Goal: Task Accomplishment & Management: Manage account settings

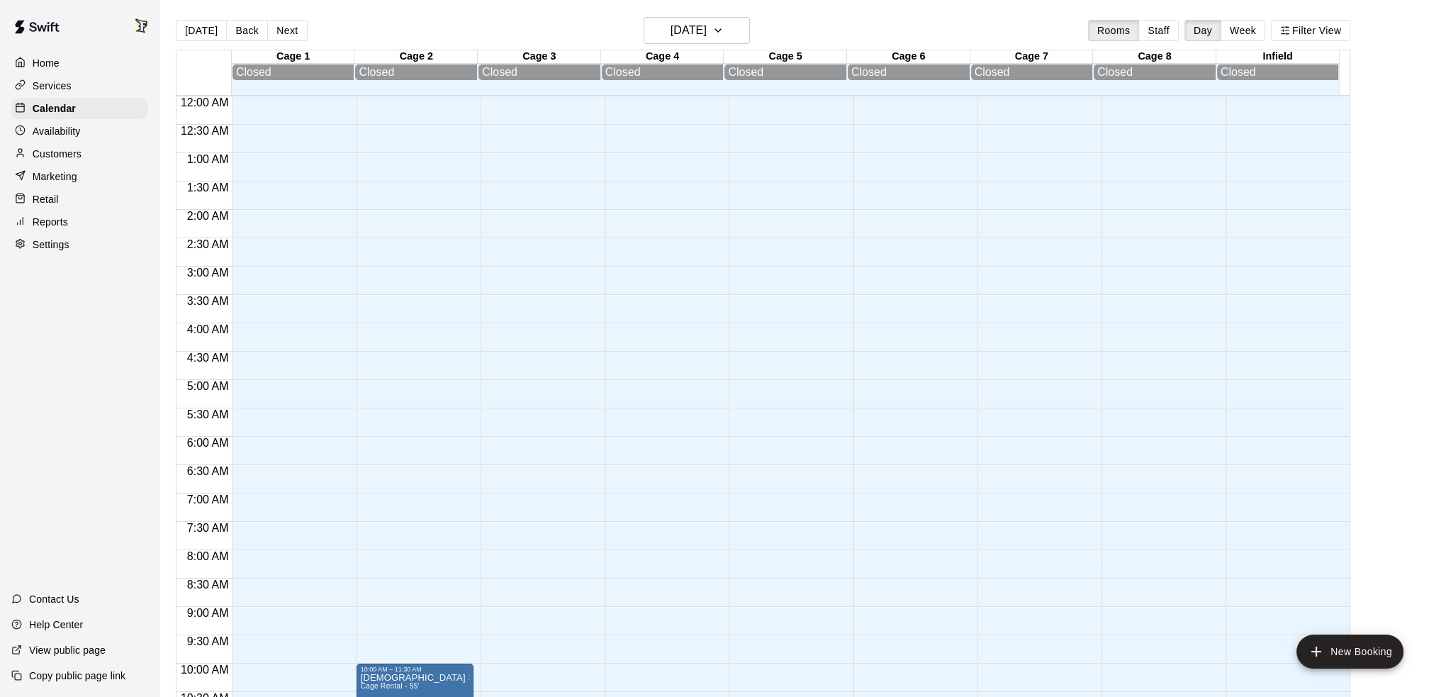
scroll to position [84, 0]
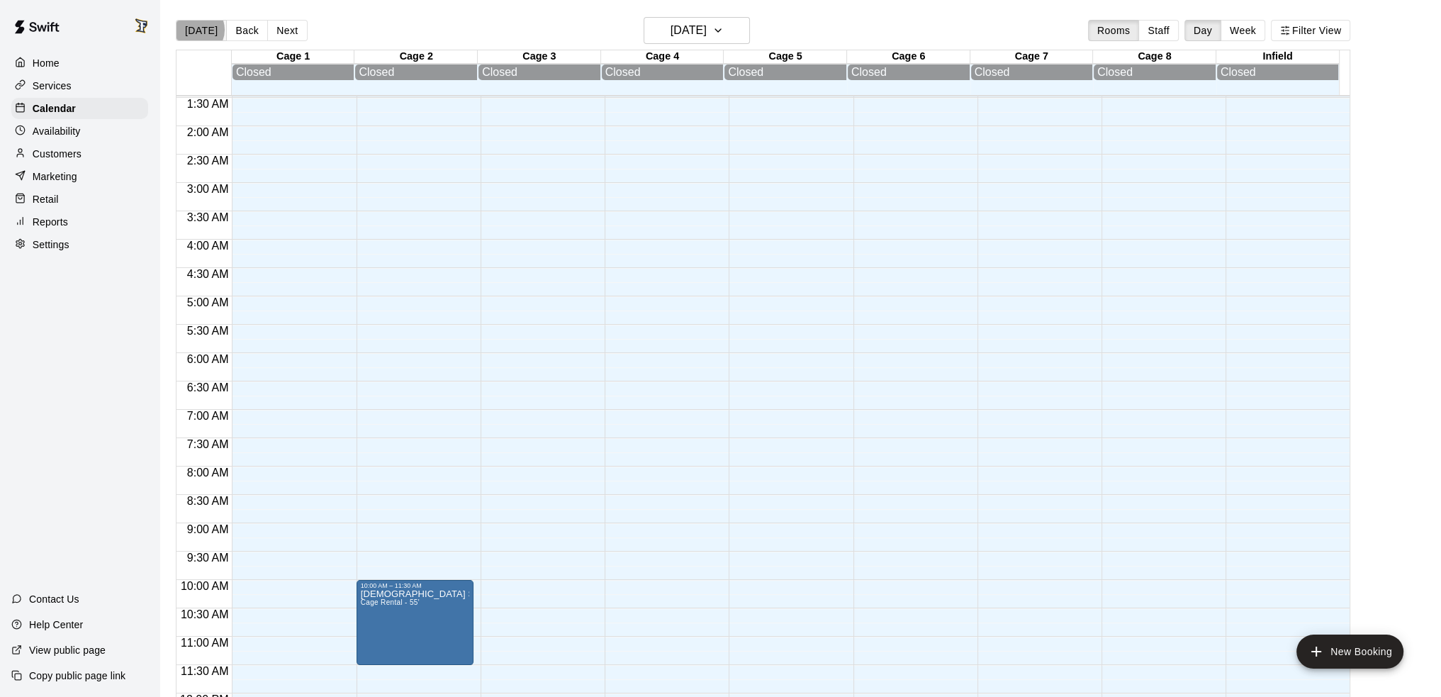
click at [196, 29] on button "[DATE]" at bounding box center [201, 30] width 51 height 21
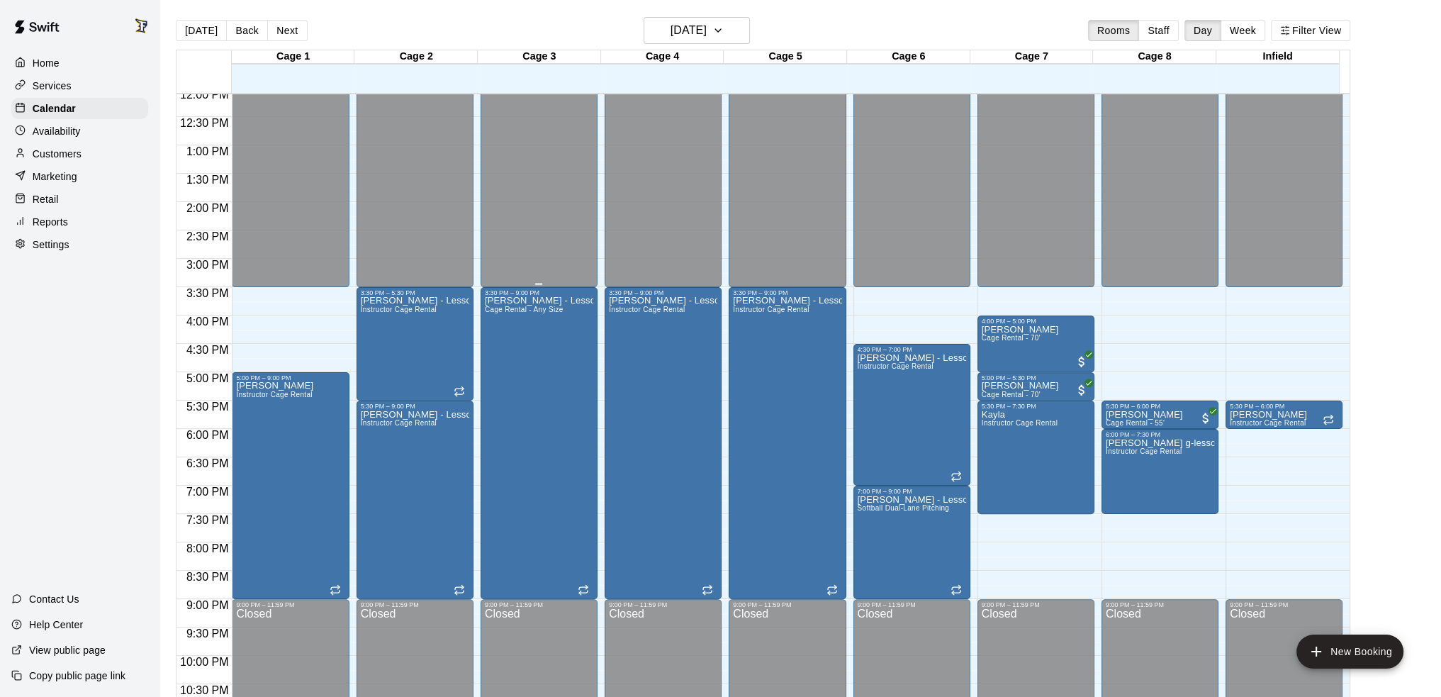
scroll to position [742, 0]
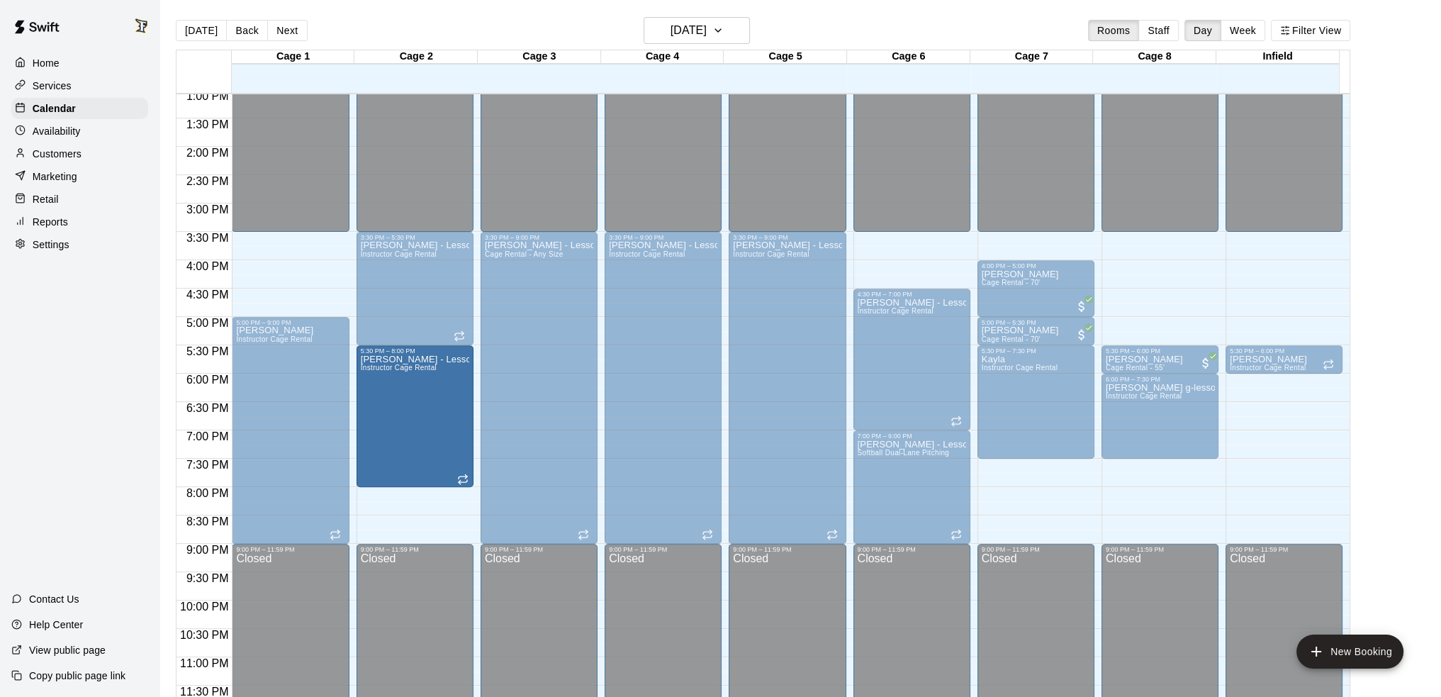
drag, startPoint x: 414, startPoint y: 541, endPoint x: 408, endPoint y: 498, distance: 42.9
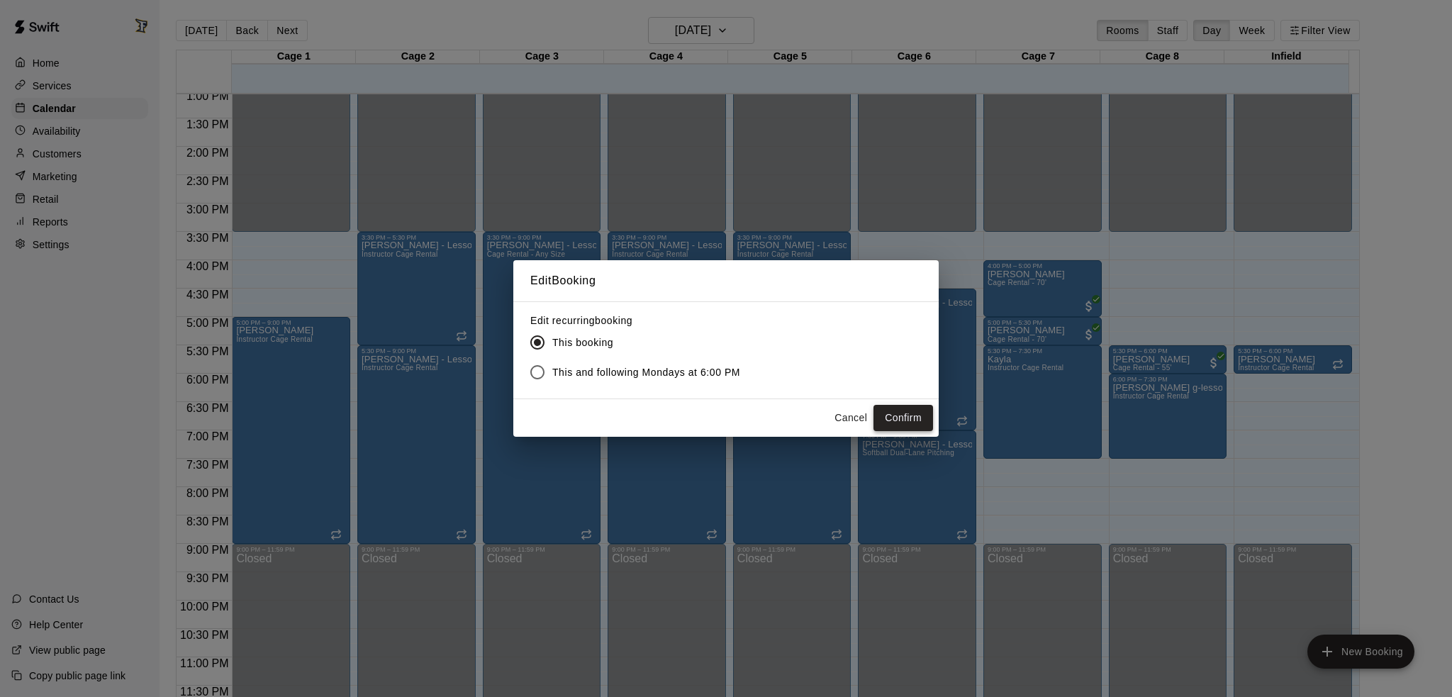
click at [899, 411] on button "Confirm" at bounding box center [903, 418] width 60 height 26
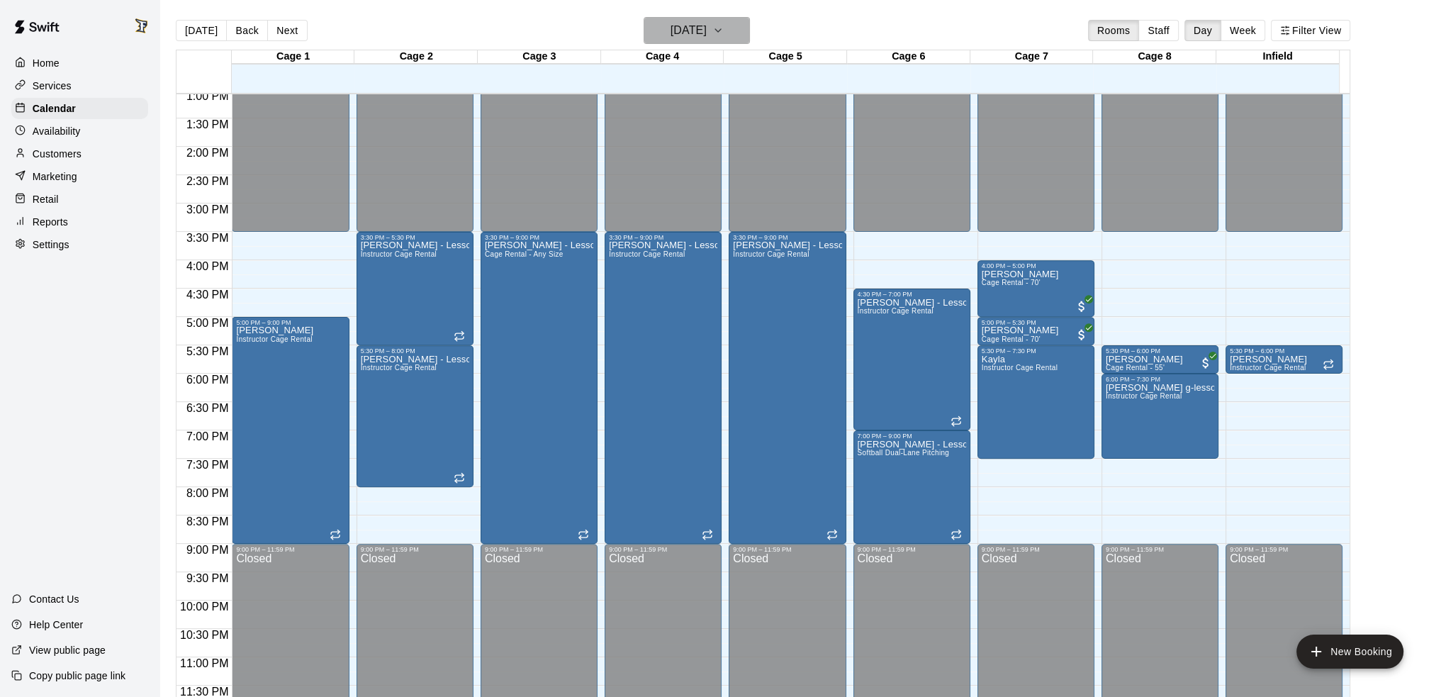
click at [691, 28] on h6 "[DATE]" at bounding box center [689, 31] width 36 height 20
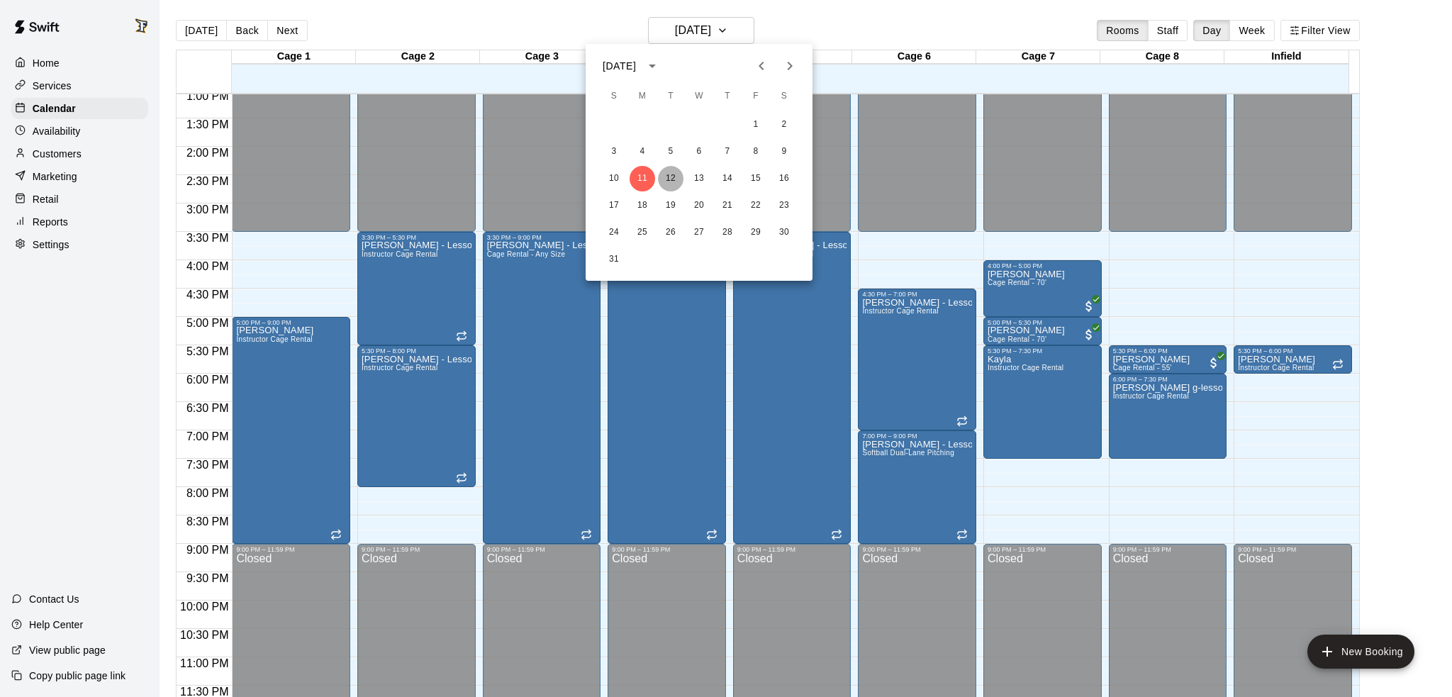
click at [675, 177] on button "12" at bounding box center [671, 179] width 26 height 26
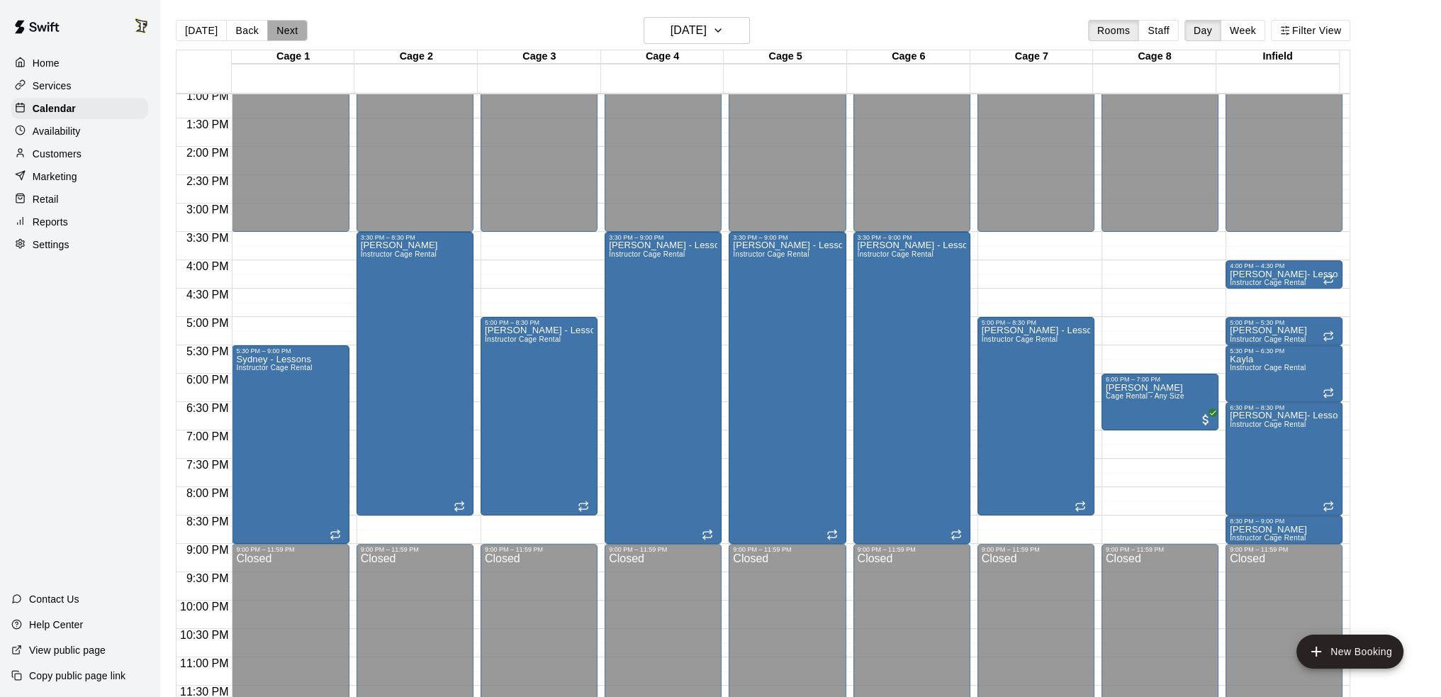
click at [284, 30] on button "Next" at bounding box center [287, 30] width 40 height 21
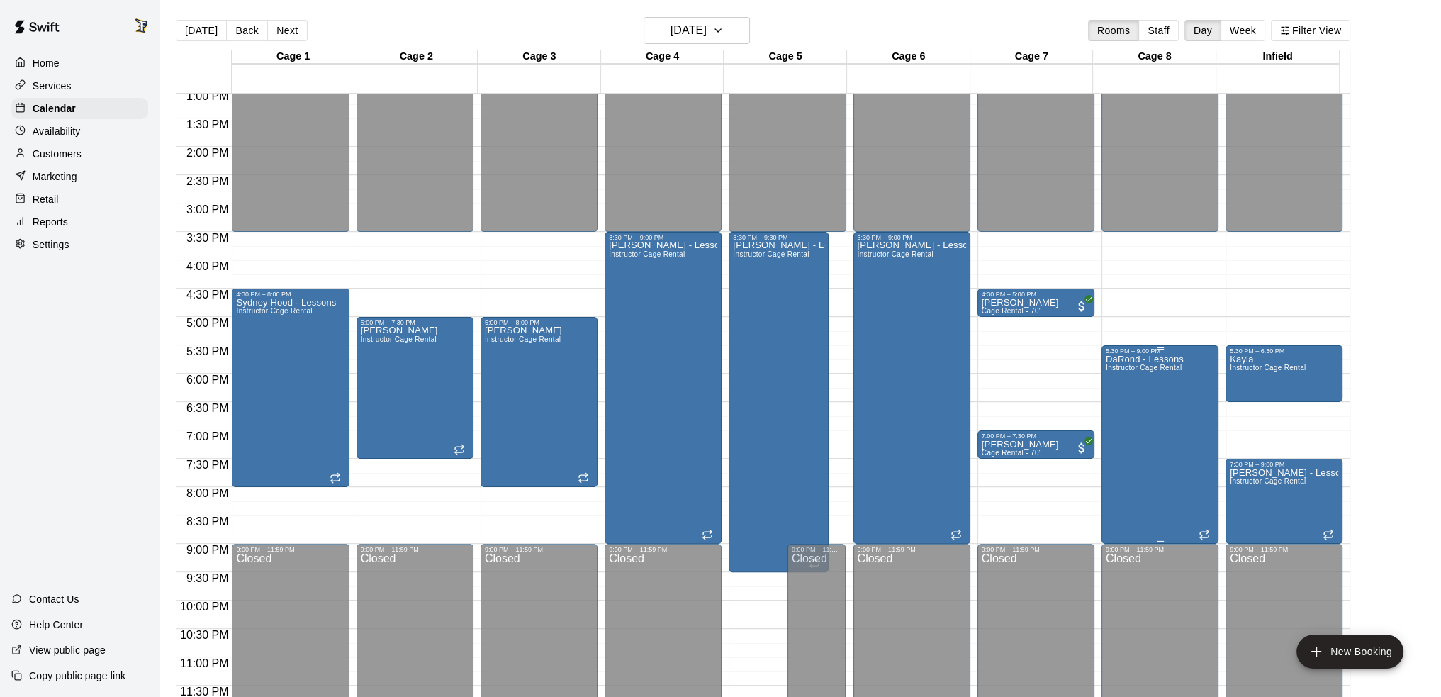
click at [1160, 538] on div "DaRond - Lessons Instructor Cage Rental" at bounding box center [1145, 702] width 78 height 697
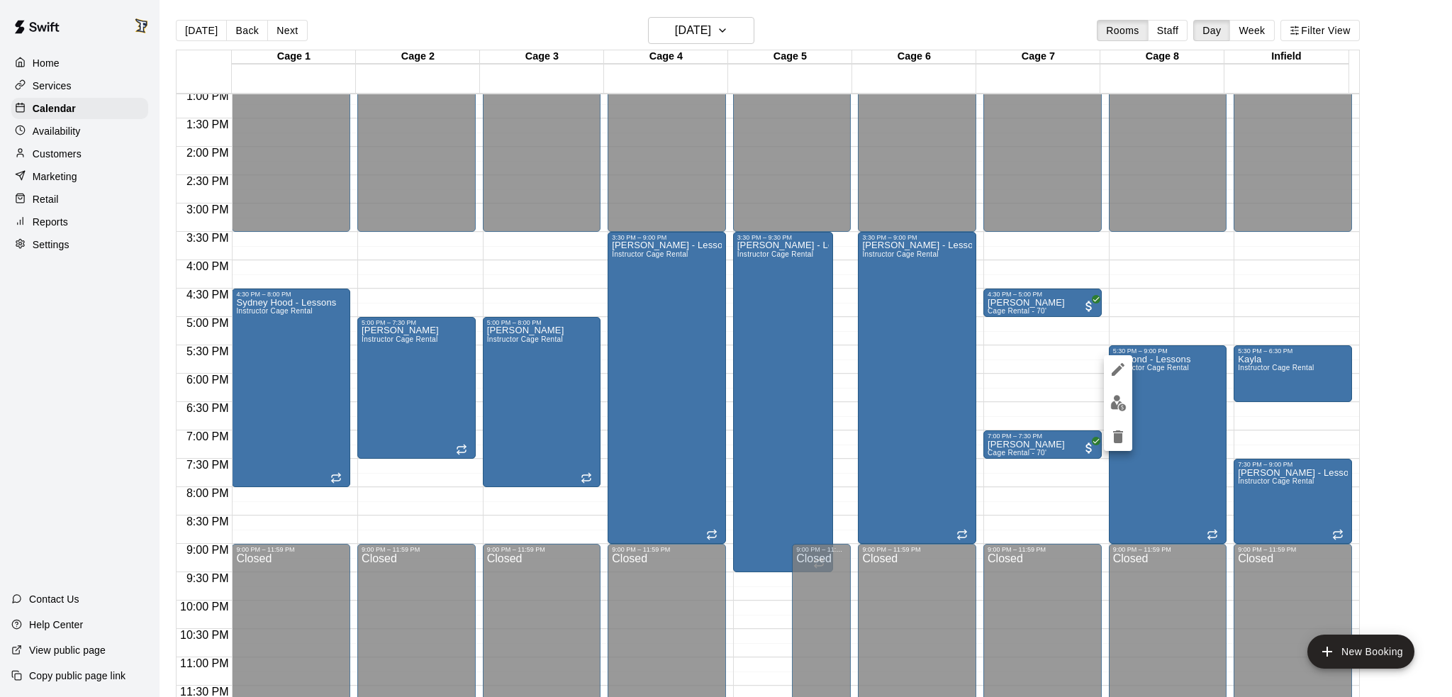
click at [1061, 495] on div at bounding box center [726, 348] width 1452 height 697
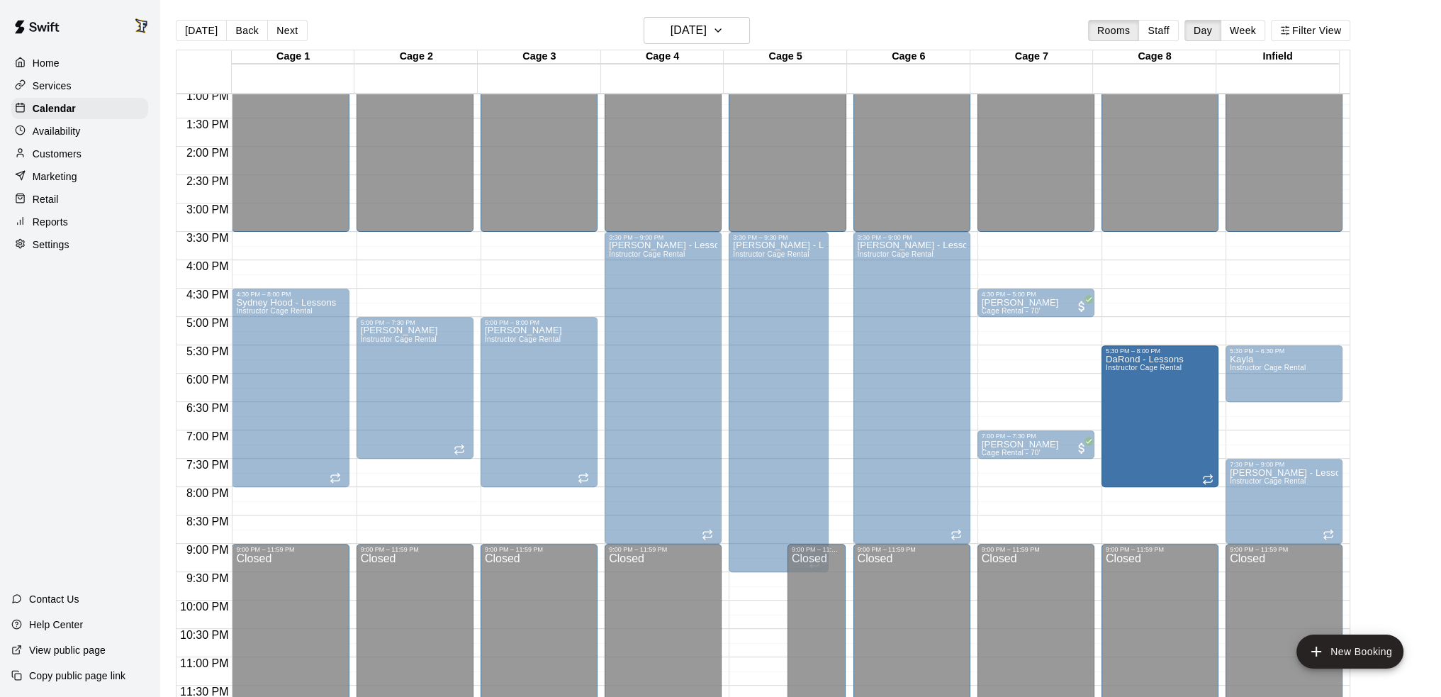
drag, startPoint x: 1158, startPoint y: 540, endPoint x: 1154, endPoint y: 497, distance: 42.8
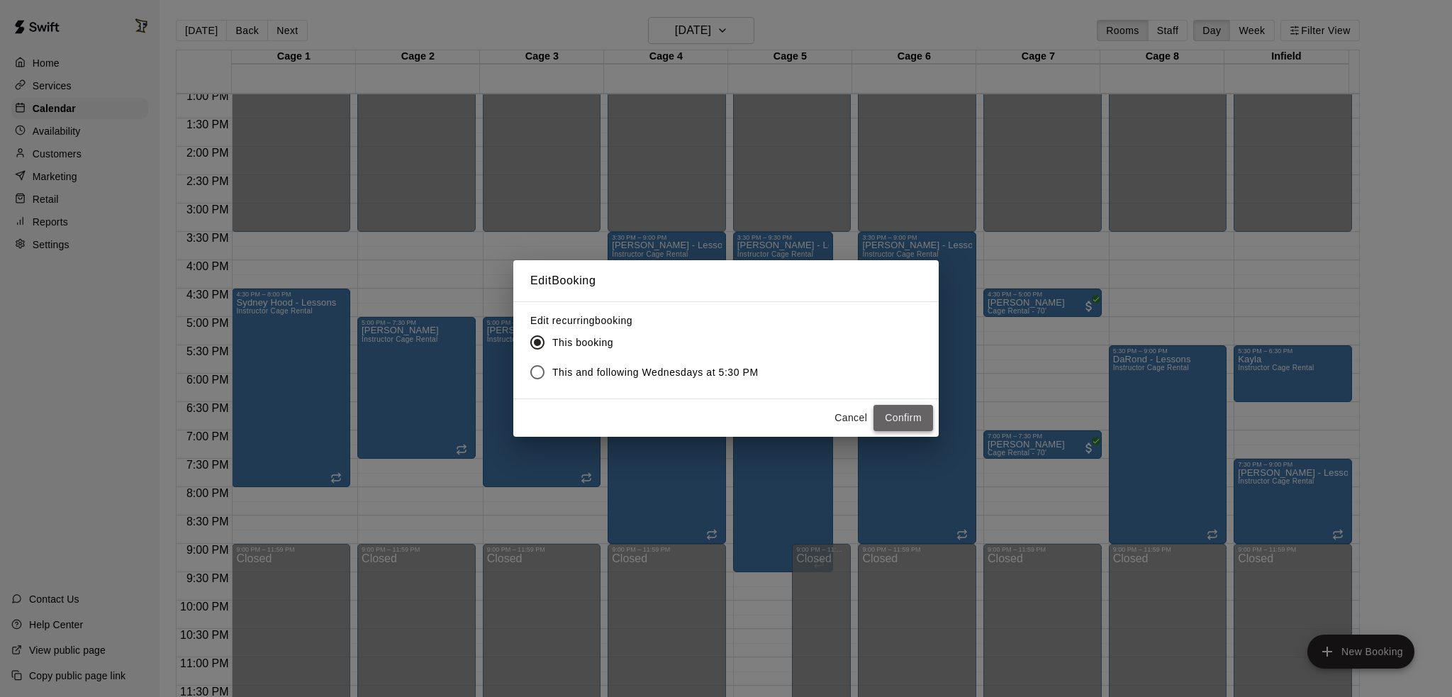
click at [900, 424] on button "Confirm" at bounding box center [903, 418] width 60 height 26
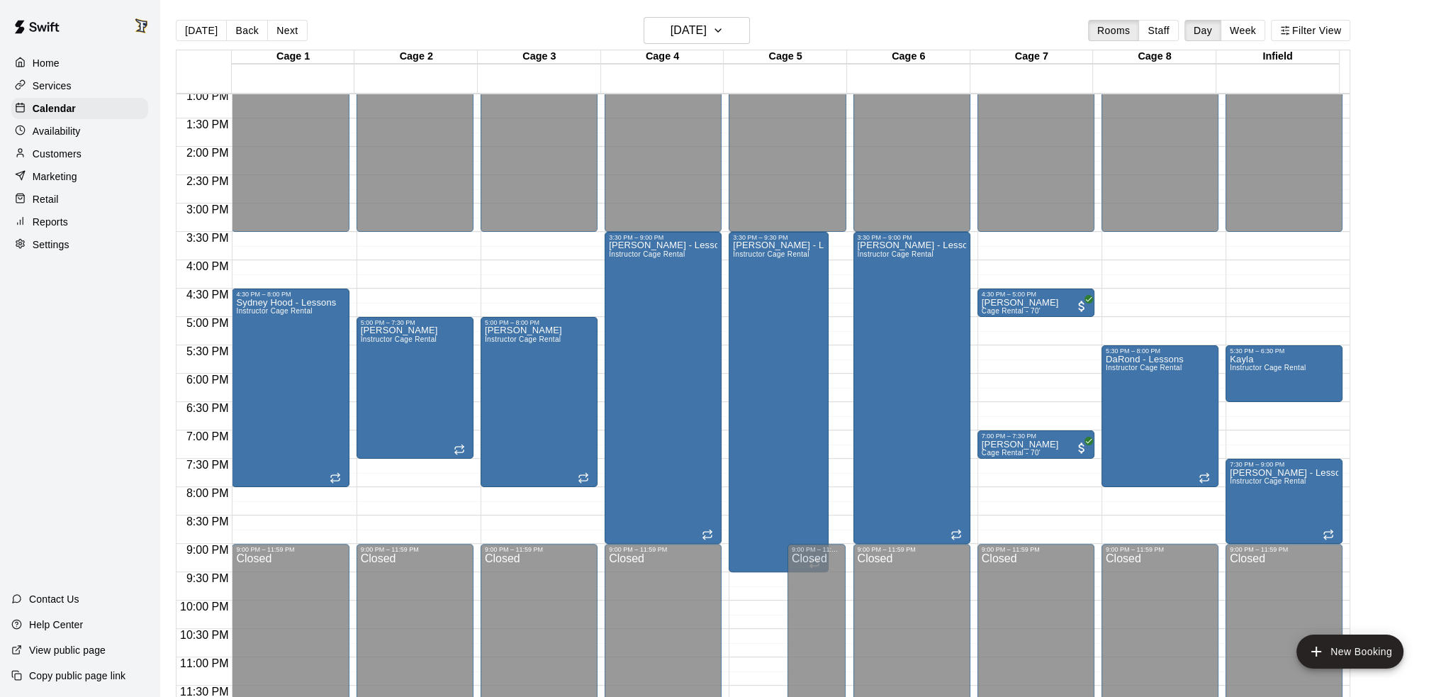
click at [692, 45] on div "[DATE] Back [DATE][DATE] Rooms Staff Day Week Filter View" at bounding box center [763, 33] width 1175 height 33
click at [693, 28] on h6 "[DATE]" at bounding box center [689, 31] width 36 height 20
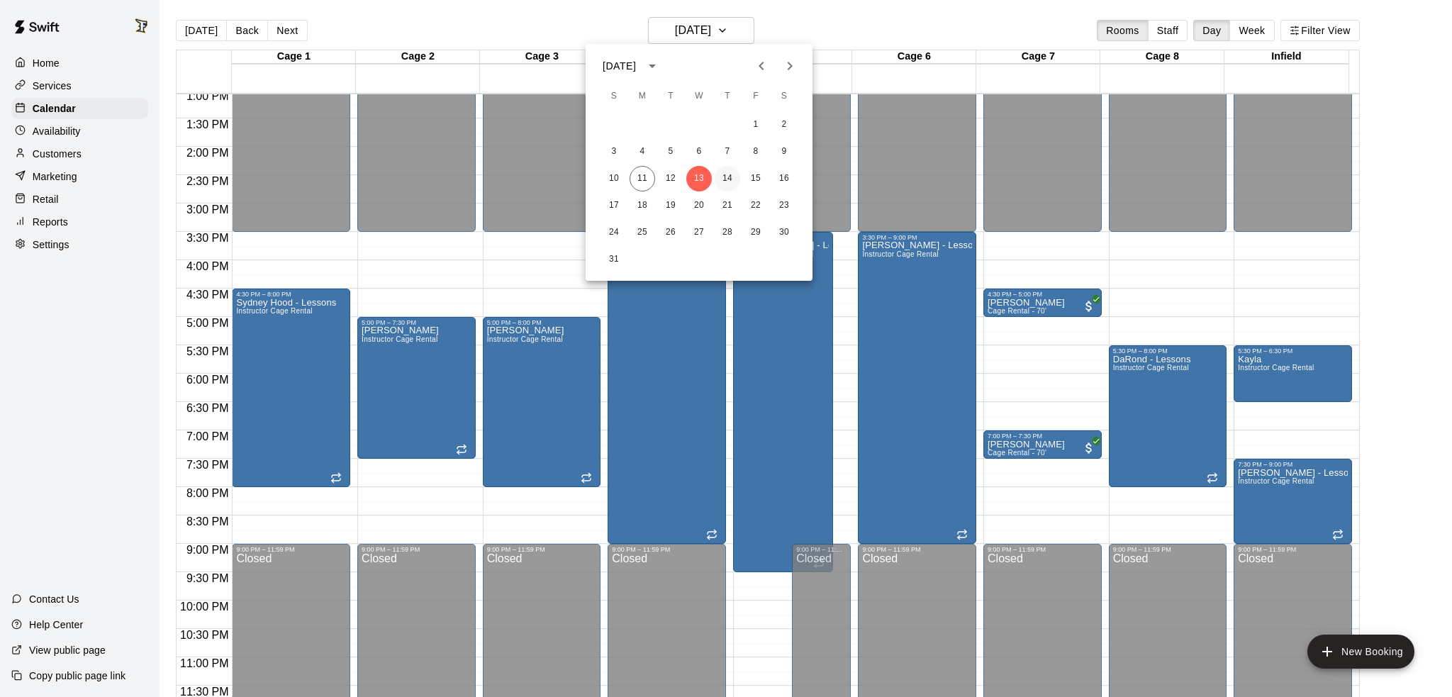
click at [729, 176] on button "14" at bounding box center [728, 179] width 26 height 26
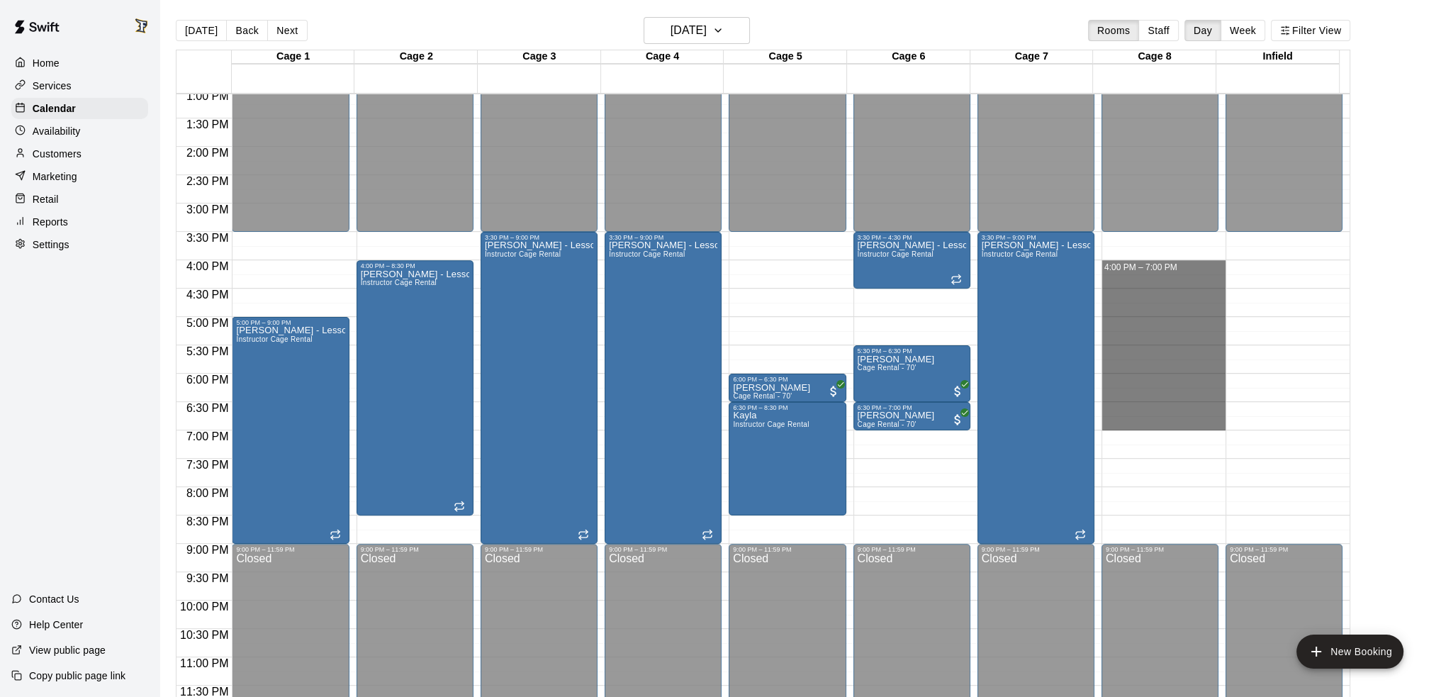
drag, startPoint x: 1110, startPoint y: 264, endPoint x: 1127, endPoint y: 422, distance: 159.0
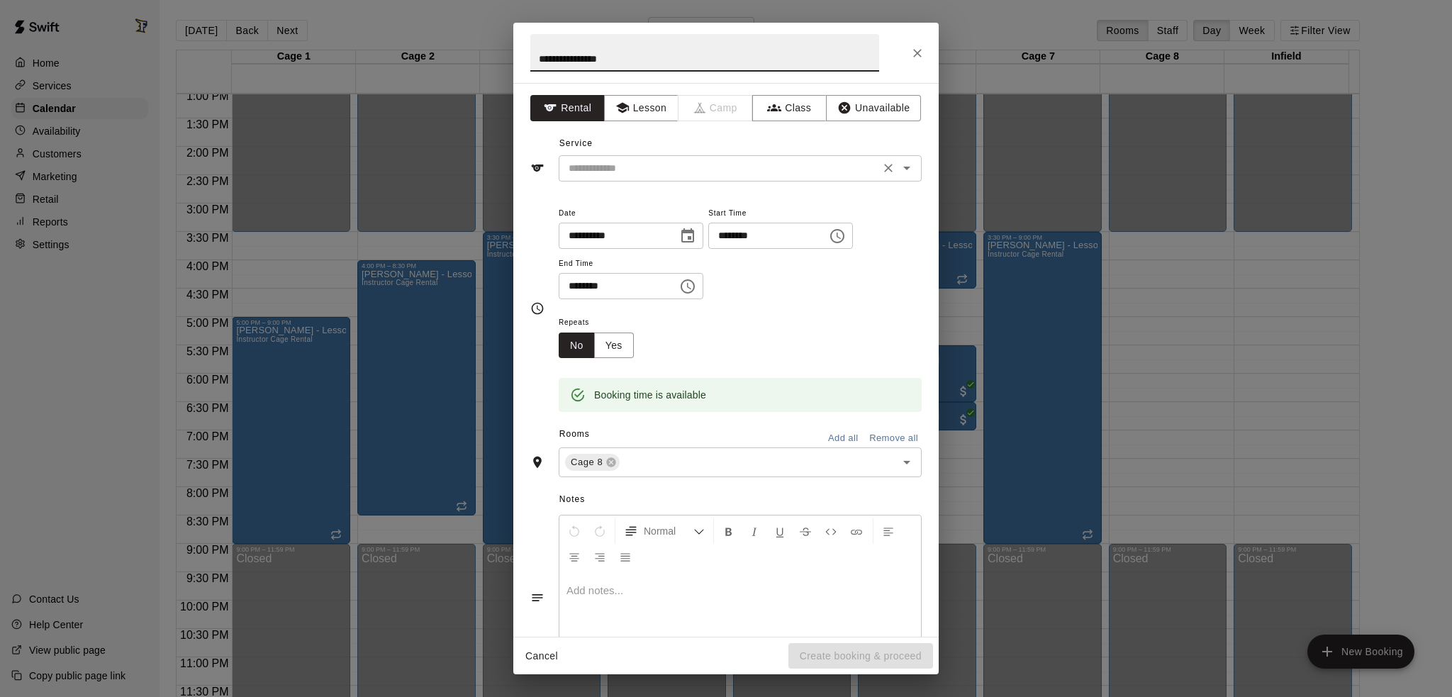
type input "**********"
click at [601, 165] on input "text" at bounding box center [719, 169] width 313 height 18
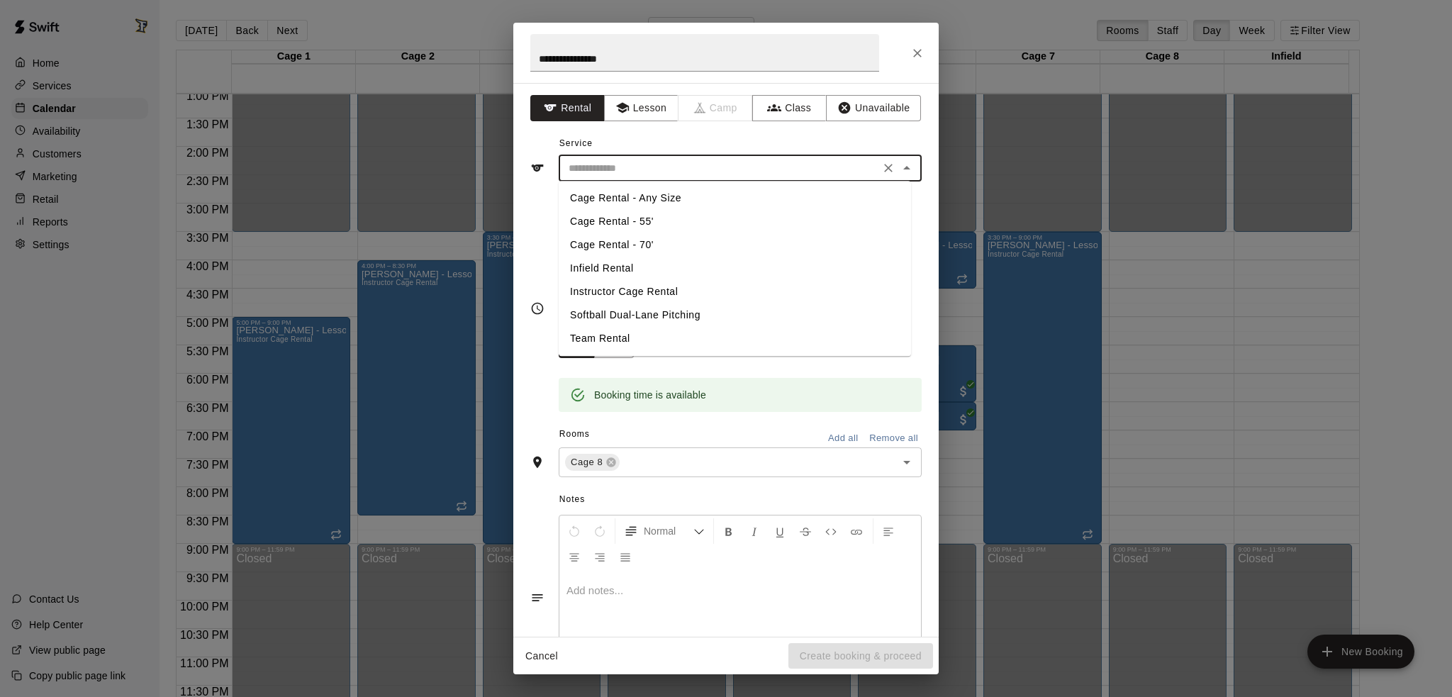
click at [630, 291] on li "Instructor Cage Rental" at bounding box center [735, 291] width 352 height 23
type input "**********"
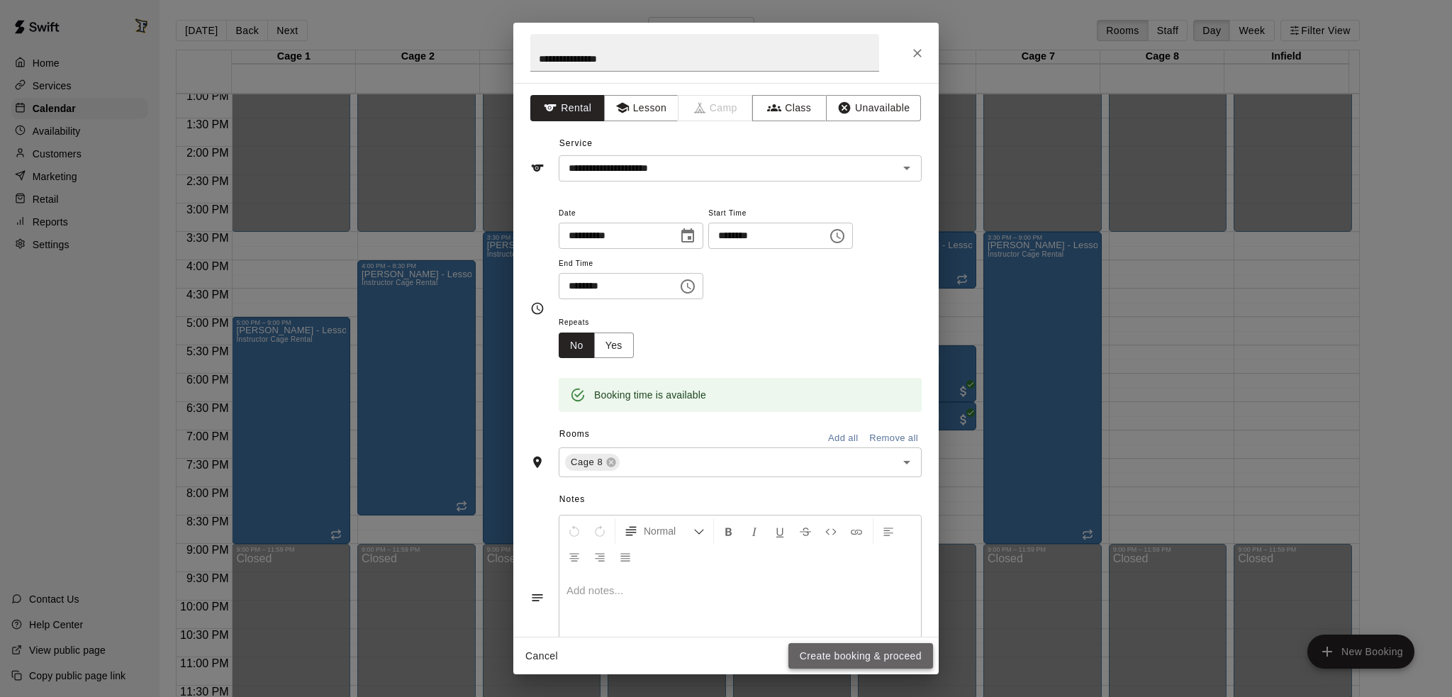
click at [883, 650] on button "Create booking & proceed" at bounding box center [860, 656] width 145 height 26
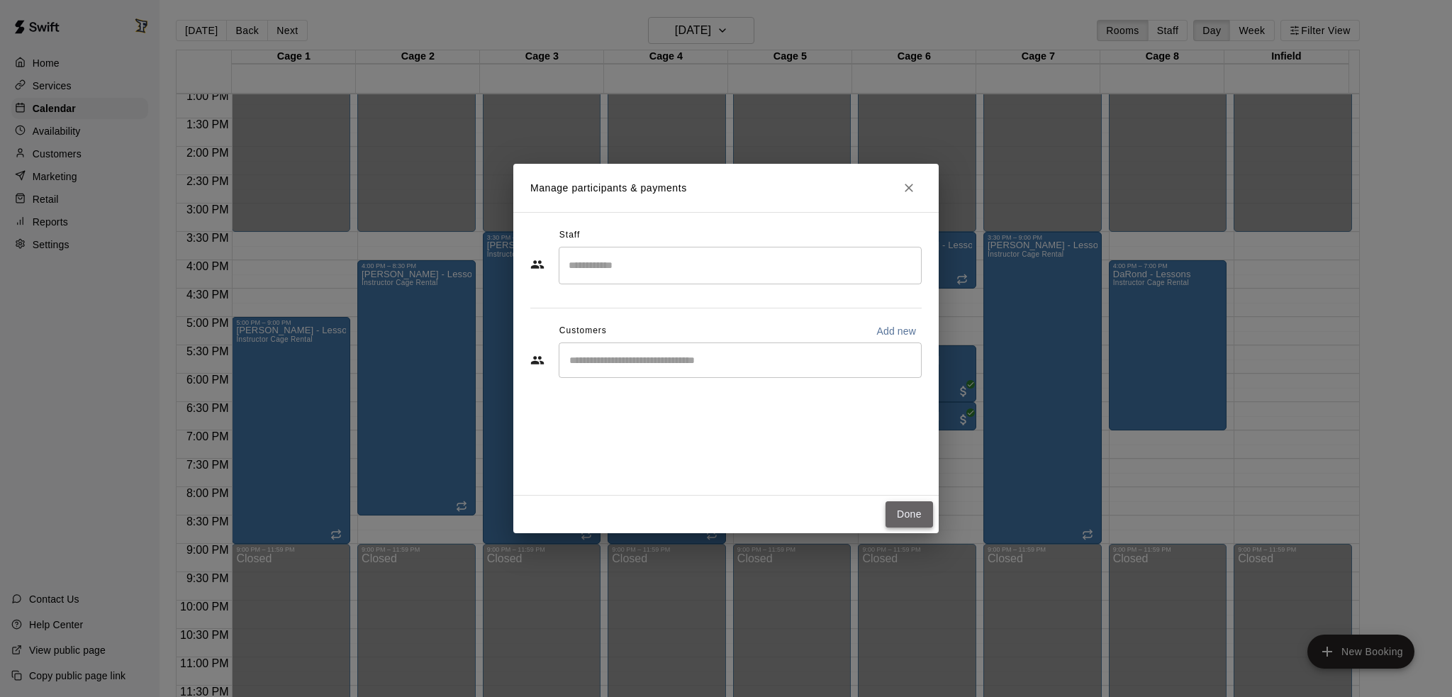
click at [913, 507] on button "Done" at bounding box center [910, 514] width 48 height 26
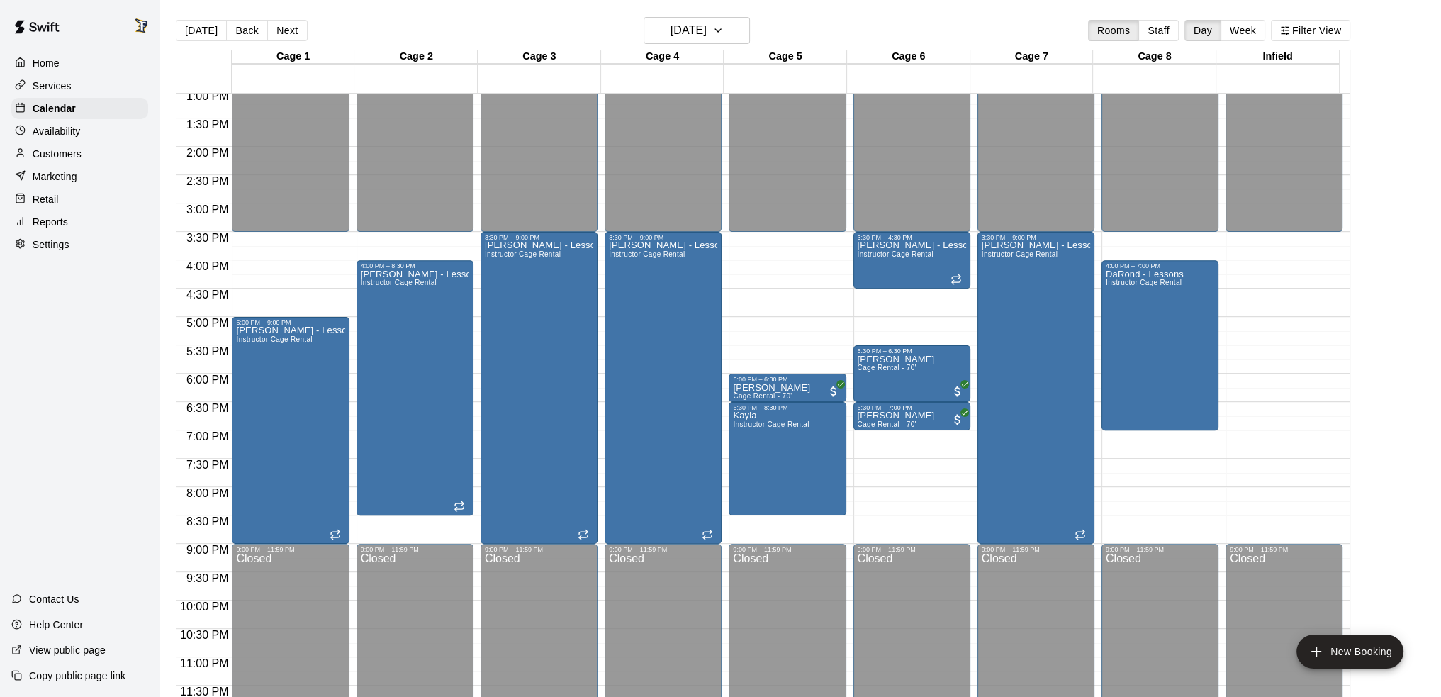
click at [201, 25] on button "[DATE]" at bounding box center [201, 30] width 51 height 21
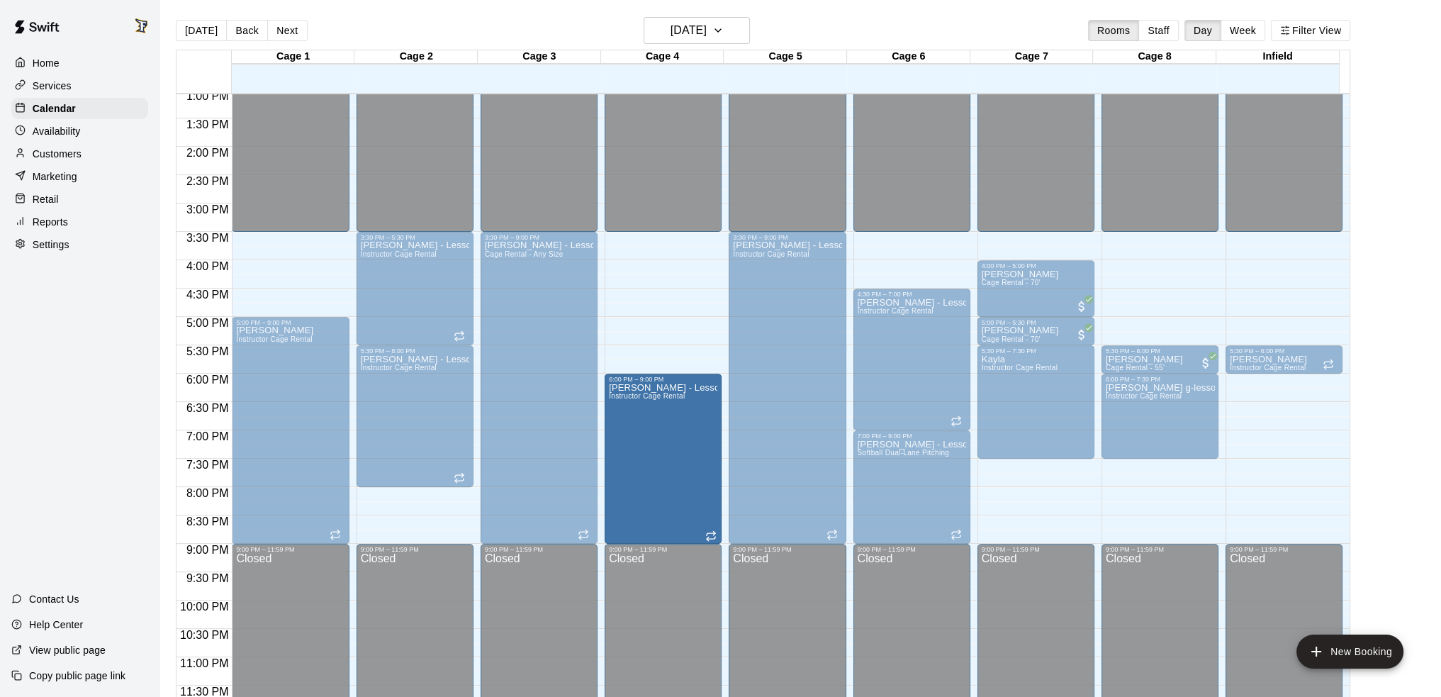
drag, startPoint x: 661, startPoint y: 233, endPoint x: 665, endPoint y: 378, distance: 144.7
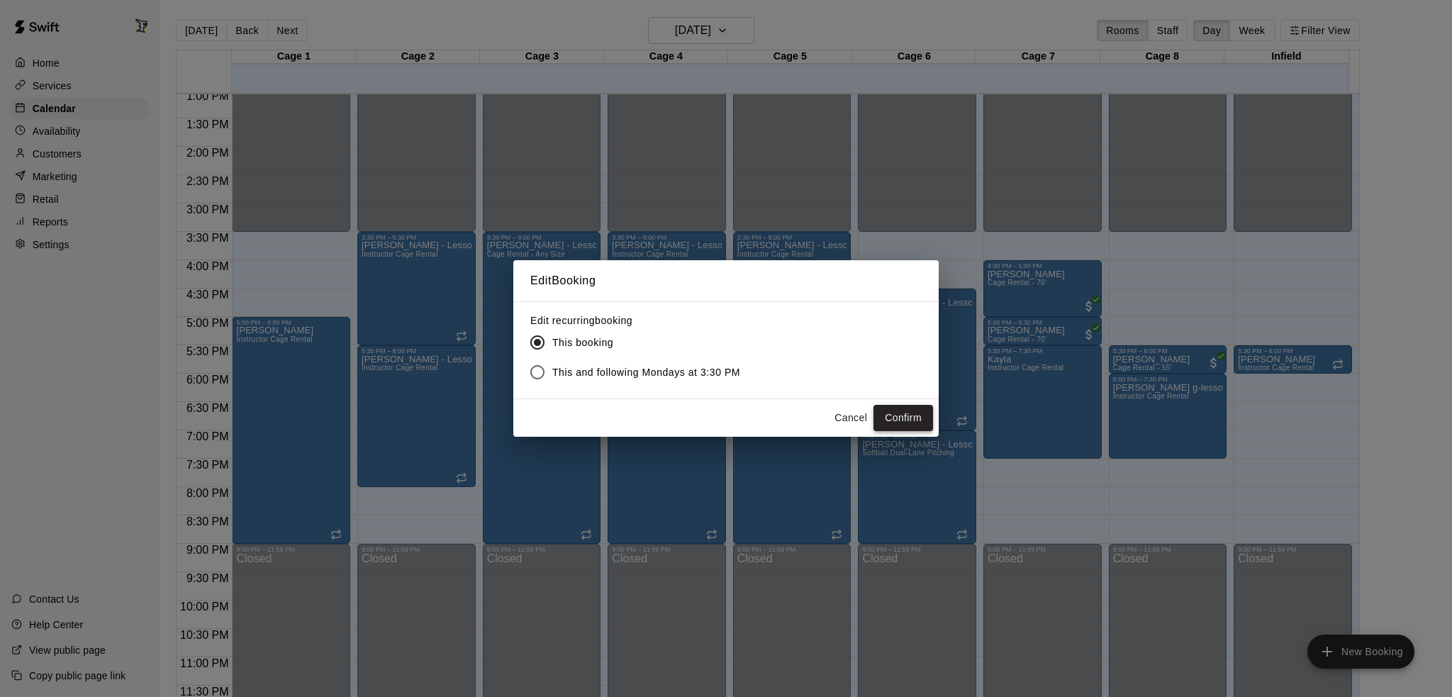
click at [914, 420] on button "Confirm" at bounding box center [903, 418] width 60 height 26
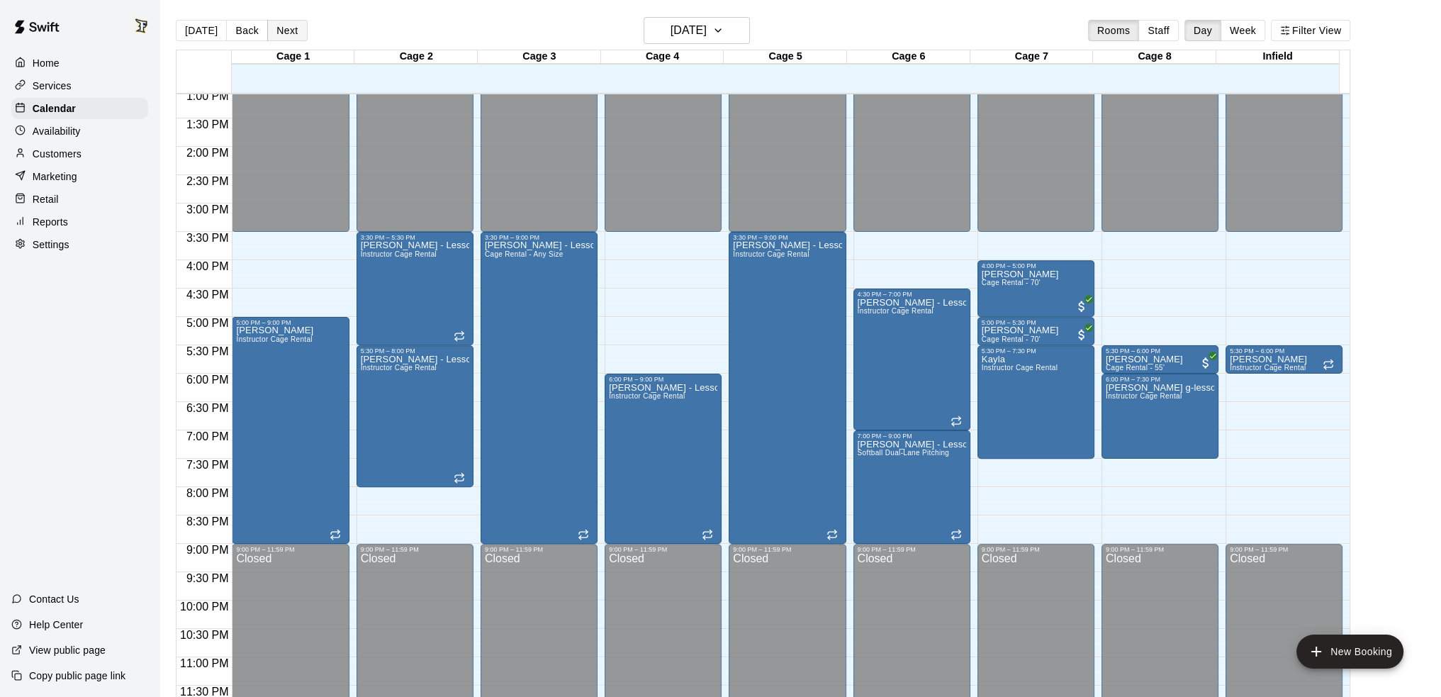
click at [284, 30] on button "Next" at bounding box center [287, 30] width 40 height 21
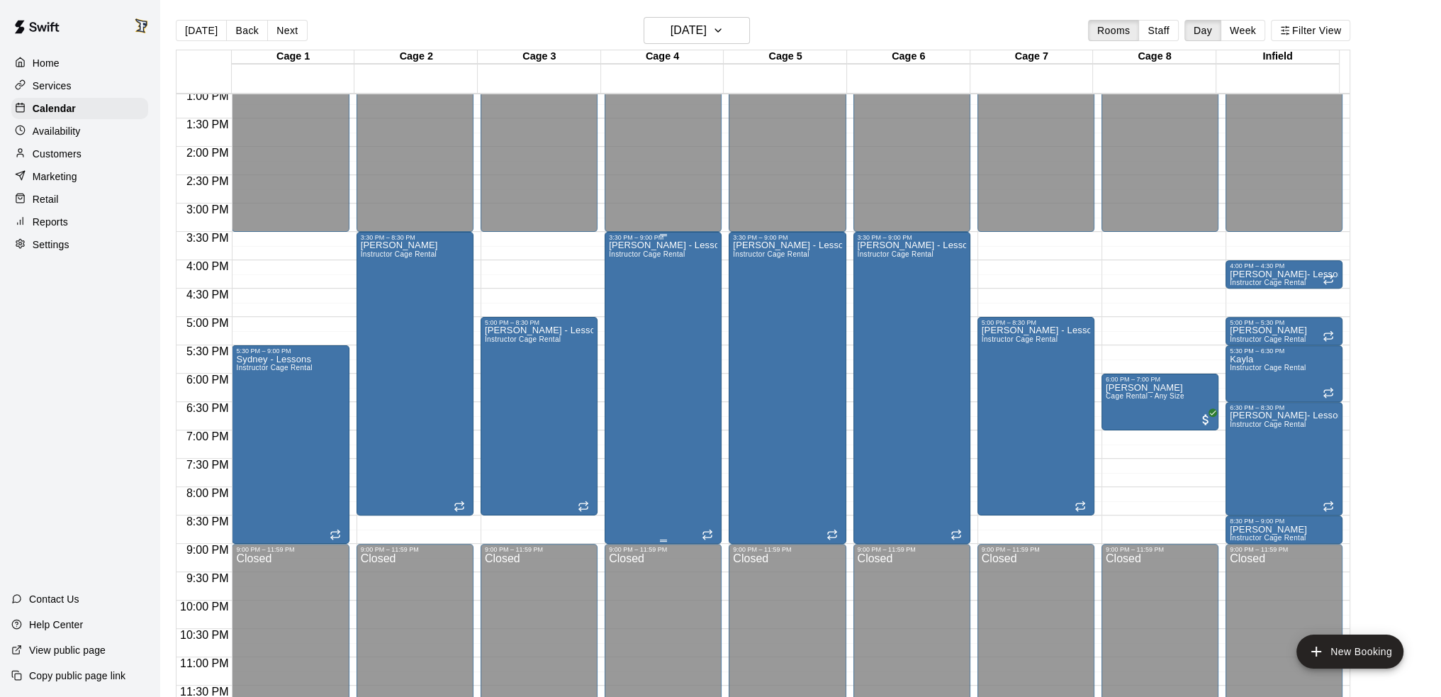
click at [666, 316] on div "[PERSON_NAME] - Lessons Instructor Cage Rental" at bounding box center [663, 589] width 108 height 697
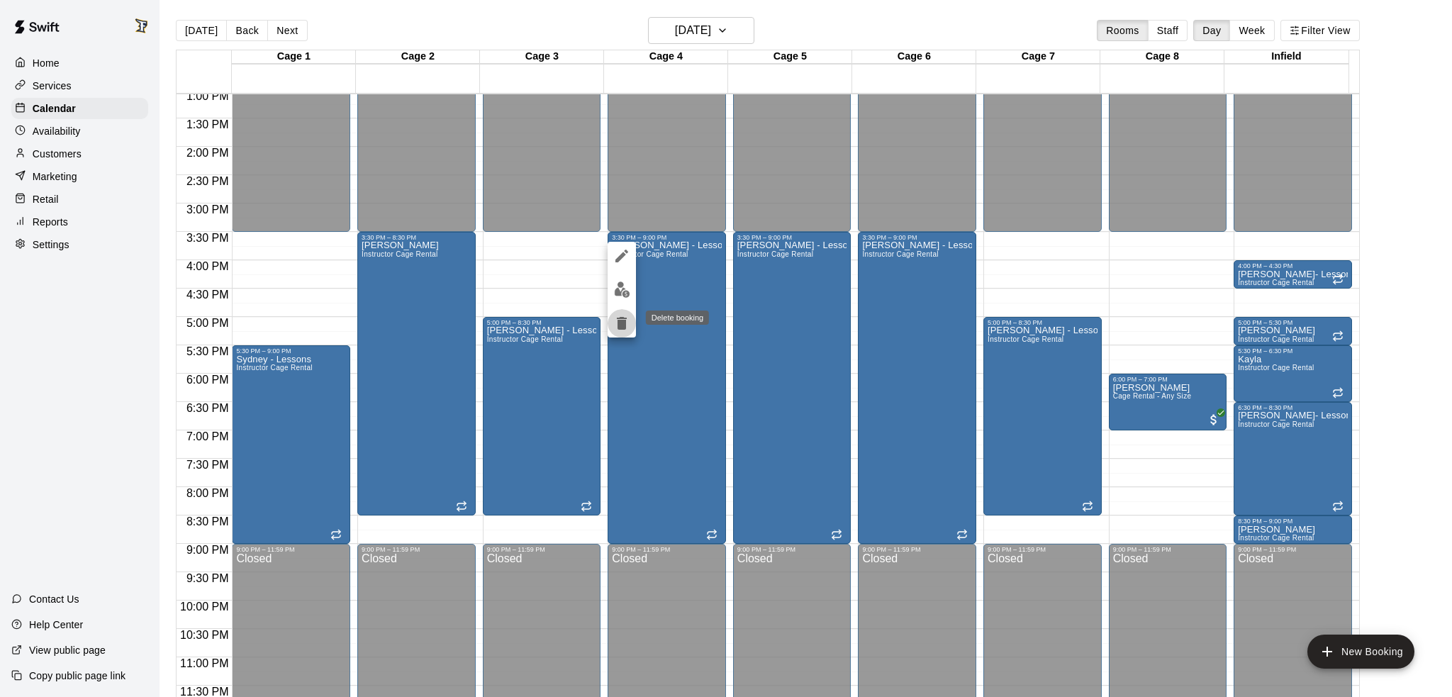
click at [621, 332] on button "delete" at bounding box center [622, 323] width 28 height 28
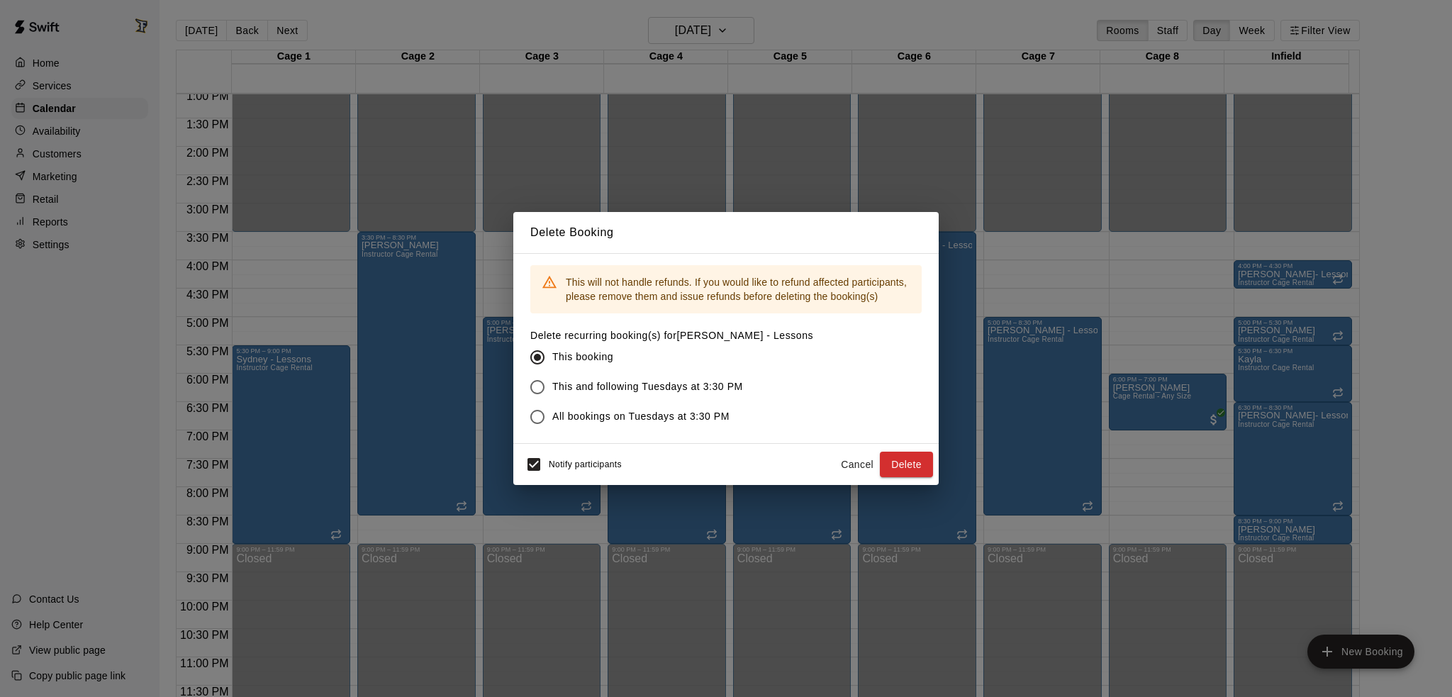
click at [593, 391] on span "This and following Tuesdays at 3:30 PM" at bounding box center [647, 386] width 191 height 15
click at [908, 461] on button "Delete" at bounding box center [906, 465] width 53 height 26
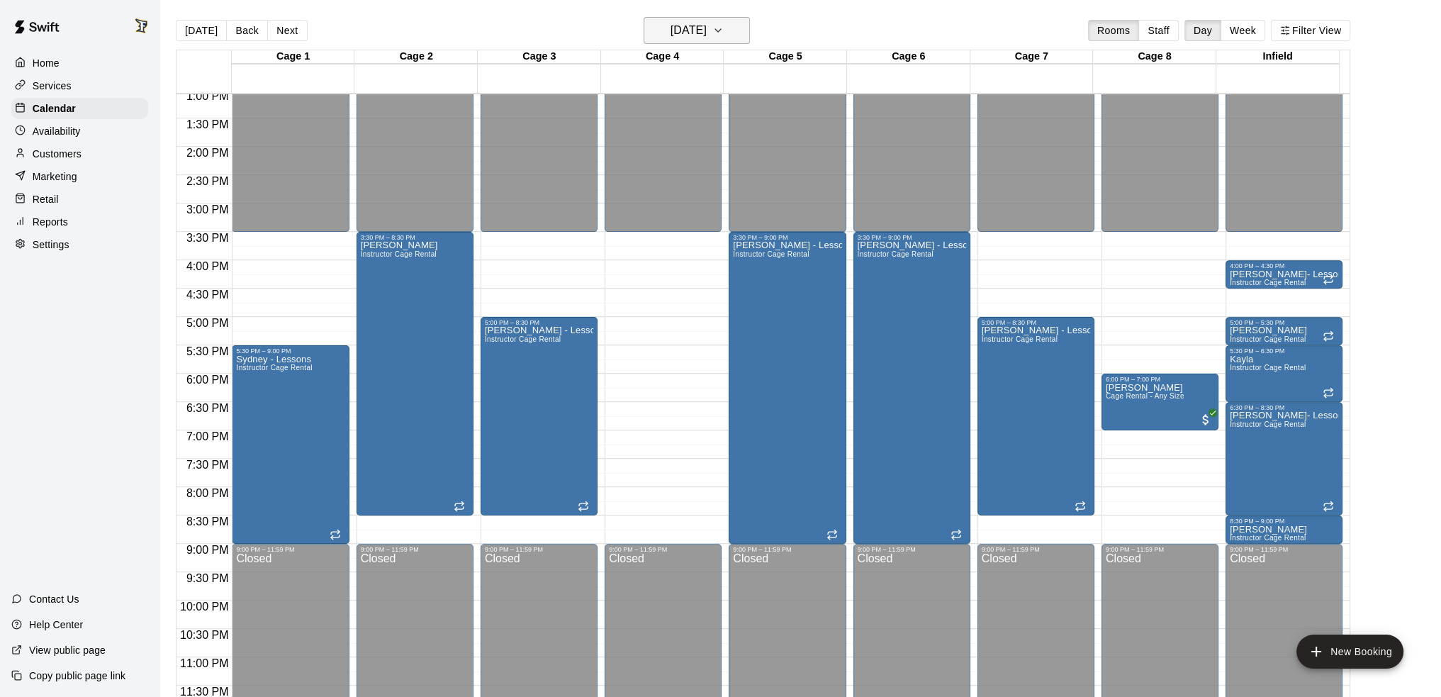
click at [707, 29] on h6 "[DATE]" at bounding box center [689, 31] width 36 height 20
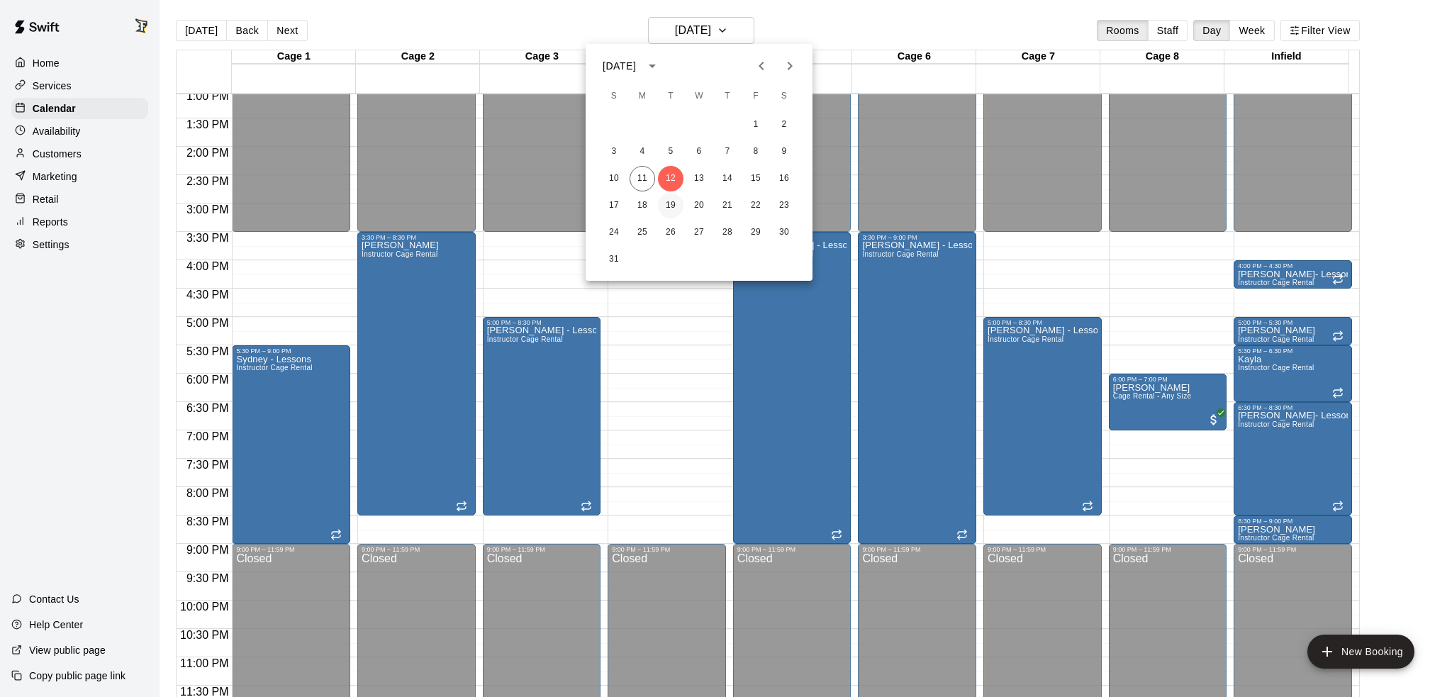
click at [670, 205] on button "19" at bounding box center [671, 206] width 26 height 26
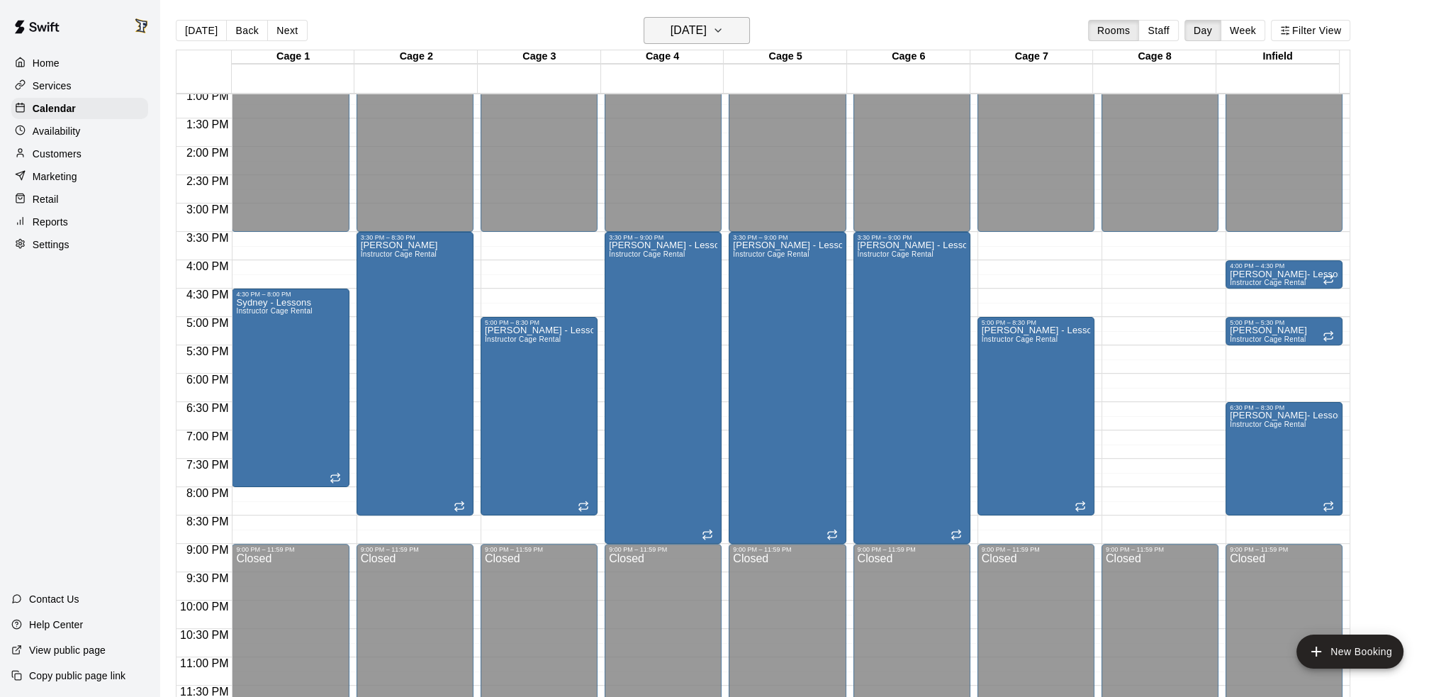
click at [707, 40] on h6 "[DATE]" at bounding box center [689, 31] width 36 height 20
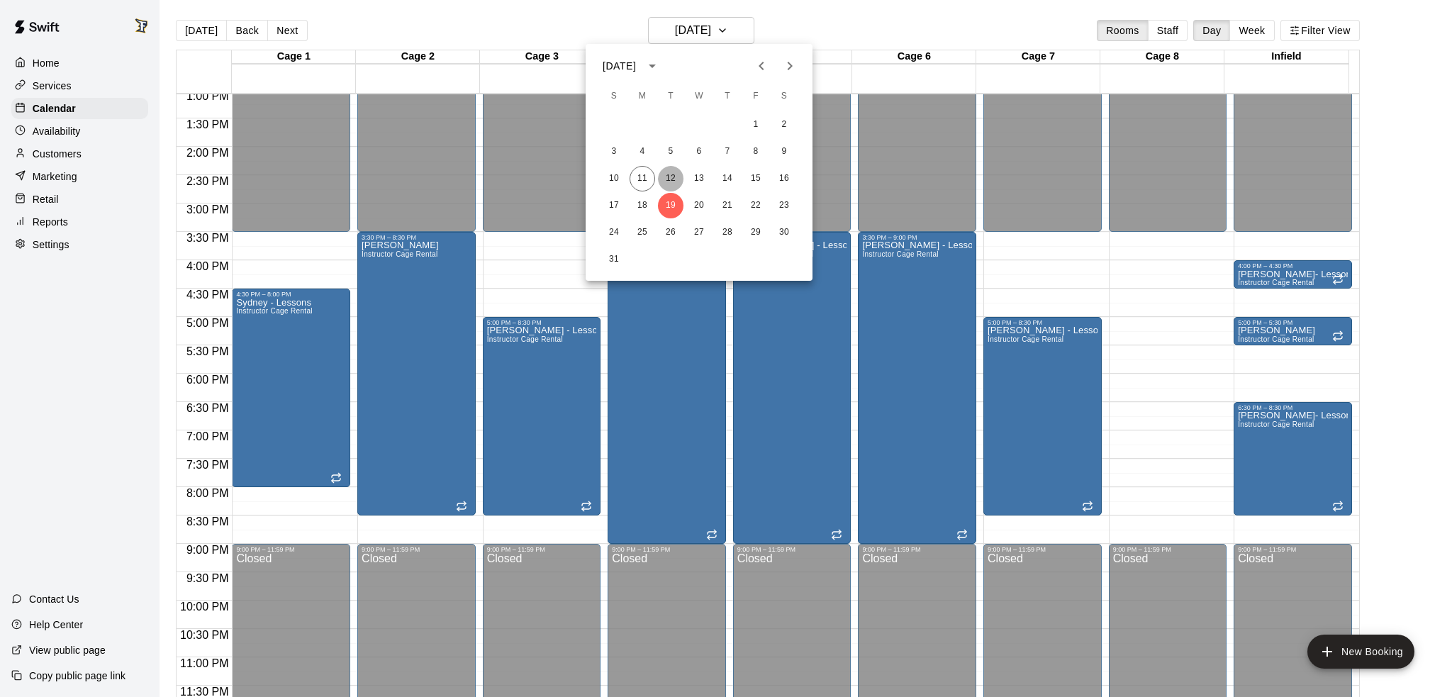
click at [672, 184] on button "12" at bounding box center [671, 179] width 26 height 26
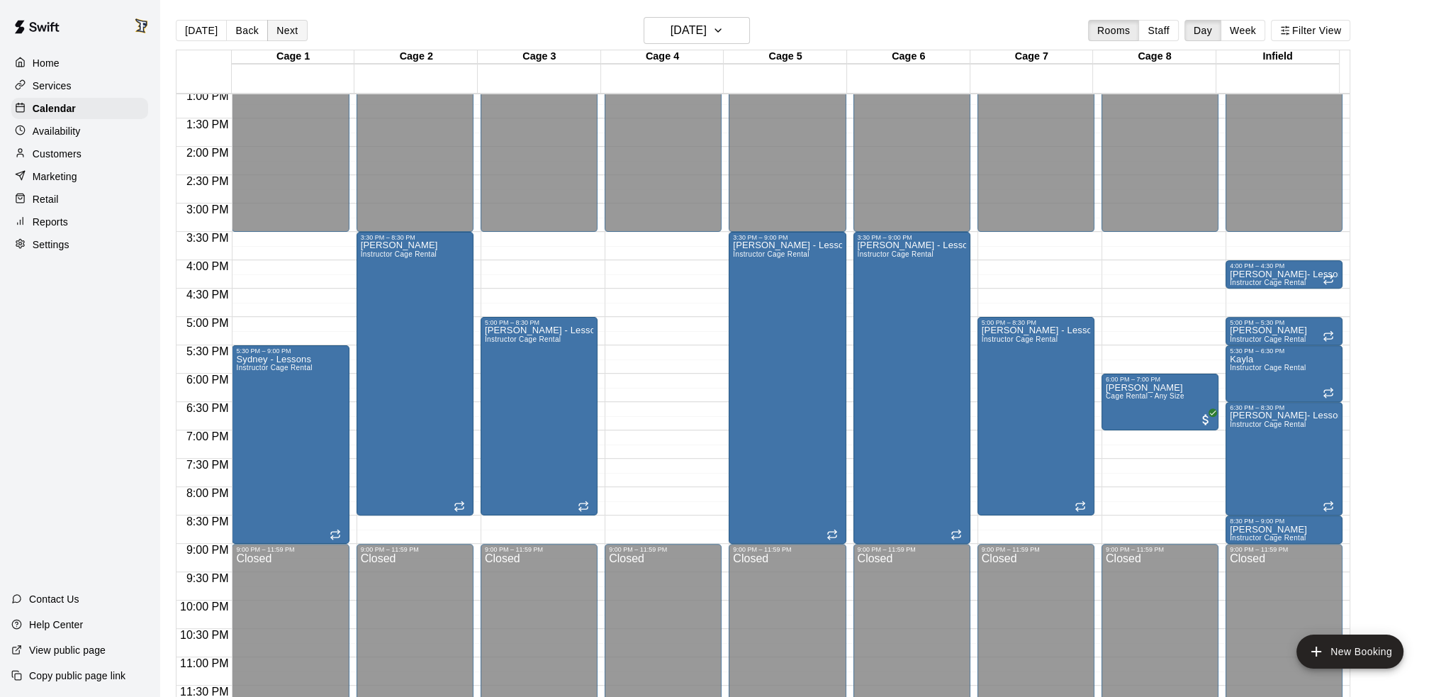
click at [295, 30] on button "Next" at bounding box center [287, 30] width 40 height 21
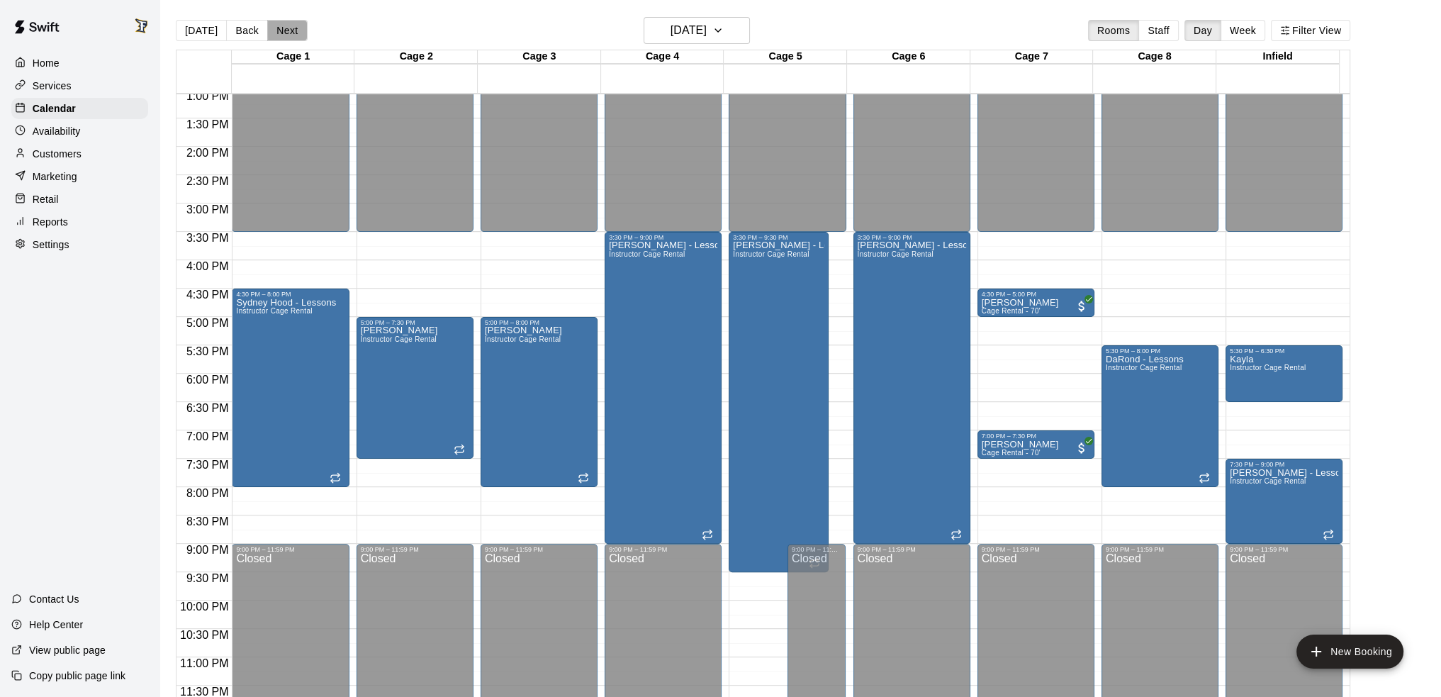
click at [280, 35] on button "Next" at bounding box center [287, 30] width 40 height 21
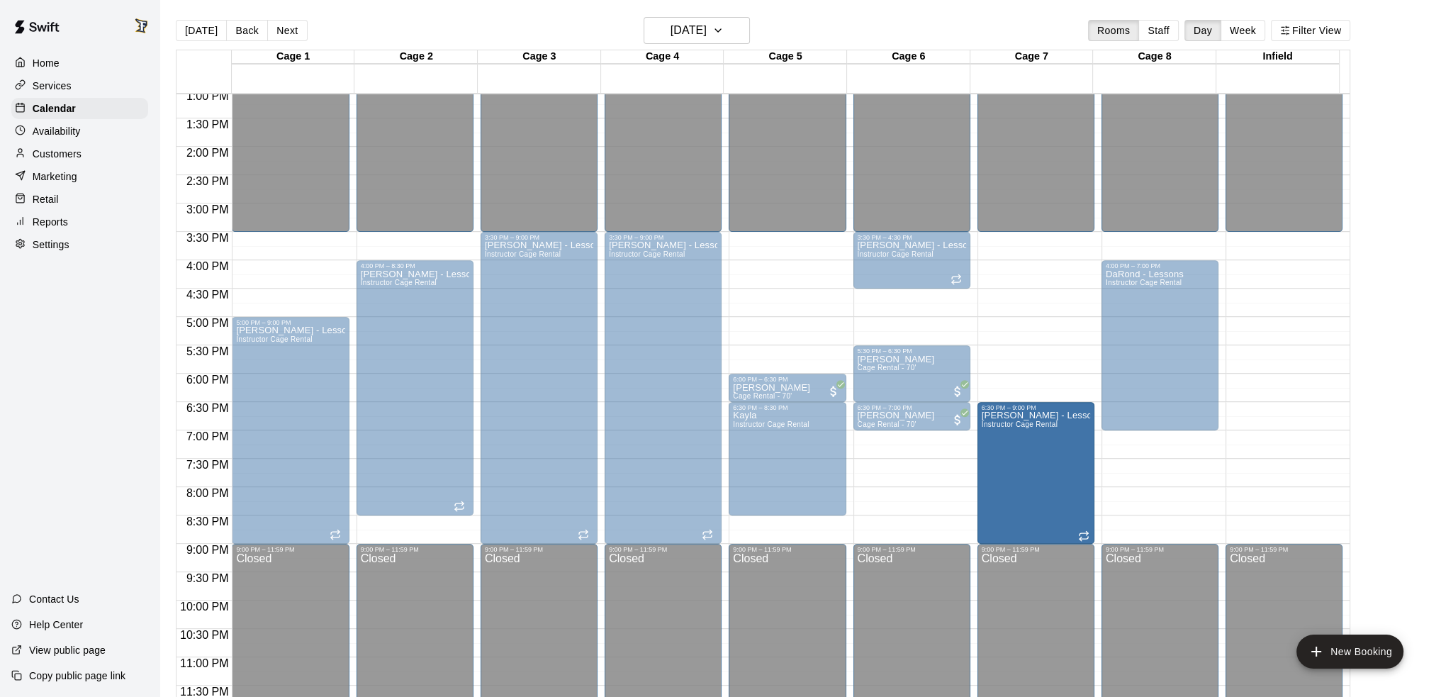
drag, startPoint x: 1035, startPoint y: 234, endPoint x: 1032, endPoint y: 406, distance: 172.3
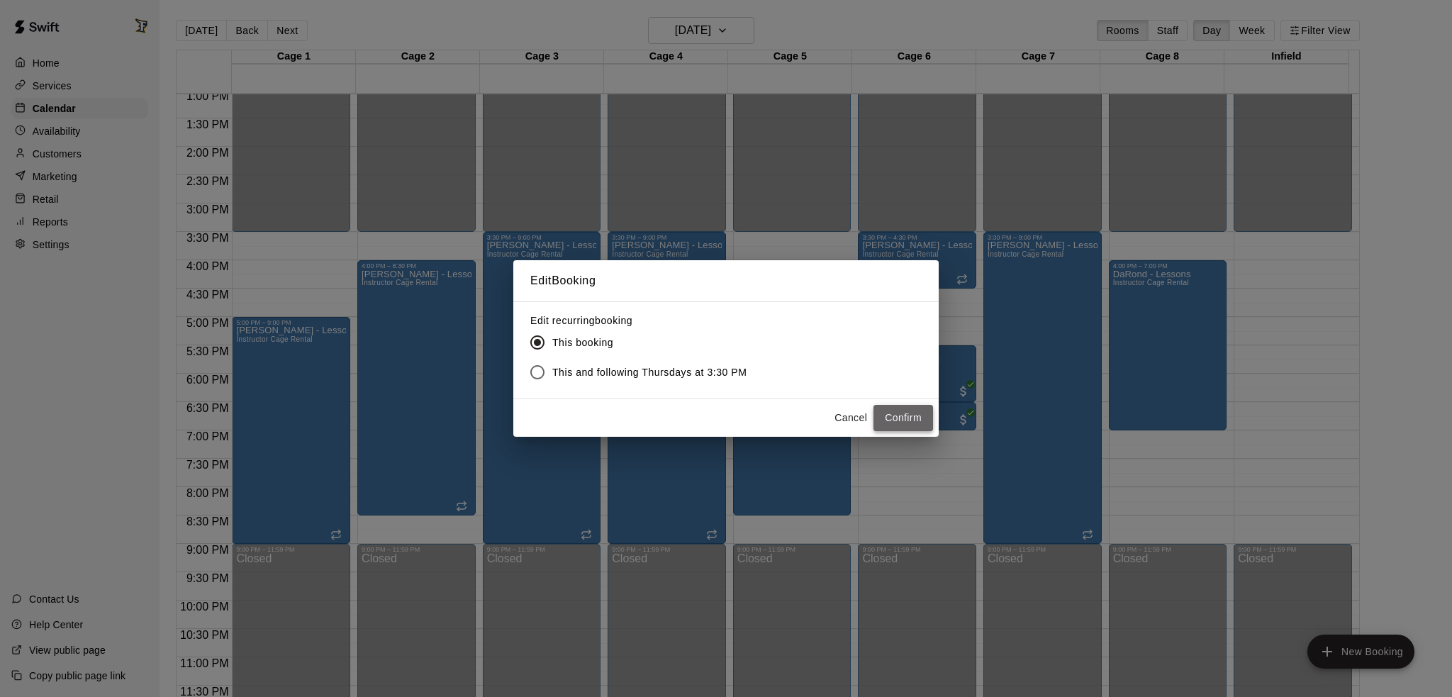
click at [905, 422] on button "Confirm" at bounding box center [903, 418] width 60 height 26
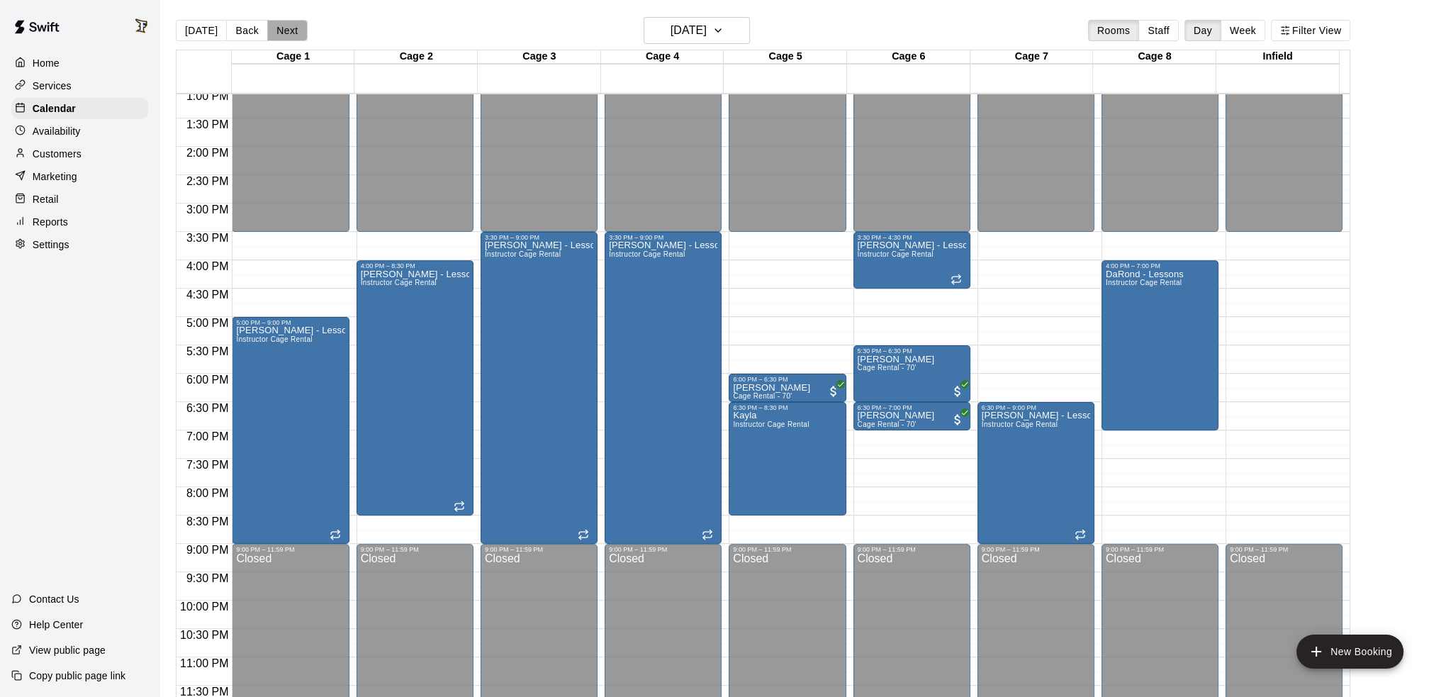
click at [284, 28] on button "Next" at bounding box center [287, 30] width 40 height 21
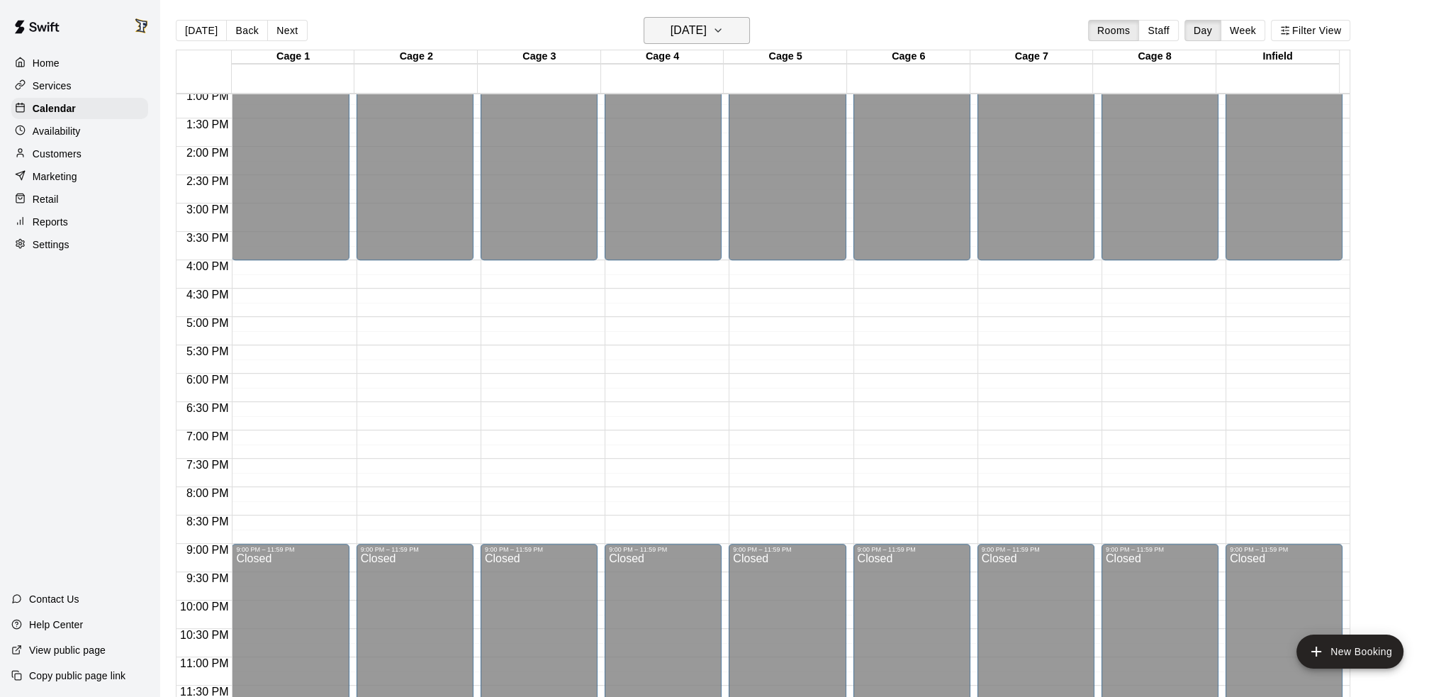
click at [683, 28] on h6 "[DATE]" at bounding box center [689, 31] width 36 height 20
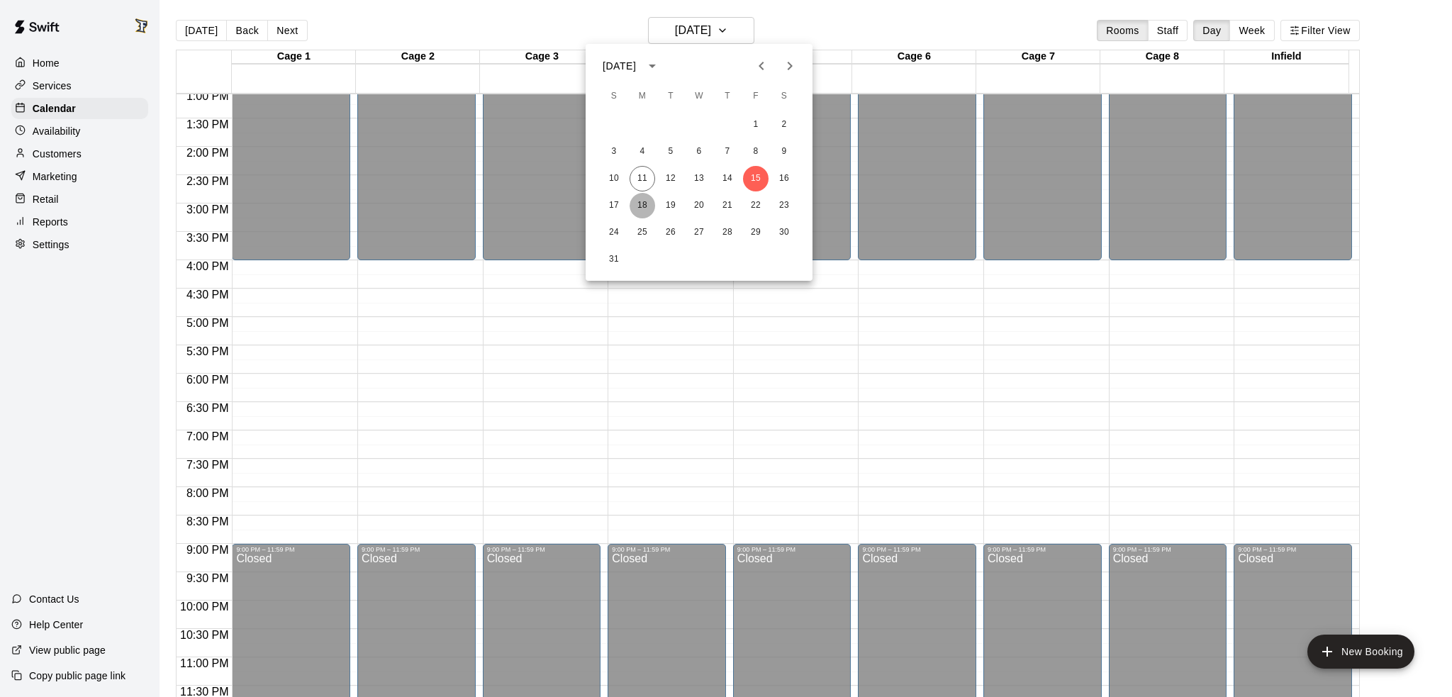
click at [645, 204] on button "18" at bounding box center [643, 206] width 26 height 26
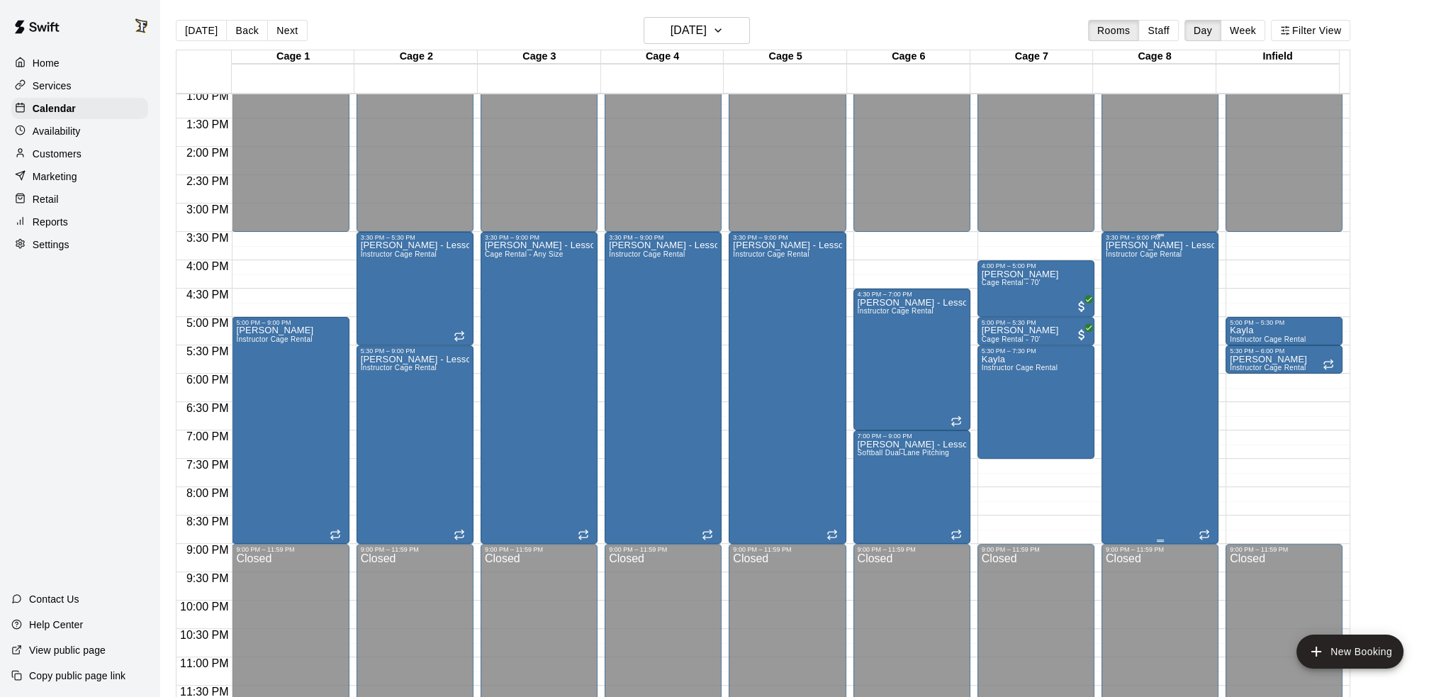
click at [1161, 381] on div "[PERSON_NAME] - Lessons Instructor Cage Rental" at bounding box center [1160, 589] width 108 height 697
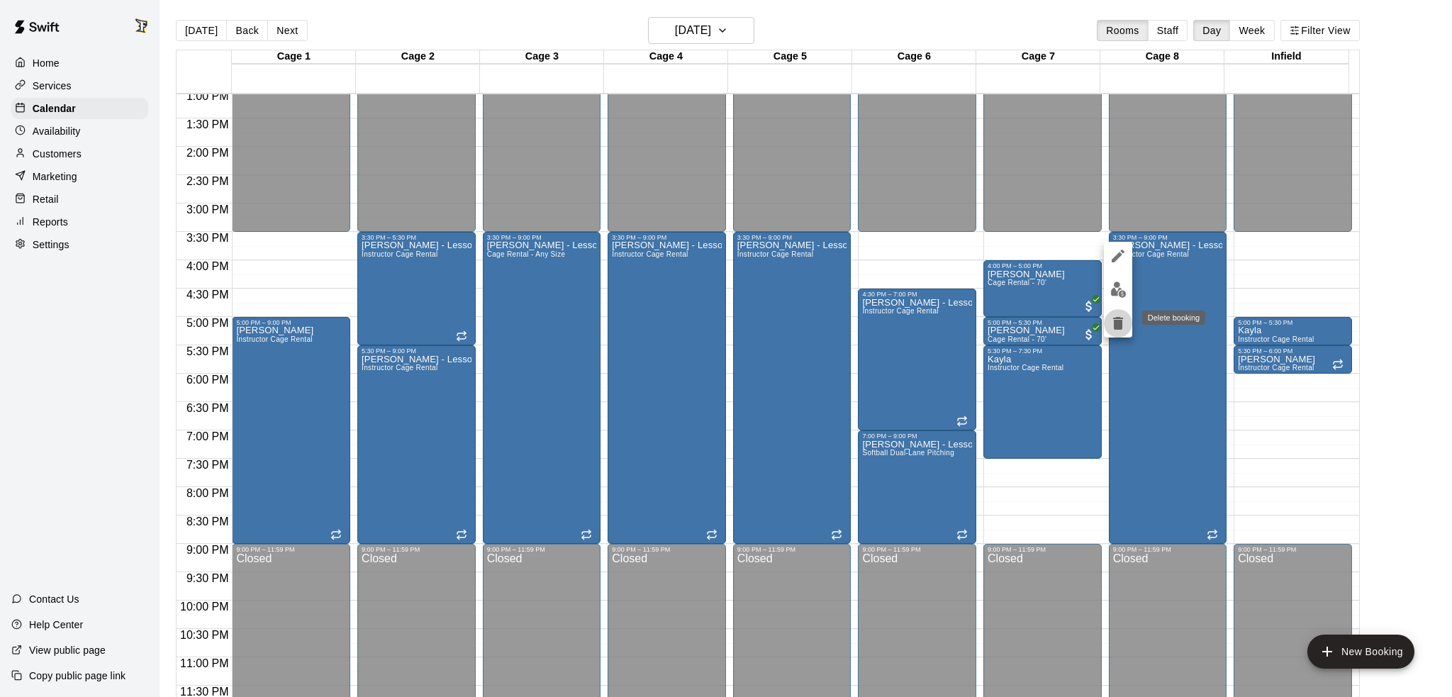
click at [1122, 319] on icon "delete" at bounding box center [1118, 323] width 17 height 17
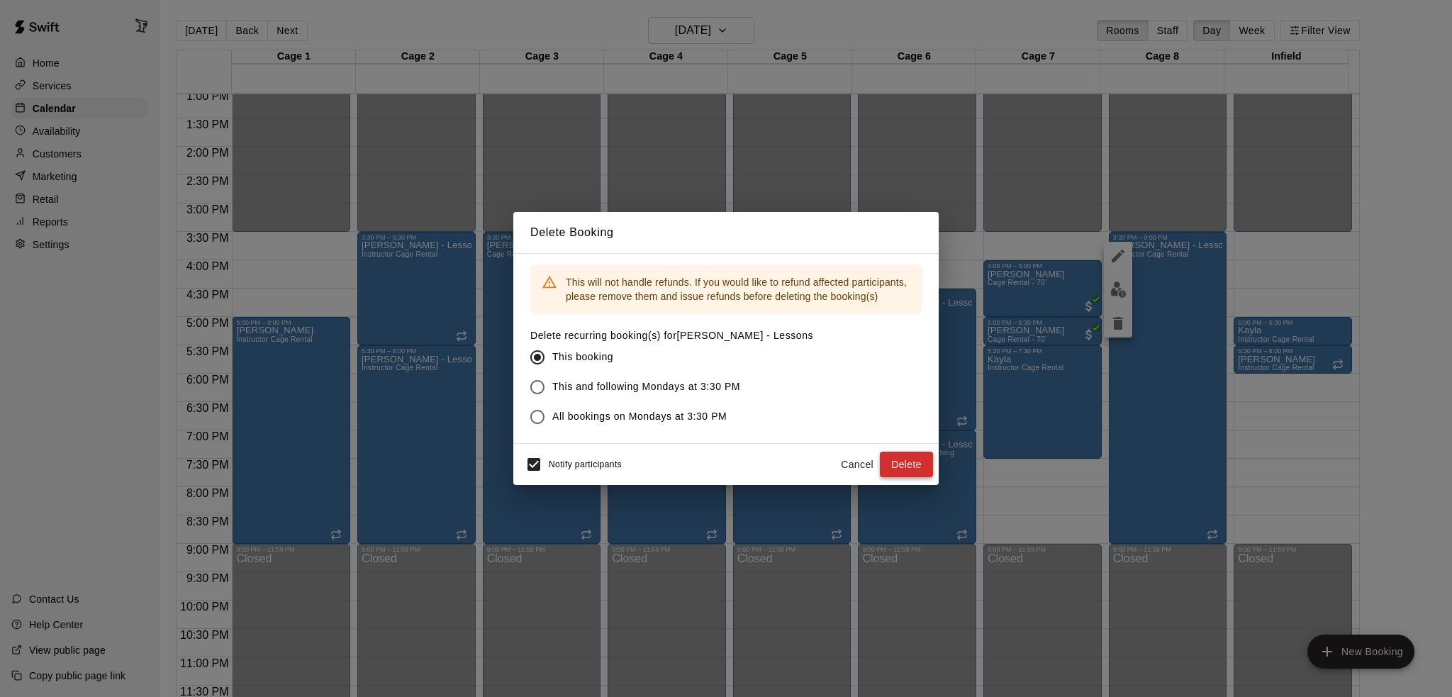
click at [907, 474] on button "Delete" at bounding box center [906, 465] width 53 height 26
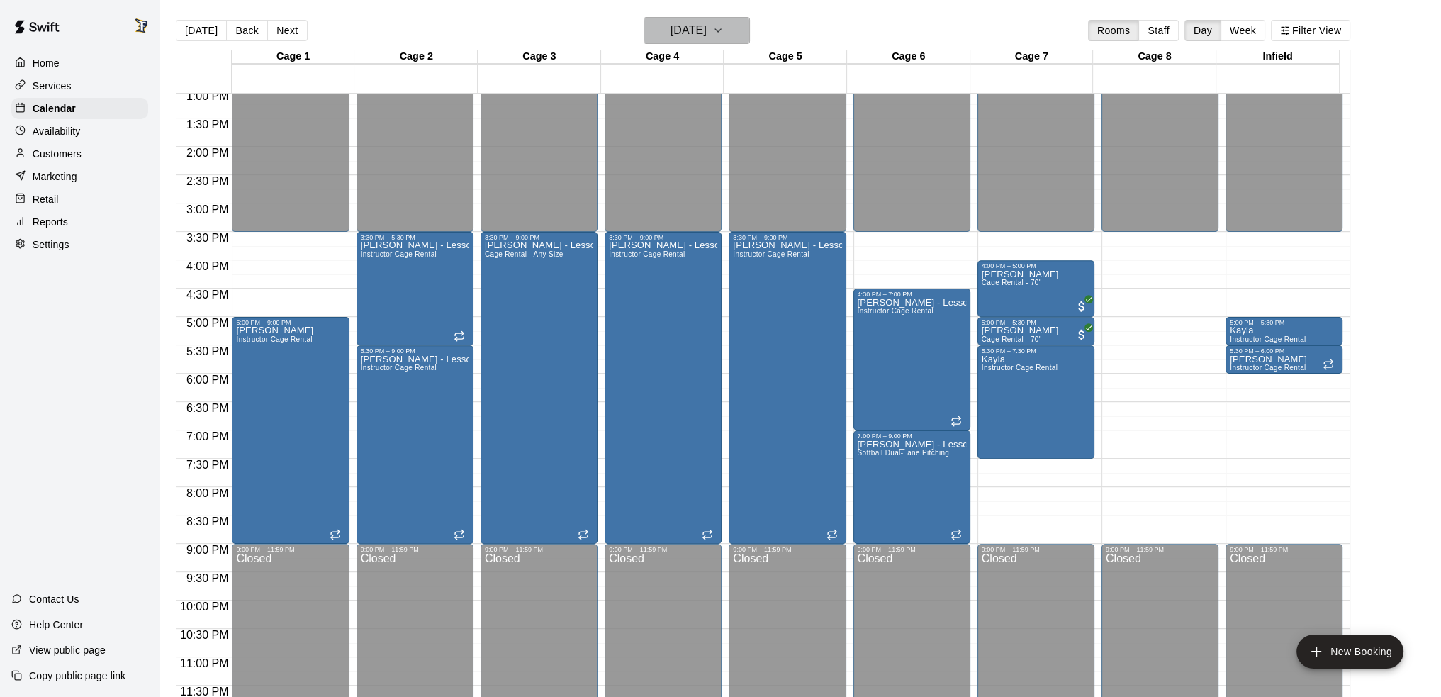
click at [707, 30] on h6 "[DATE]" at bounding box center [689, 31] width 36 height 20
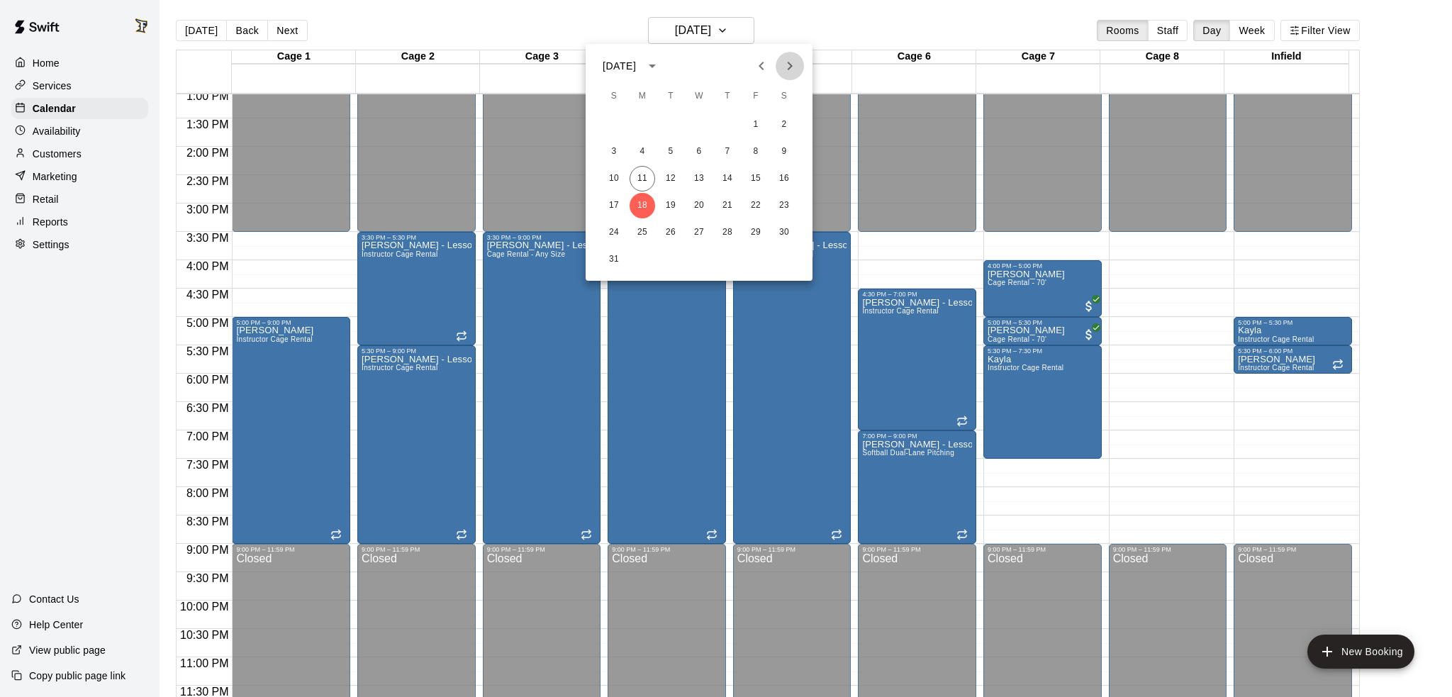
click at [795, 72] on icon "Next month" at bounding box center [789, 65] width 17 height 17
click at [722, 124] on button "4" at bounding box center [728, 125] width 26 height 26
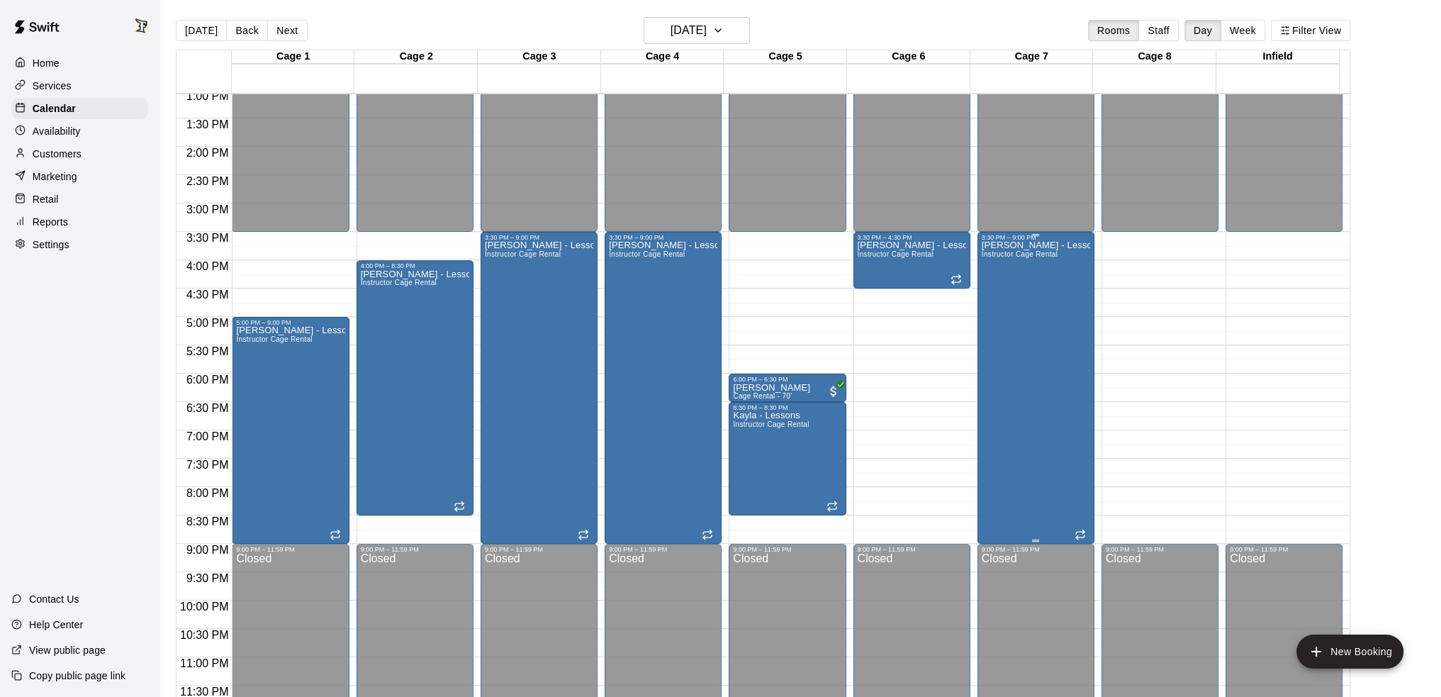
click at [1051, 323] on div "[PERSON_NAME] - Lessons Instructor Cage Rental" at bounding box center [1036, 589] width 108 height 697
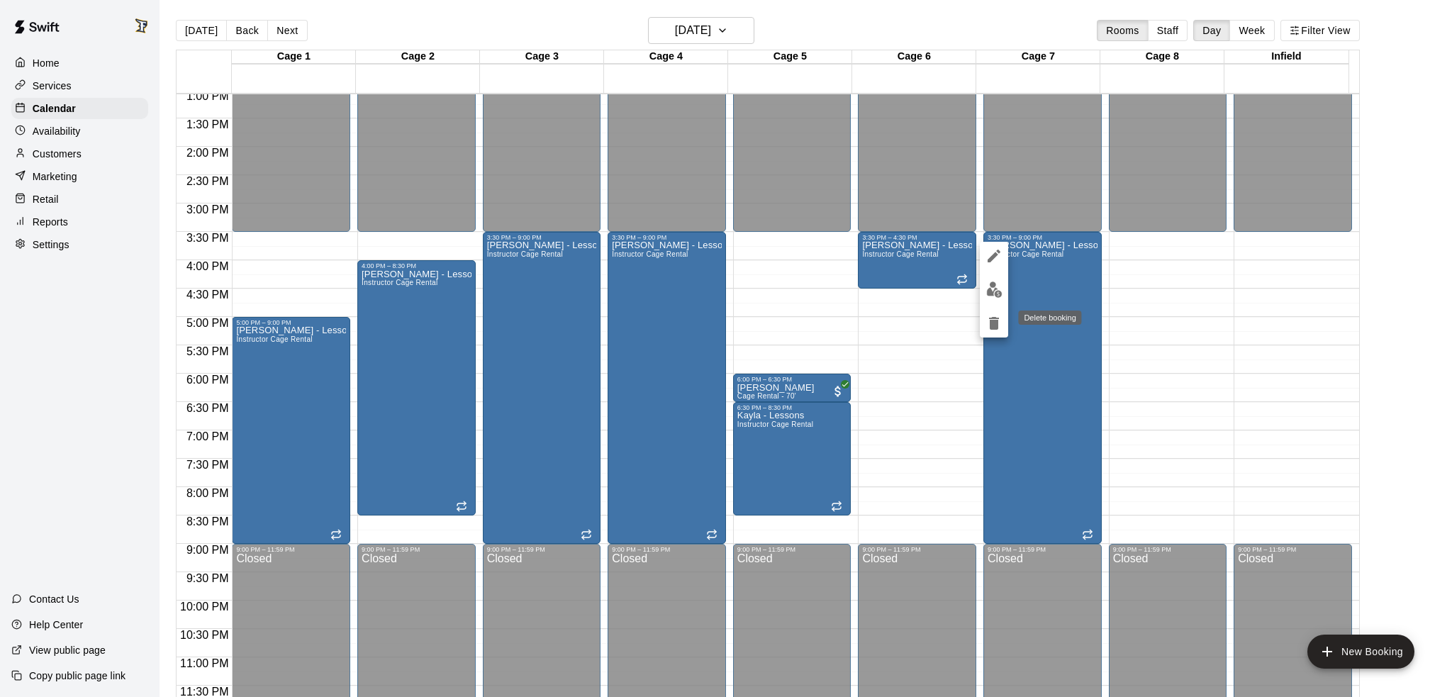
click at [995, 330] on icon "delete" at bounding box center [993, 323] width 17 height 17
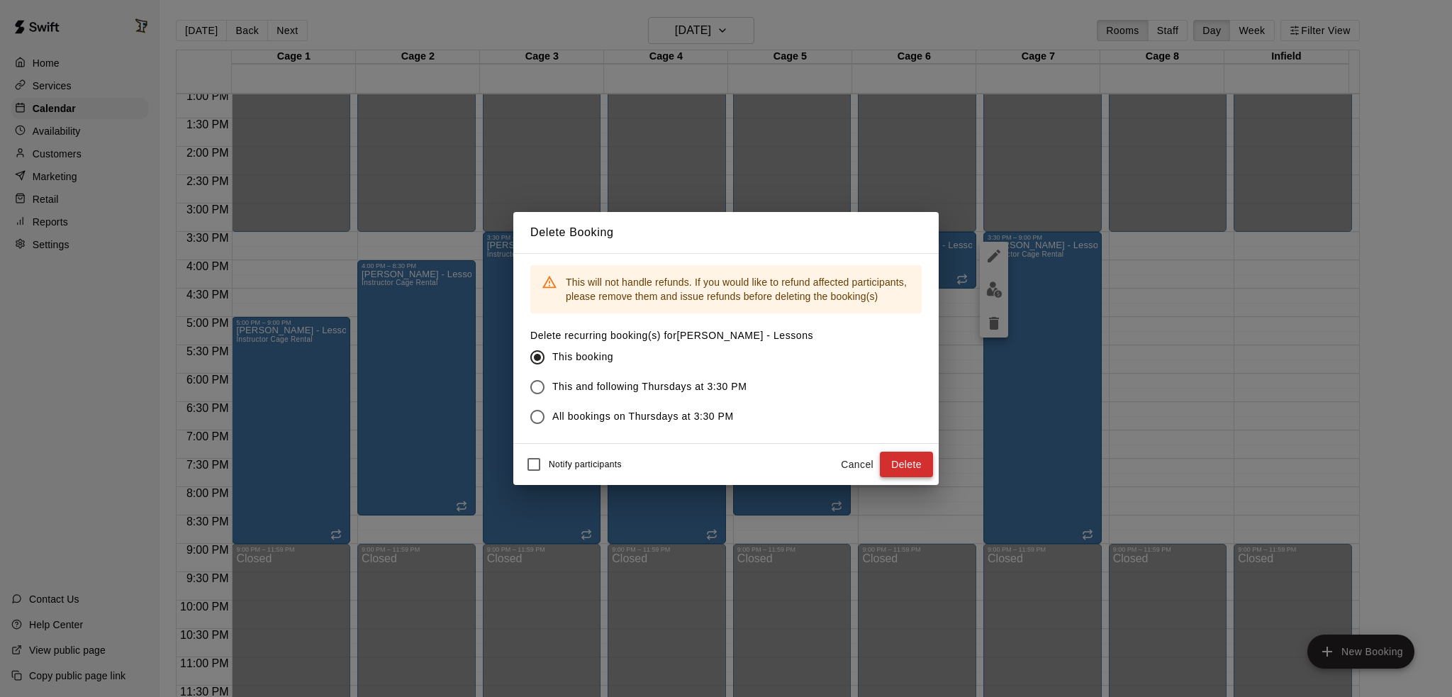
click at [922, 473] on button "Delete" at bounding box center [906, 465] width 53 height 26
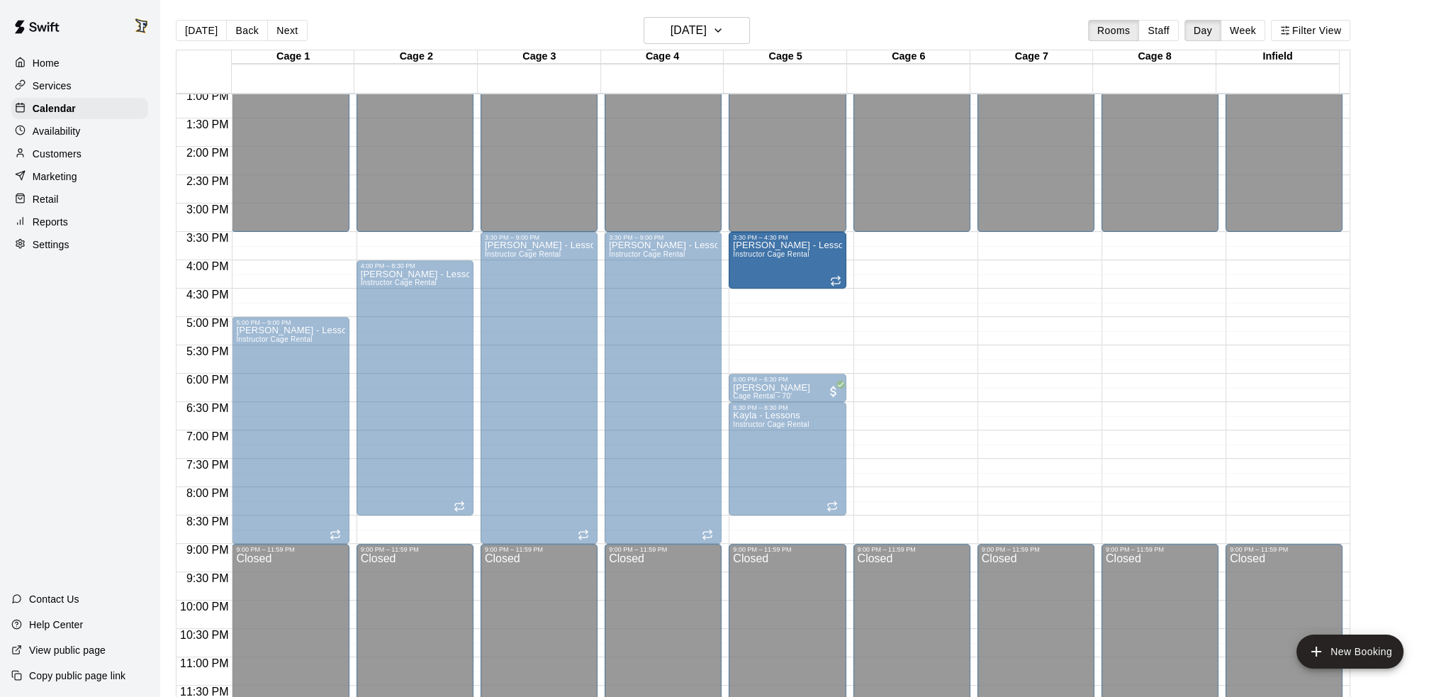
drag, startPoint x: 915, startPoint y: 257, endPoint x: 827, endPoint y: 262, distance: 88.1
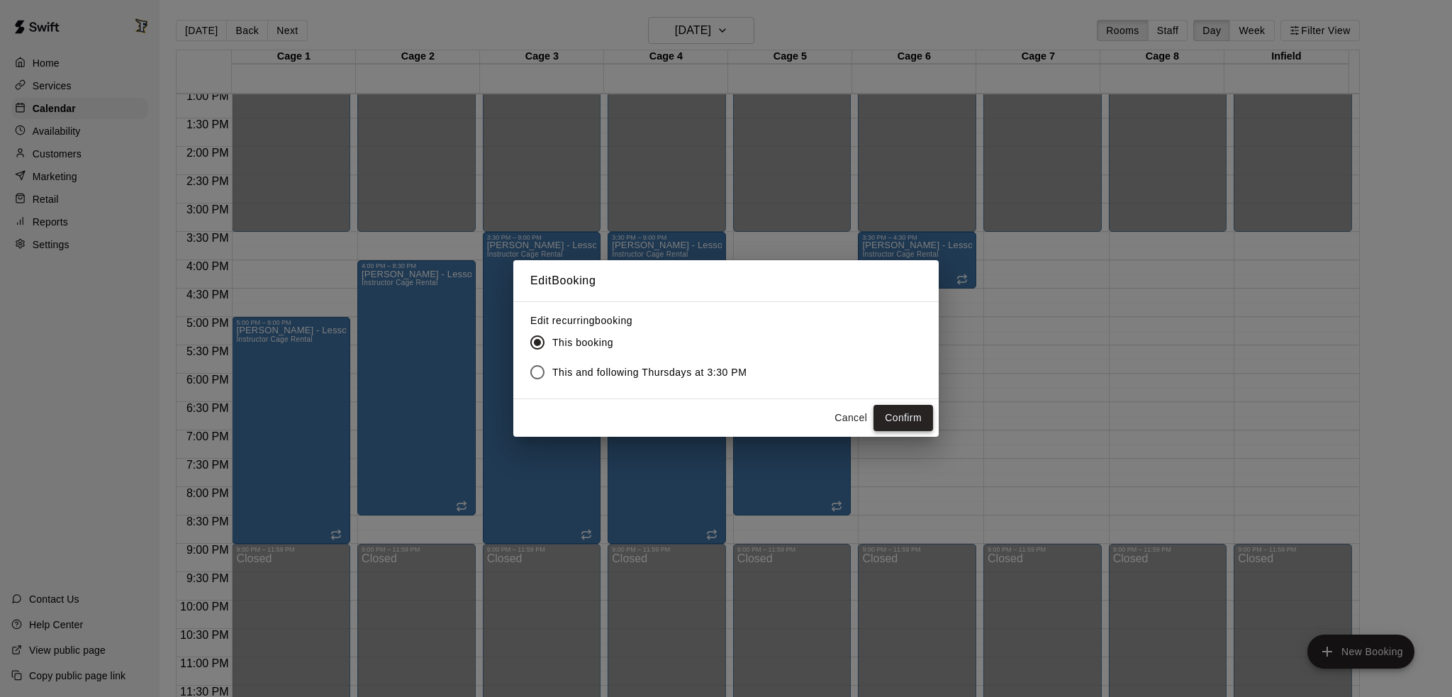
click at [910, 427] on button "Confirm" at bounding box center [903, 418] width 60 height 26
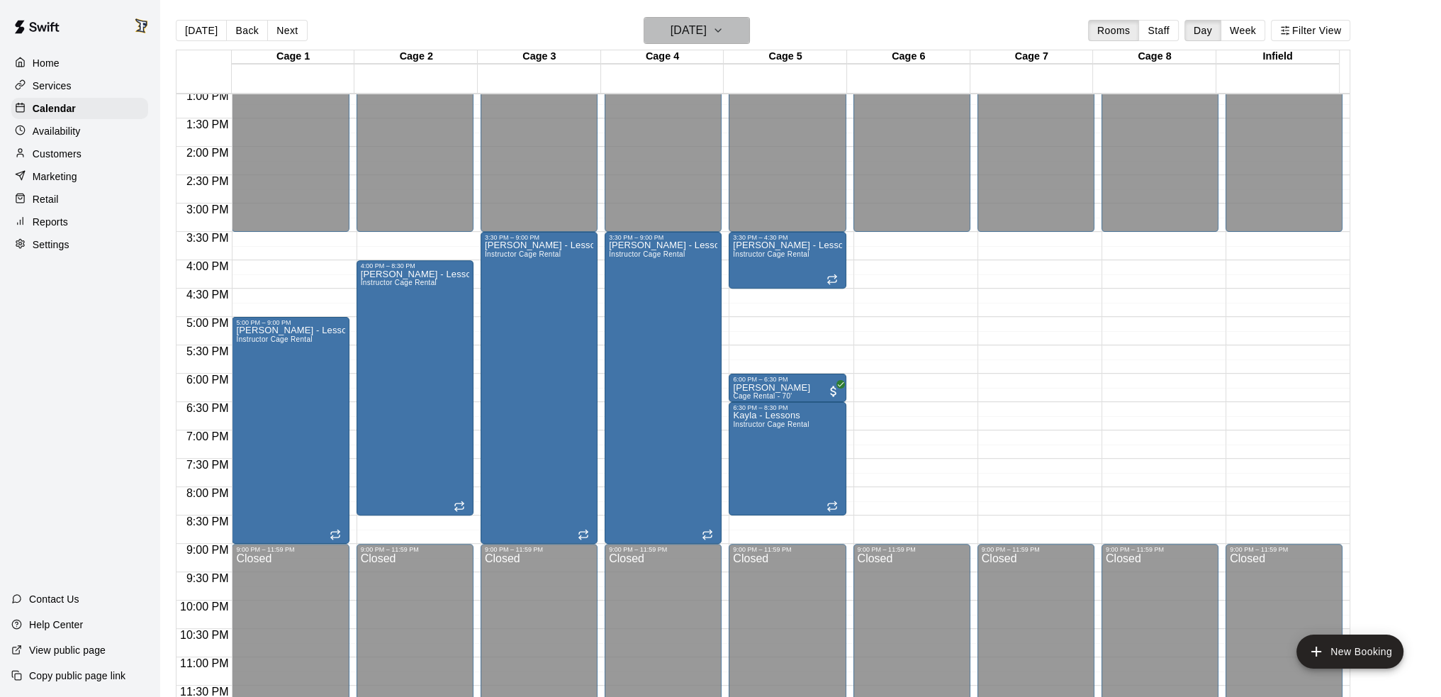
click at [685, 28] on h6 "[DATE]" at bounding box center [689, 31] width 36 height 20
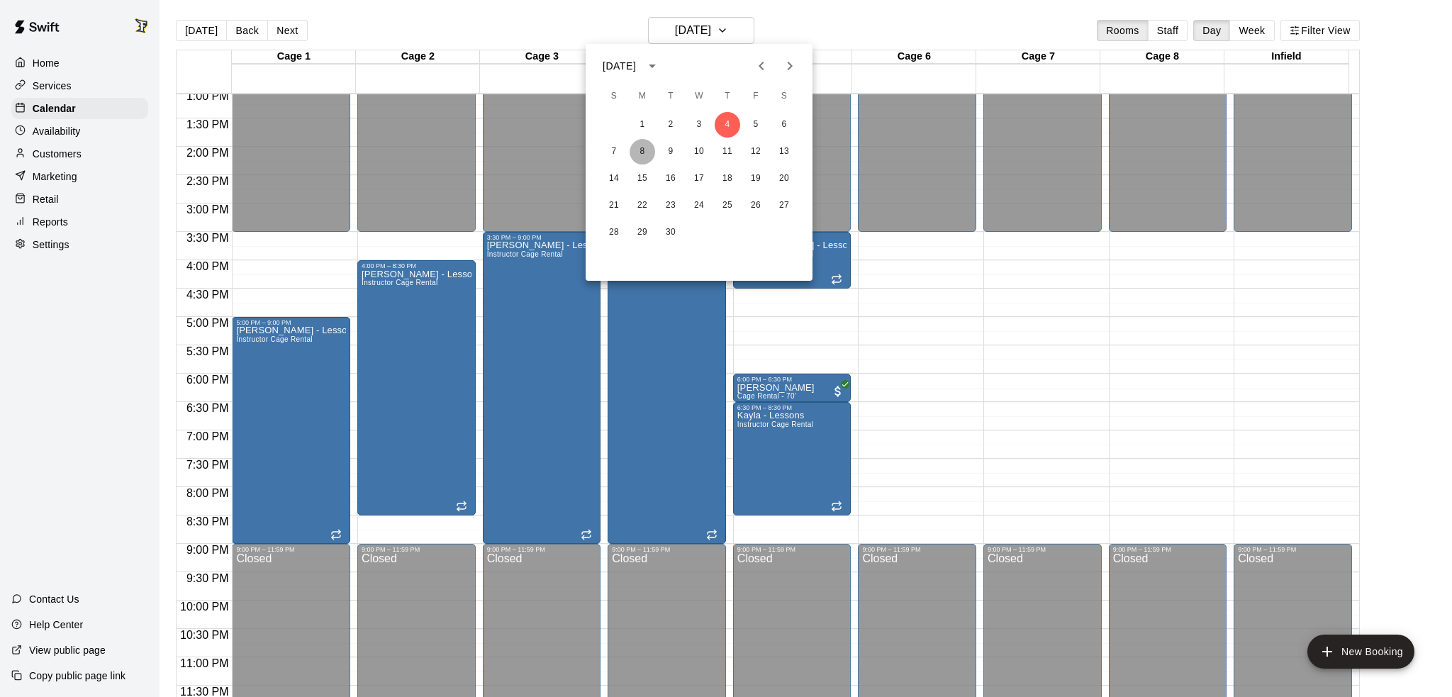
click at [638, 155] on button "8" at bounding box center [643, 152] width 26 height 26
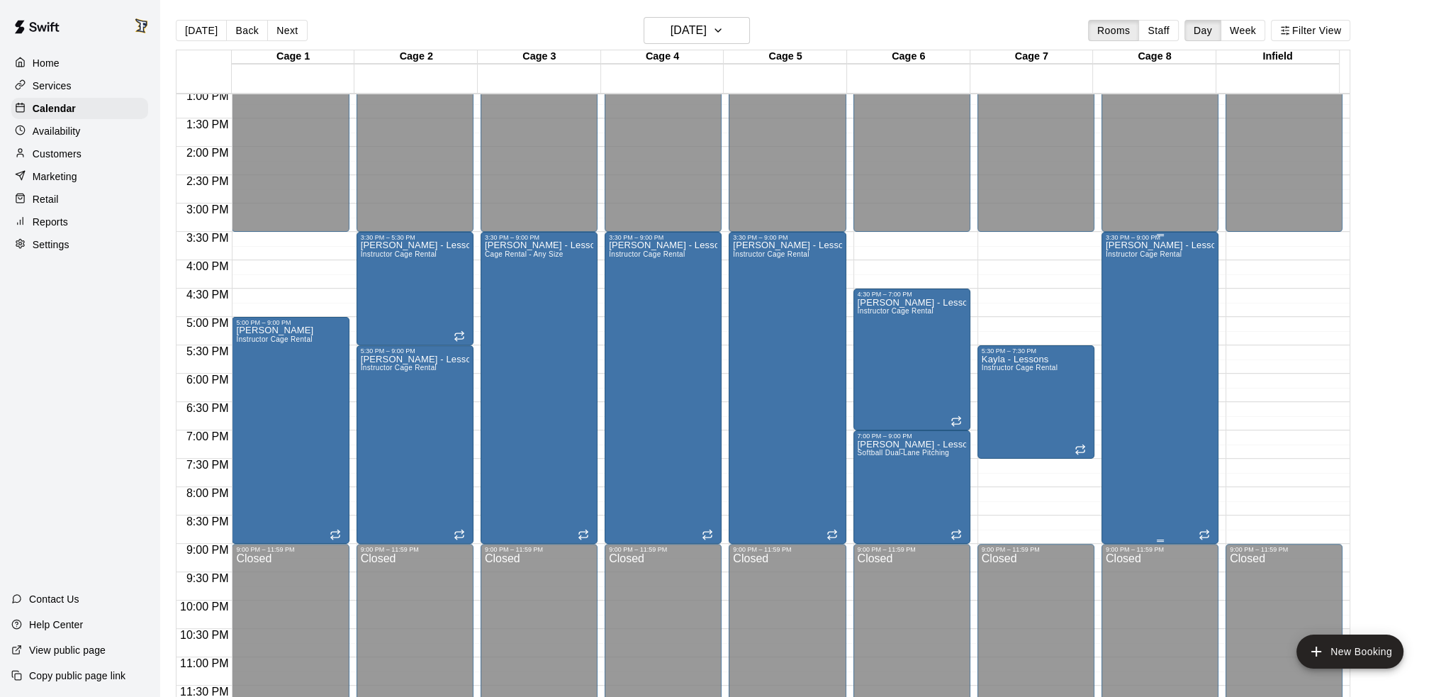
click at [1158, 379] on div "[PERSON_NAME] - Lessons Instructor Cage Rental" at bounding box center [1160, 589] width 108 height 697
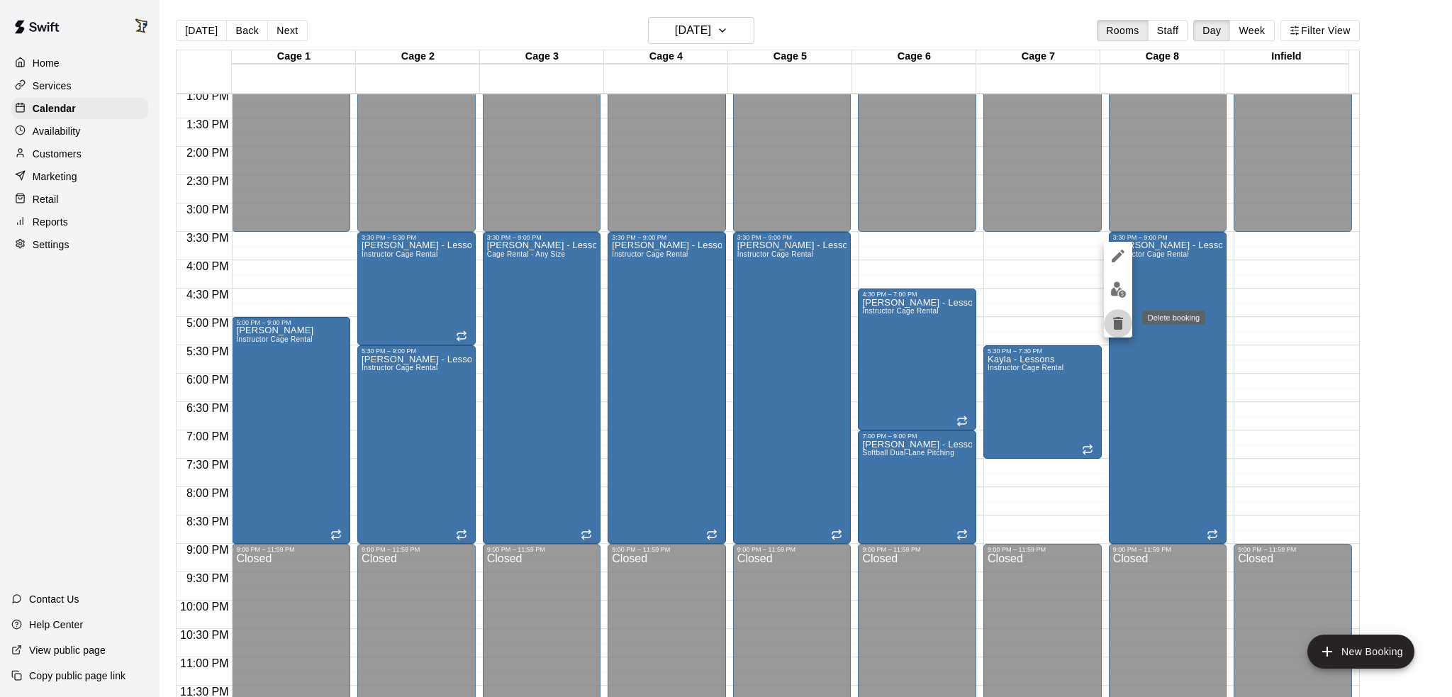
click at [1113, 326] on icon "delete" at bounding box center [1118, 323] width 17 height 17
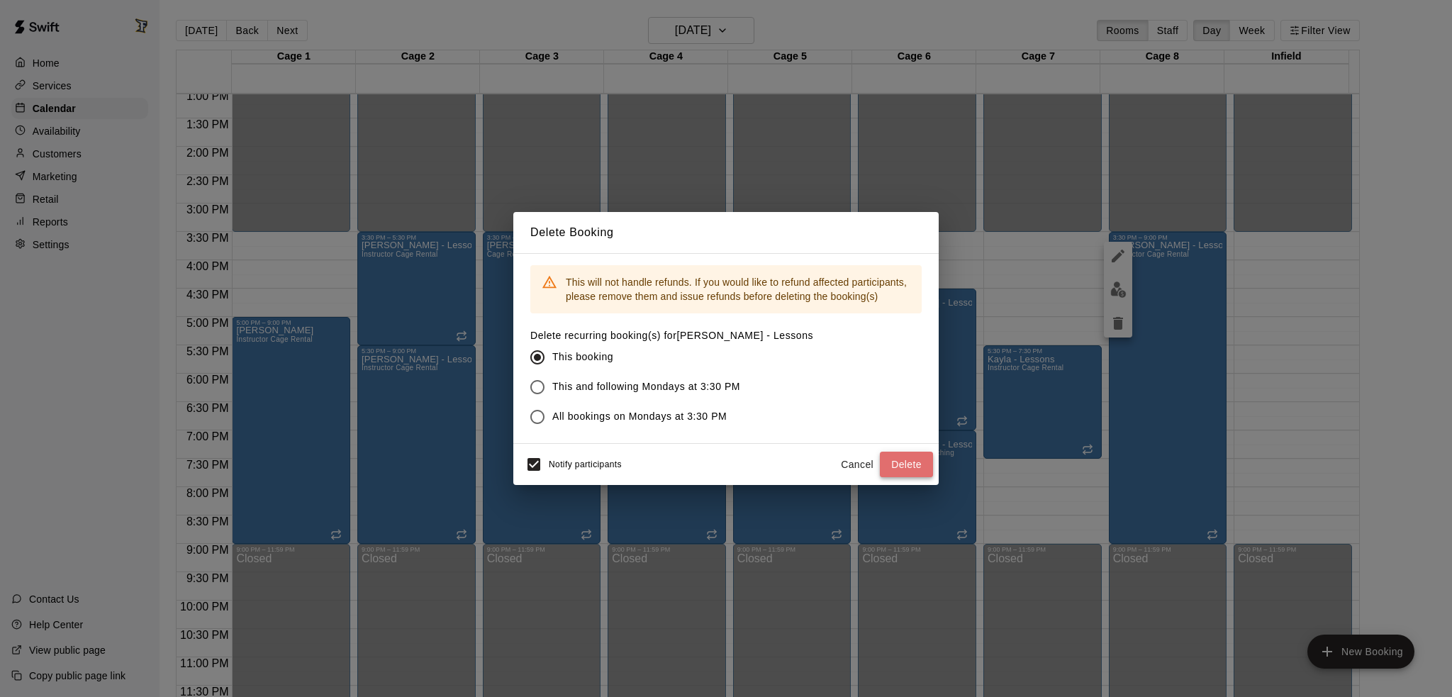
click at [910, 467] on button "Delete" at bounding box center [906, 465] width 53 height 26
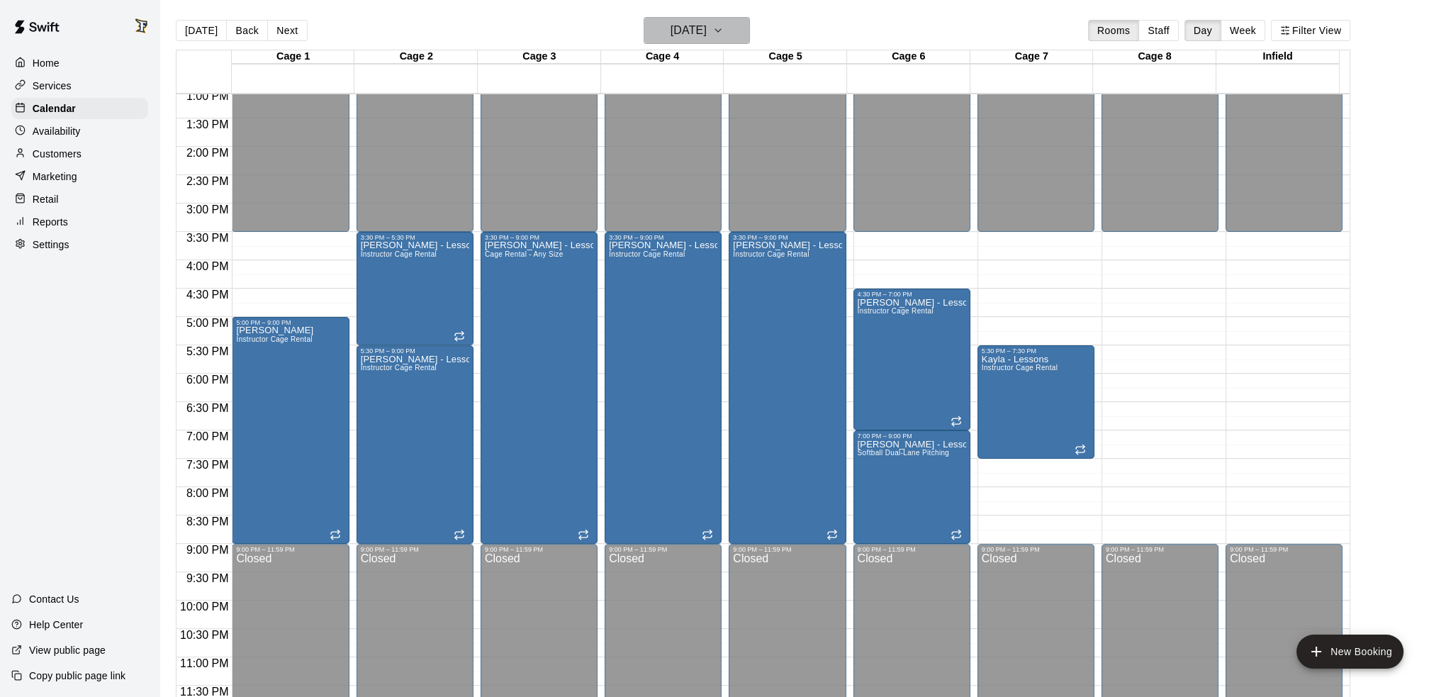
click at [724, 33] on icon "button" at bounding box center [718, 30] width 11 height 17
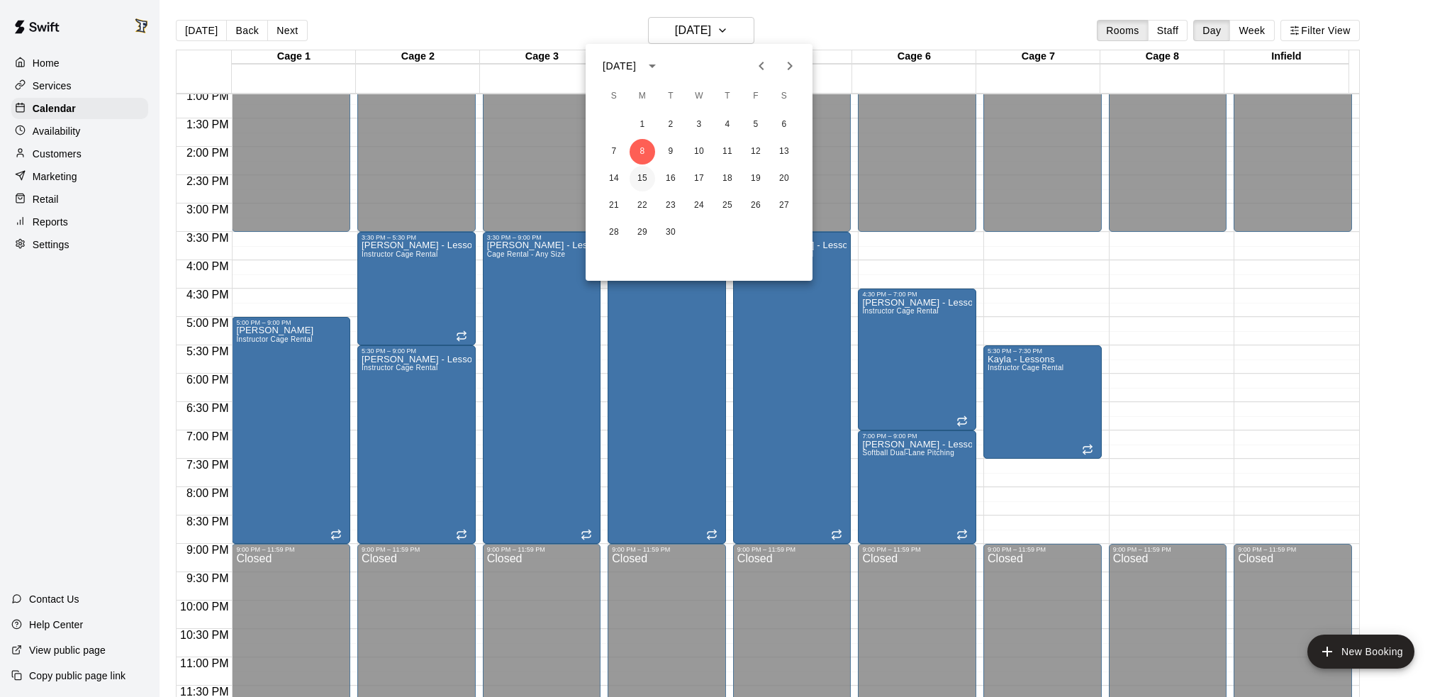
click at [640, 174] on button "15" at bounding box center [643, 179] width 26 height 26
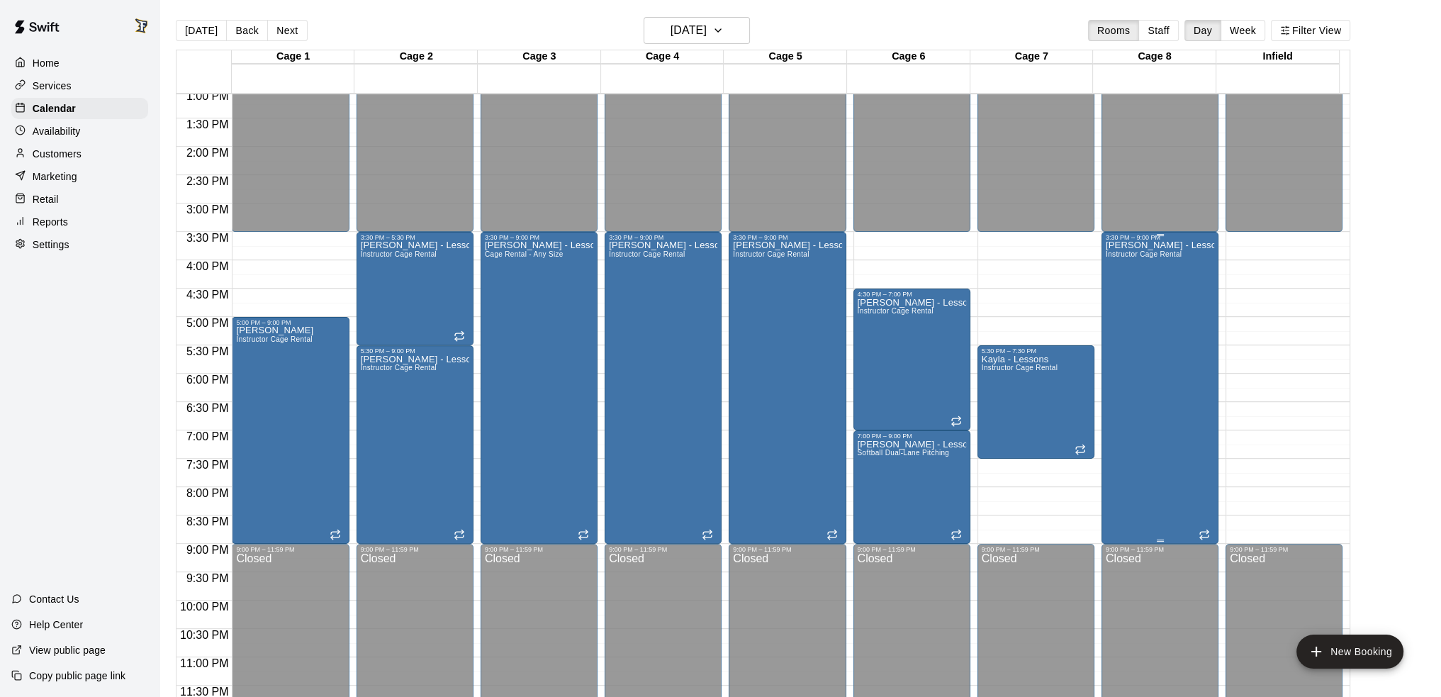
click at [1165, 375] on div "[PERSON_NAME] - Lessons Instructor Cage Rental" at bounding box center [1160, 589] width 108 height 697
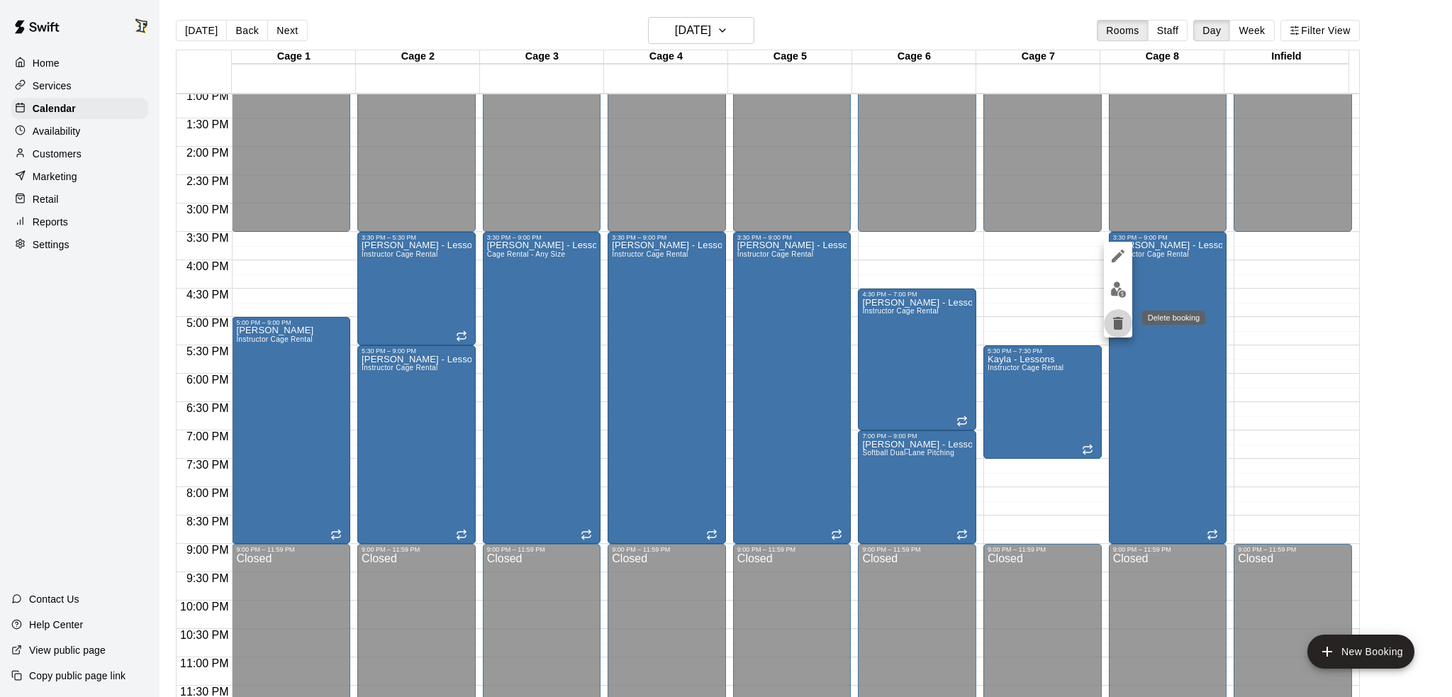
click at [1122, 330] on icon "delete" at bounding box center [1118, 323] width 17 height 17
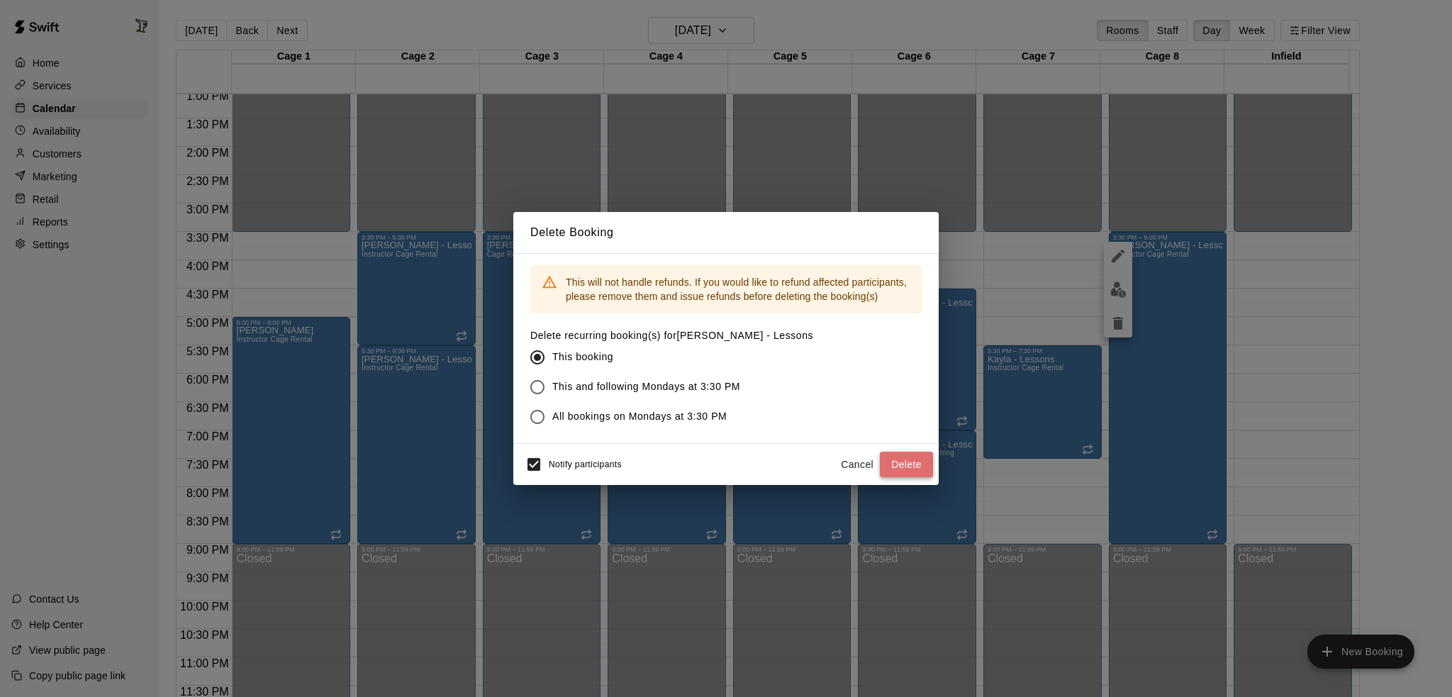
click at [895, 462] on button "Delete" at bounding box center [906, 465] width 53 height 26
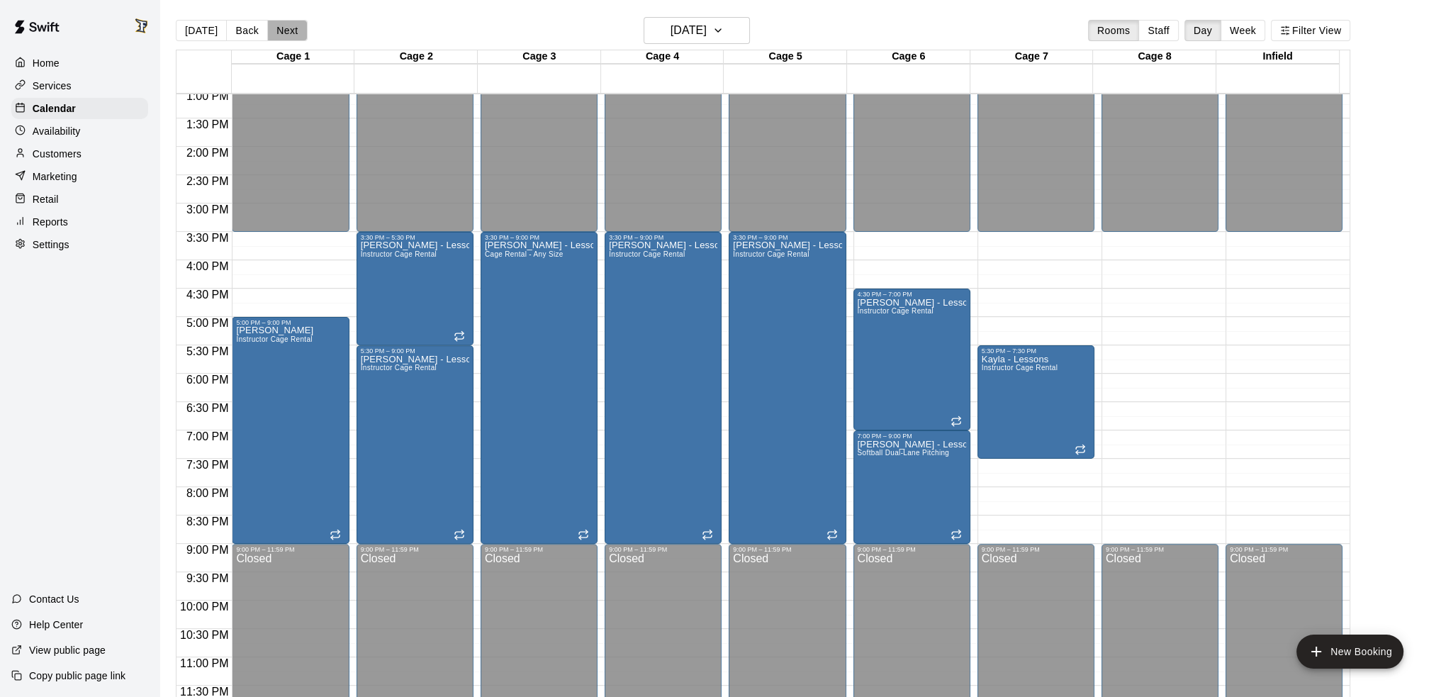
click at [280, 29] on button "Next" at bounding box center [287, 30] width 40 height 21
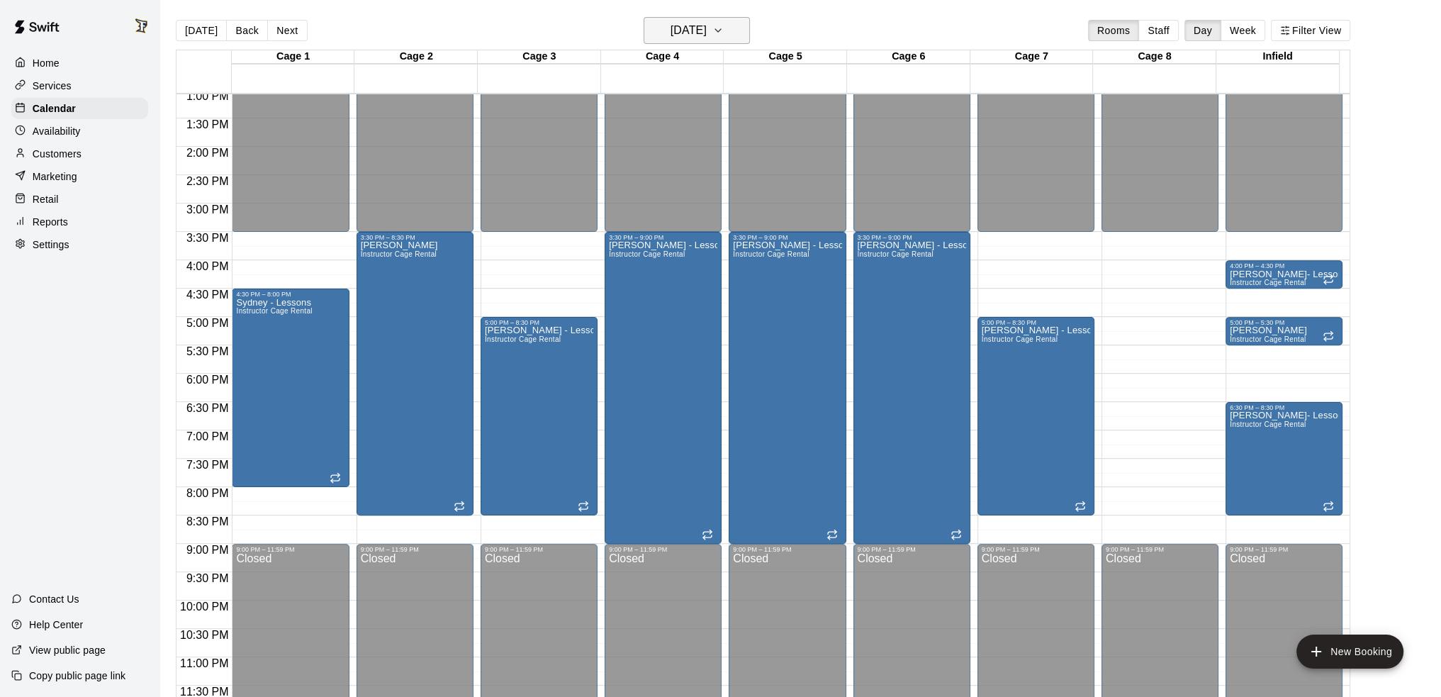
click at [671, 21] on h6 "[DATE]" at bounding box center [689, 31] width 36 height 20
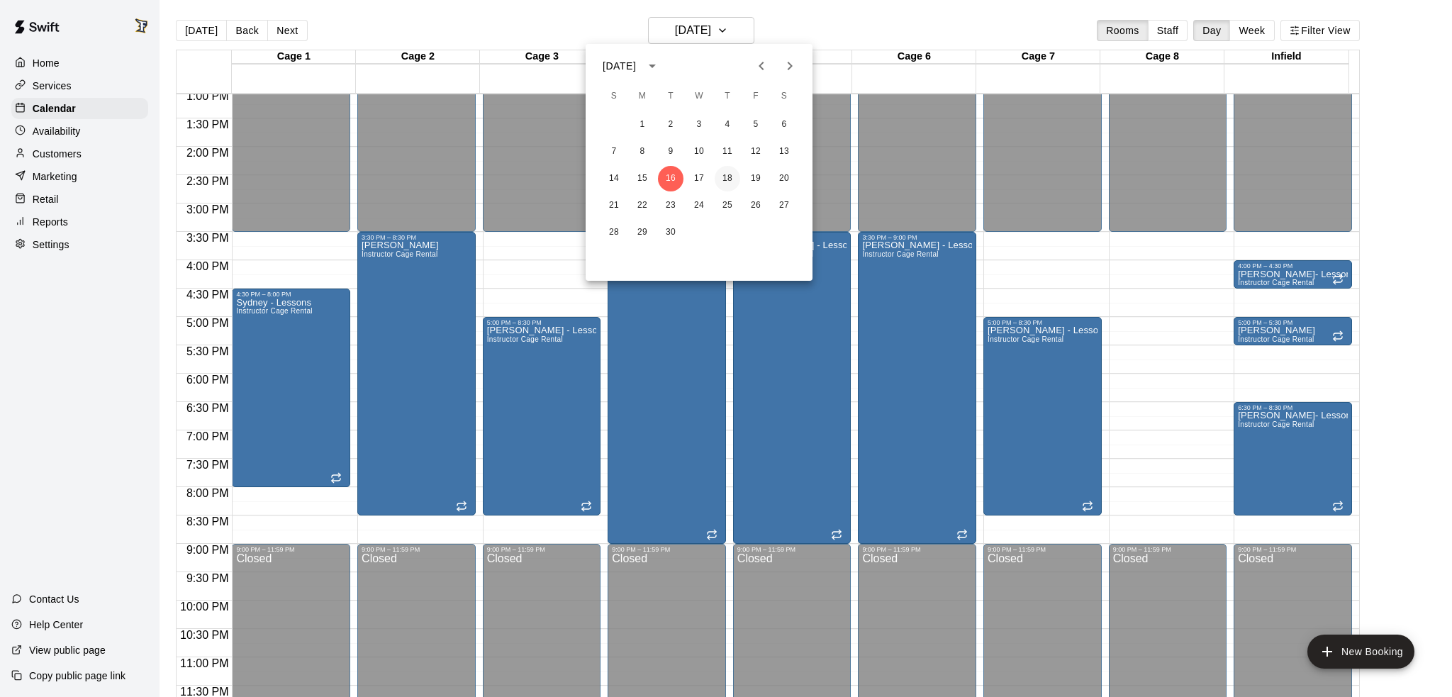
click at [732, 181] on button "18" at bounding box center [728, 179] width 26 height 26
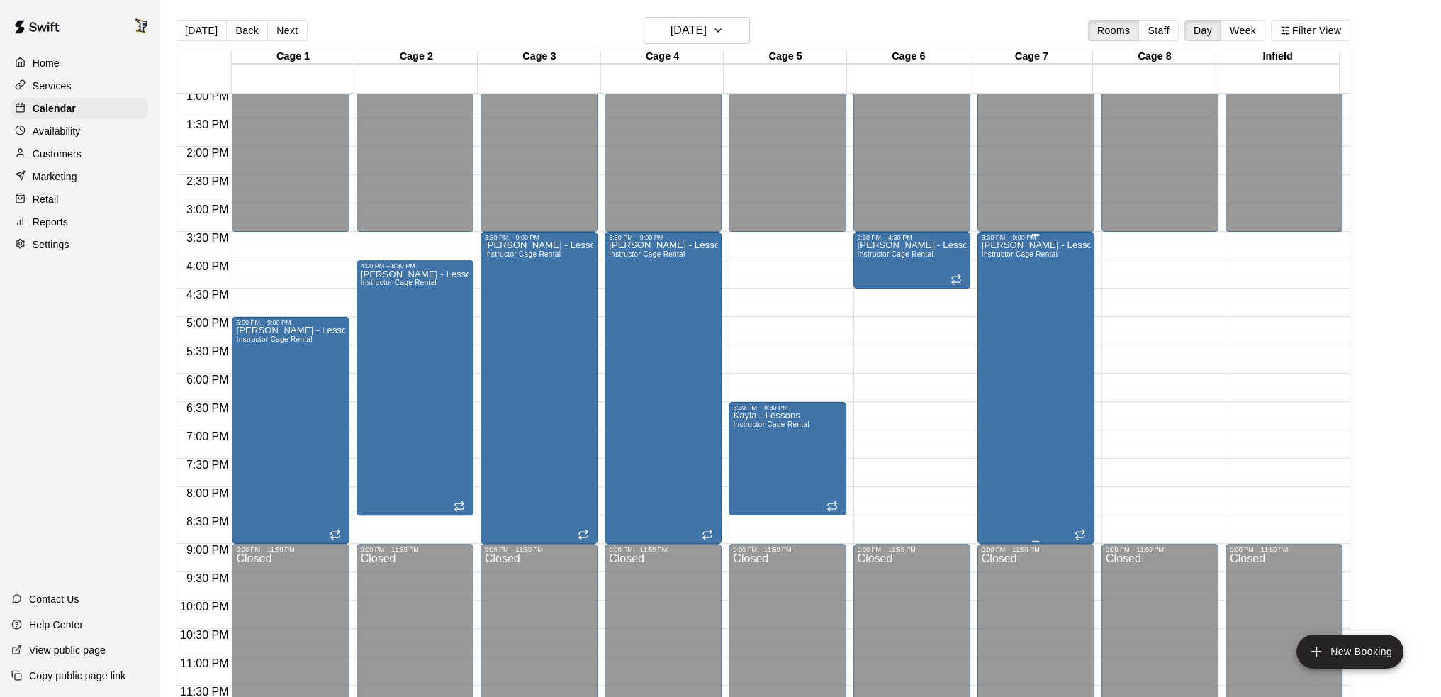
click at [1046, 339] on div "[PERSON_NAME] - Lessons Instructor Cage Rental" at bounding box center [1036, 589] width 108 height 697
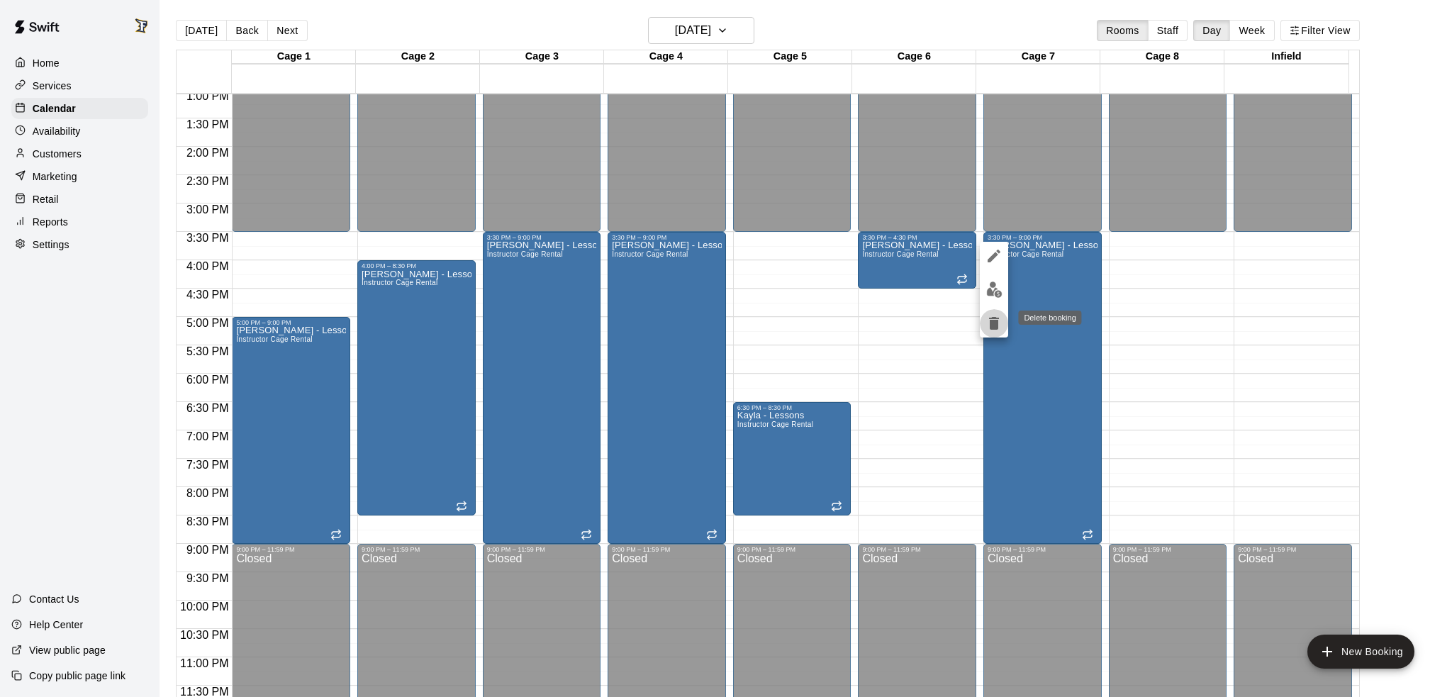
click at [990, 330] on icon "delete" at bounding box center [993, 323] width 17 height 17
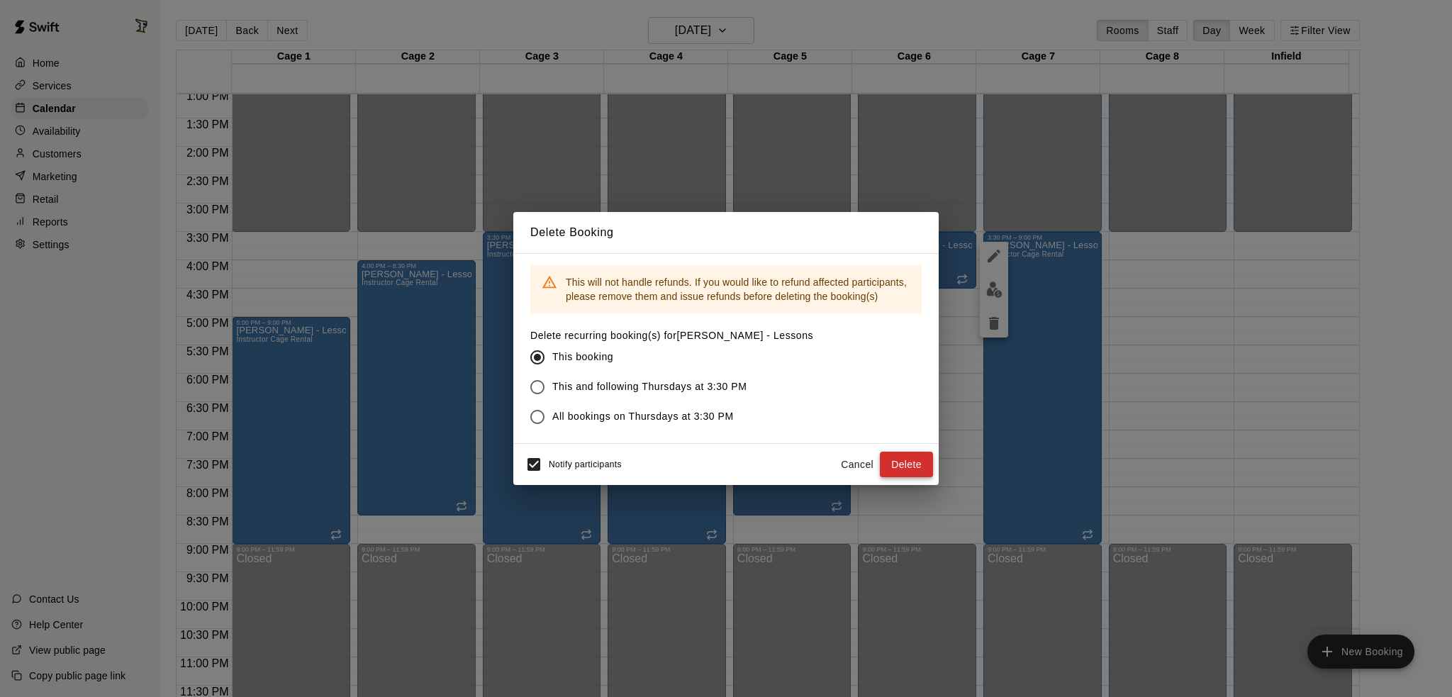
click at [893, 470] on button "Delete" at bounding box center [906, 465] width 53 height 26
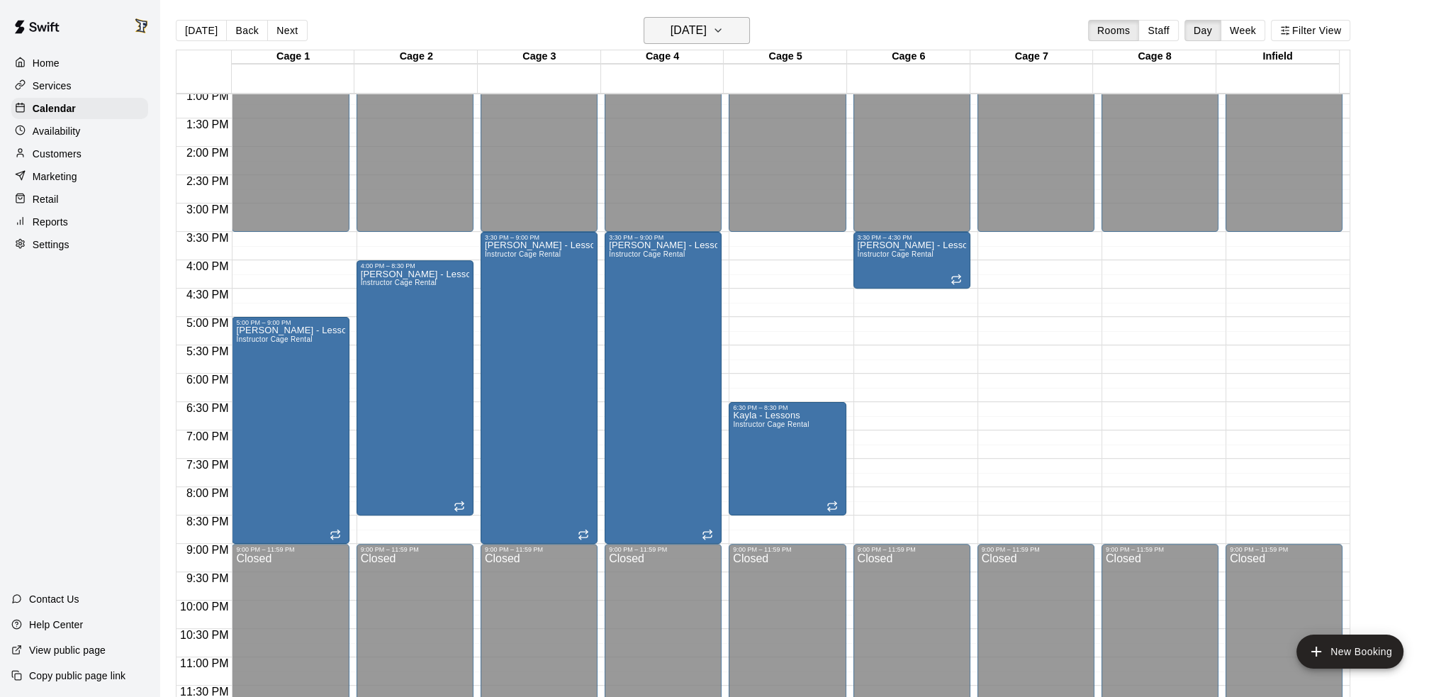
click at [679, 40] on button "[DATE]" at bounding box center [697, 30] width 106 height 27
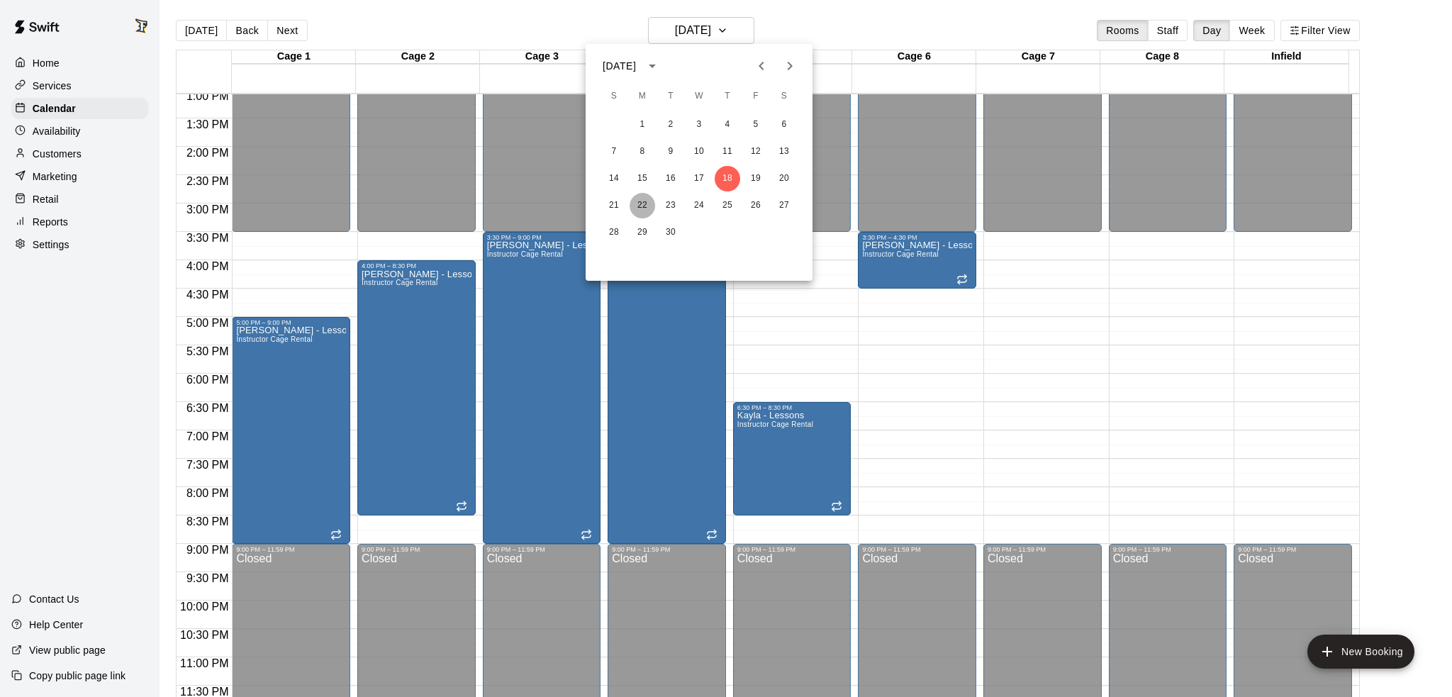
click at [641, 212] on button "22" at bounding box center [643, 206] width 26 height 26
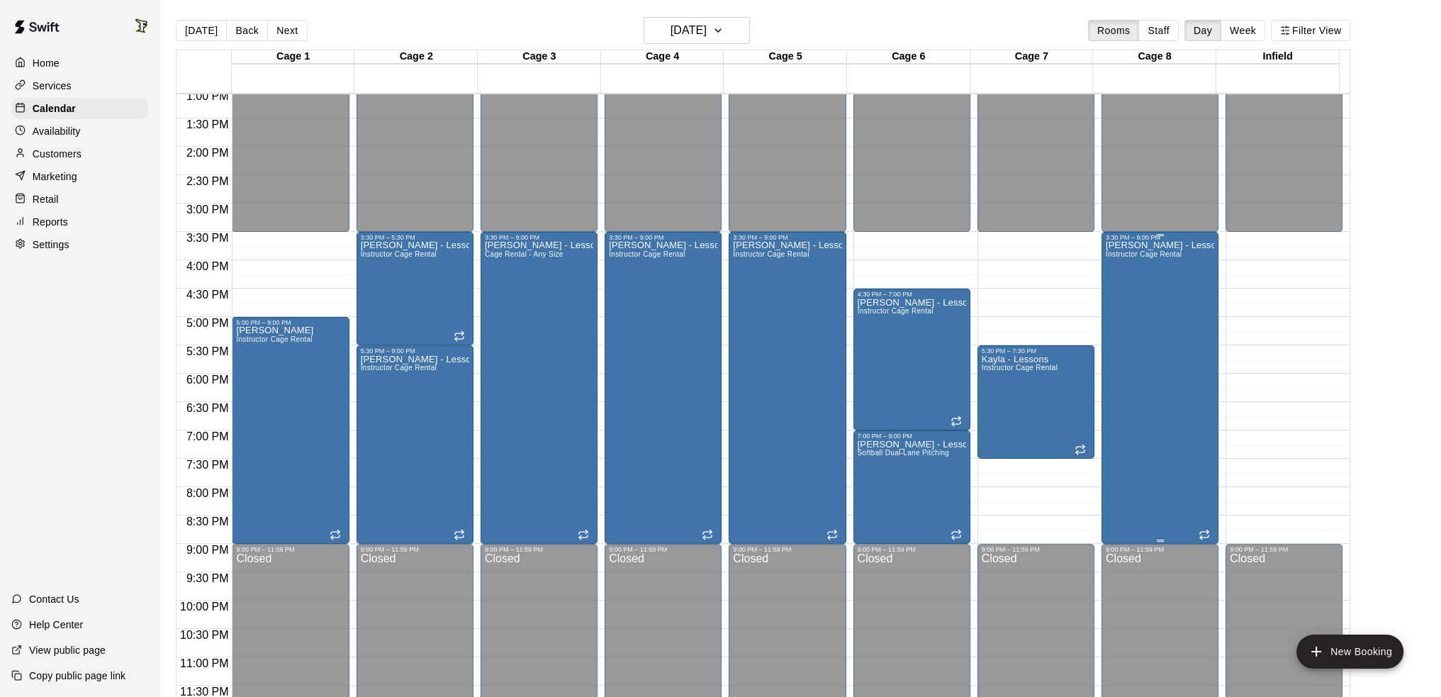
click at [1163, 348] on div "[PERSON_NAME] - Lessons Instructor Cage Rental" at bounding box center [1160, 589] width 108 height 697
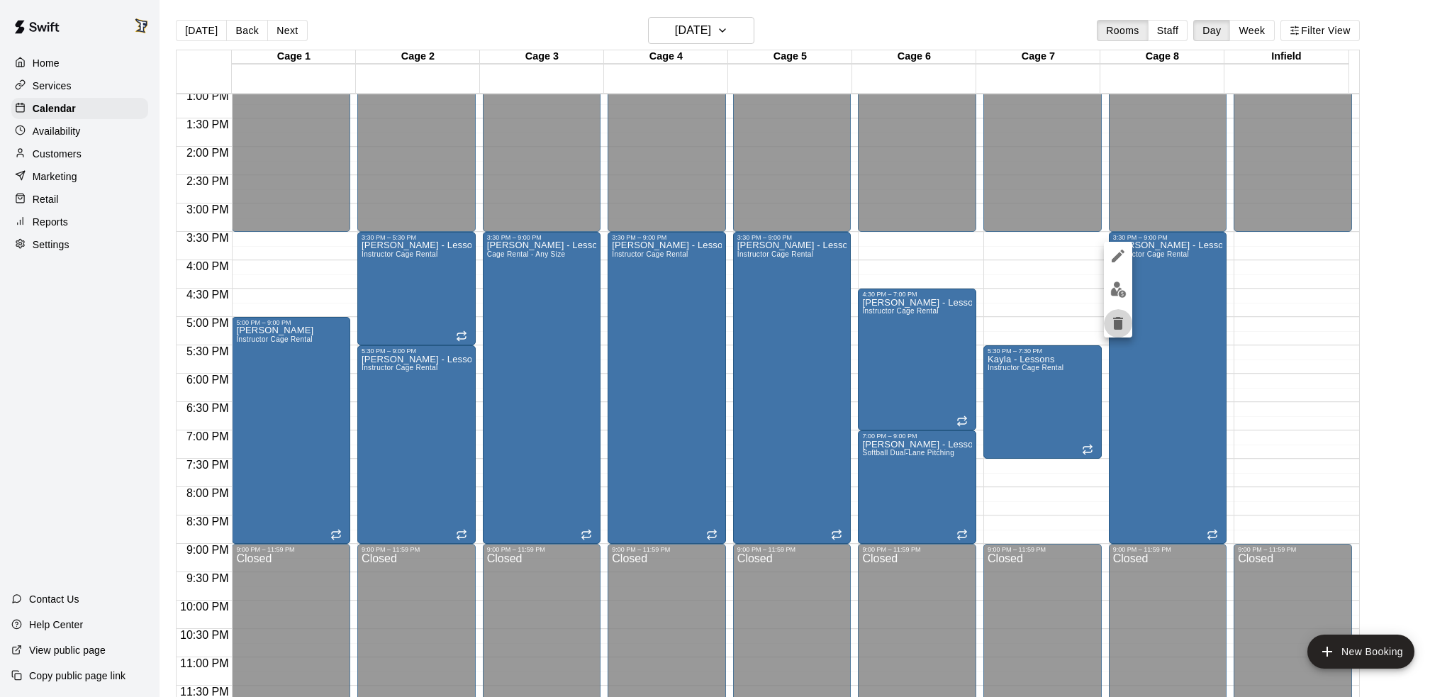
click at [1109, 325] on button "delete" at bounding box center [1118, 323] width 28 height 28
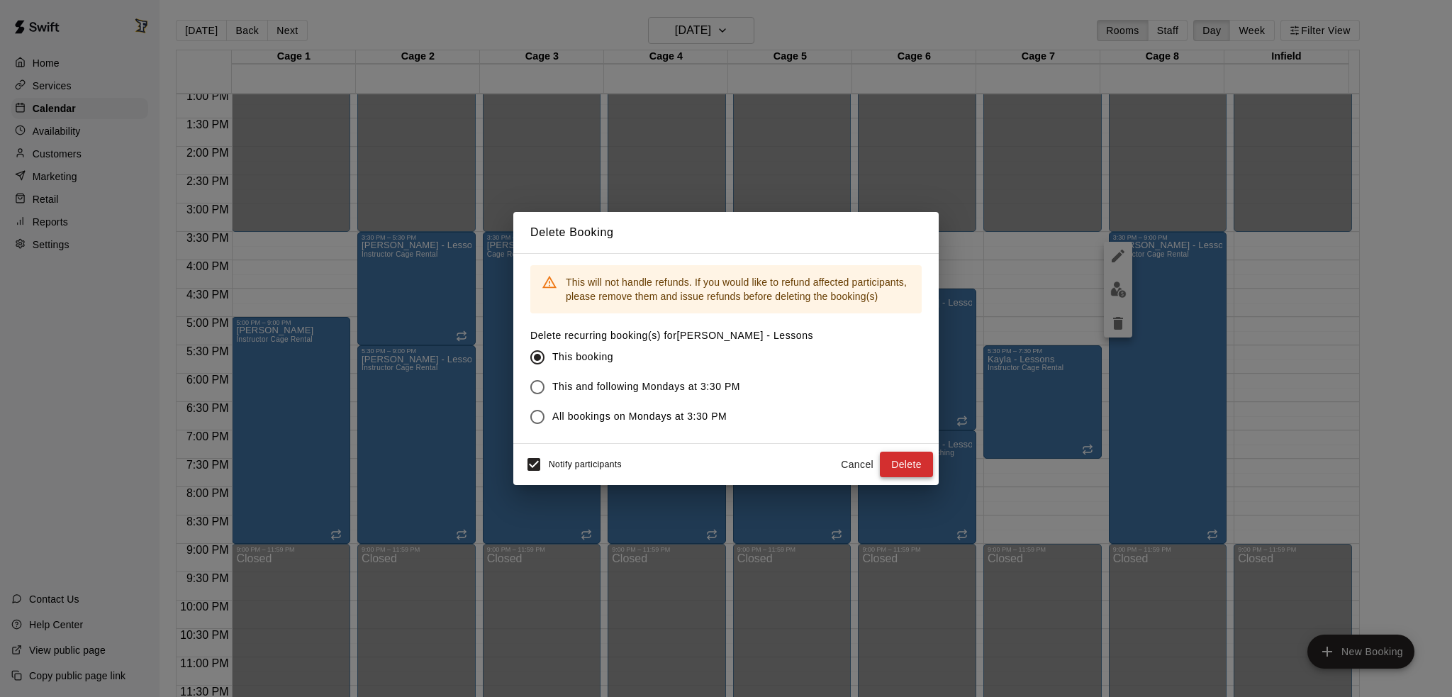
click at [910, 456] on button "Delete" at bounding box center [906, 465] width 53 height 26
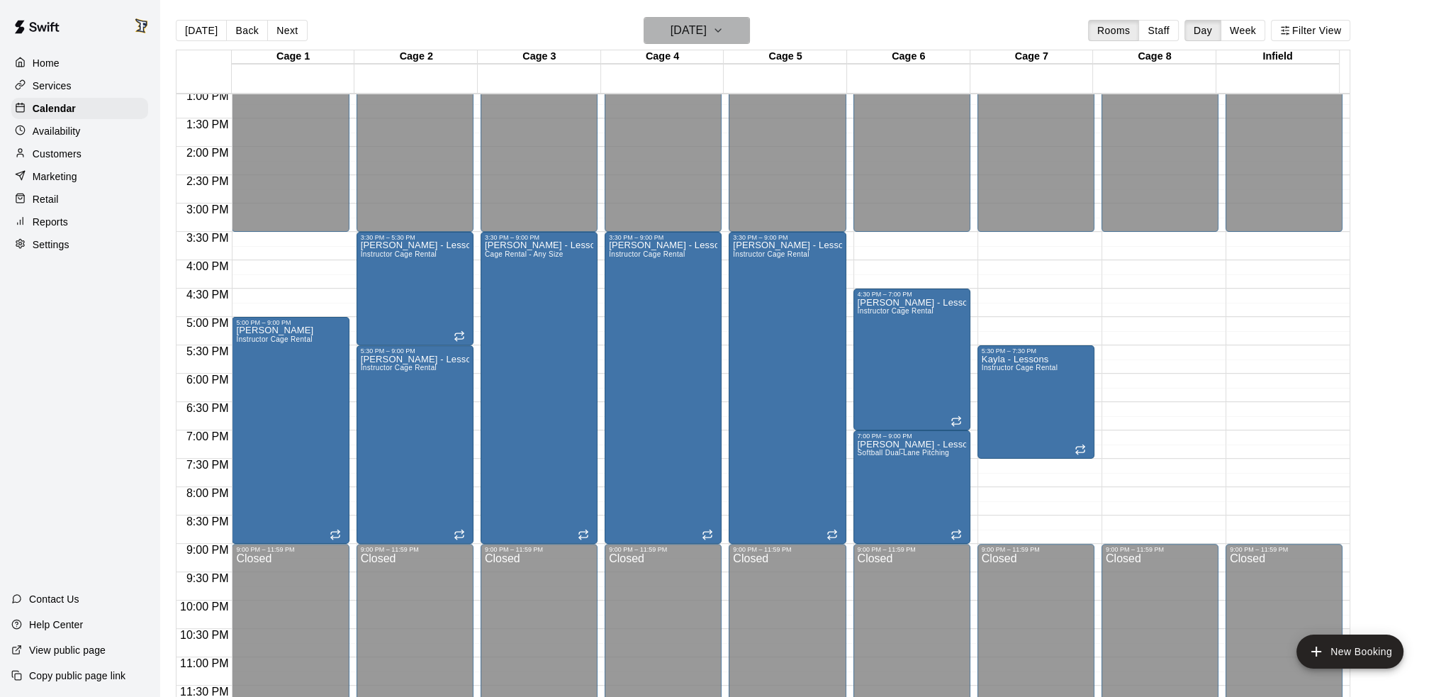
click at [702, 29] on h6 "[DATE]" at bounding box center [689, 31] width 36 height 20
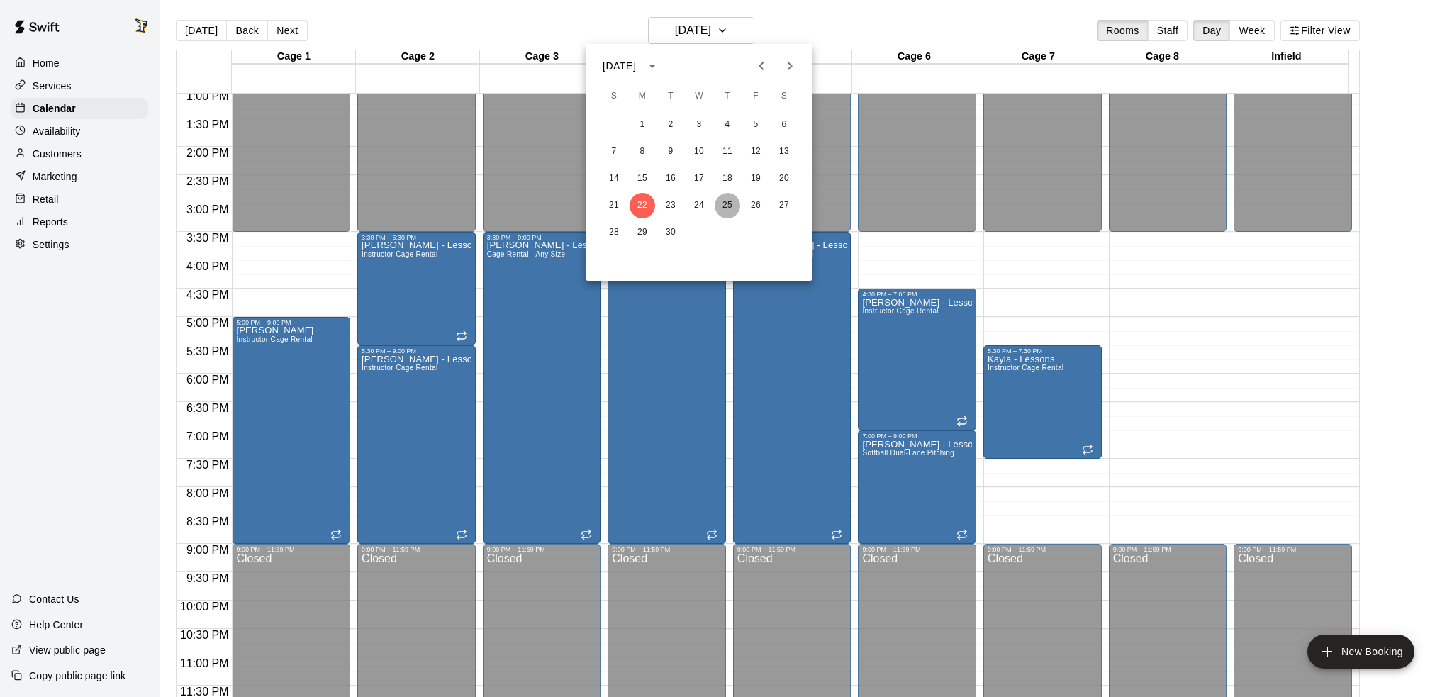
click at [731, 206] on button "25" at bounding box center [728, 206] width 26 height 26
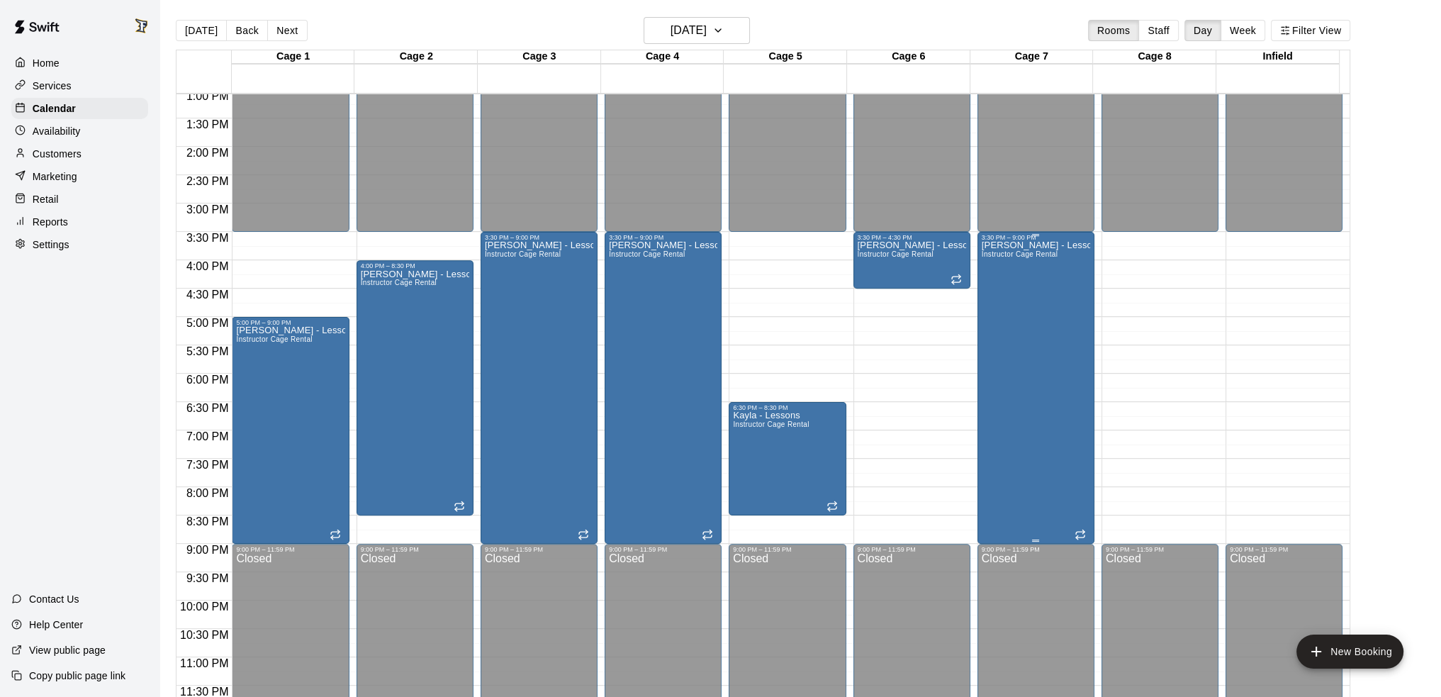
click at [1001, 310] on div "[PERSON_NAME] - Lessons Instructor Cage Rental" at bounding box center [1036, 589] width 108 height 697
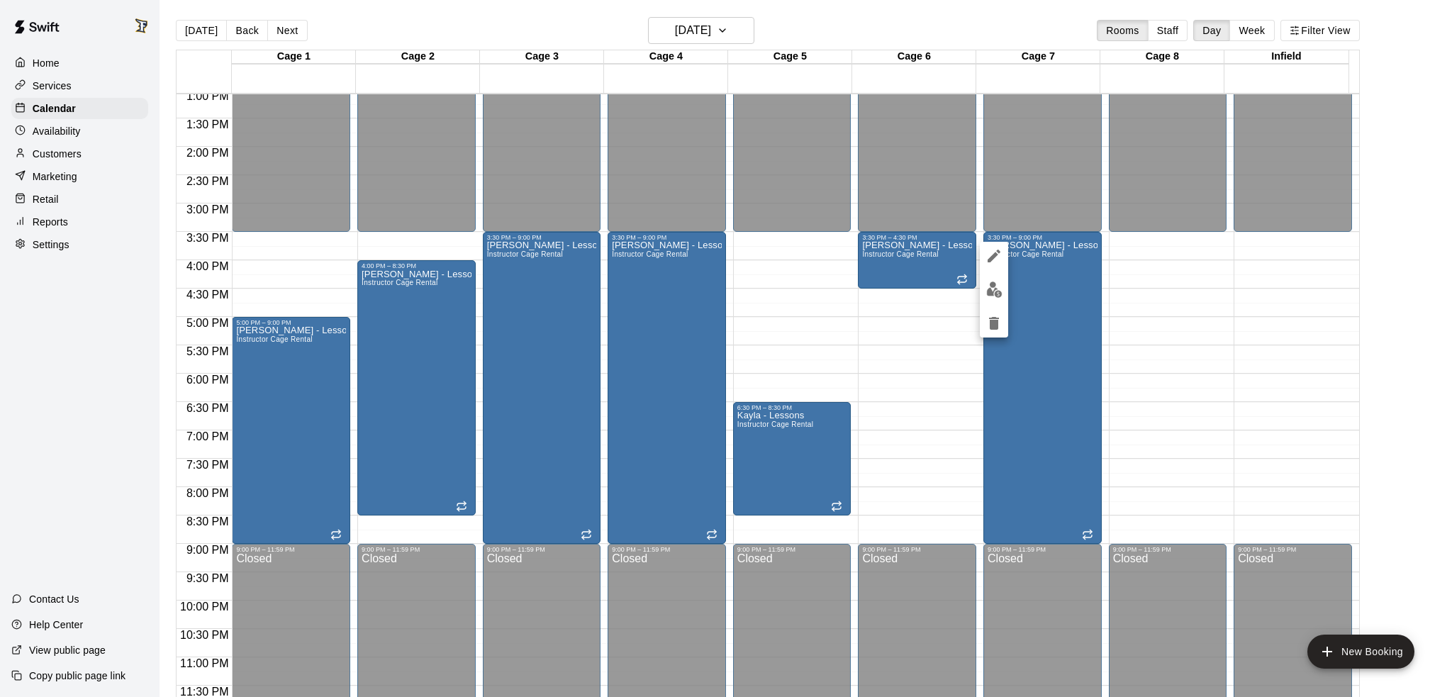
click at [992, 323] on icon "delete" at bounding box center [994, 323] width 10 height 13
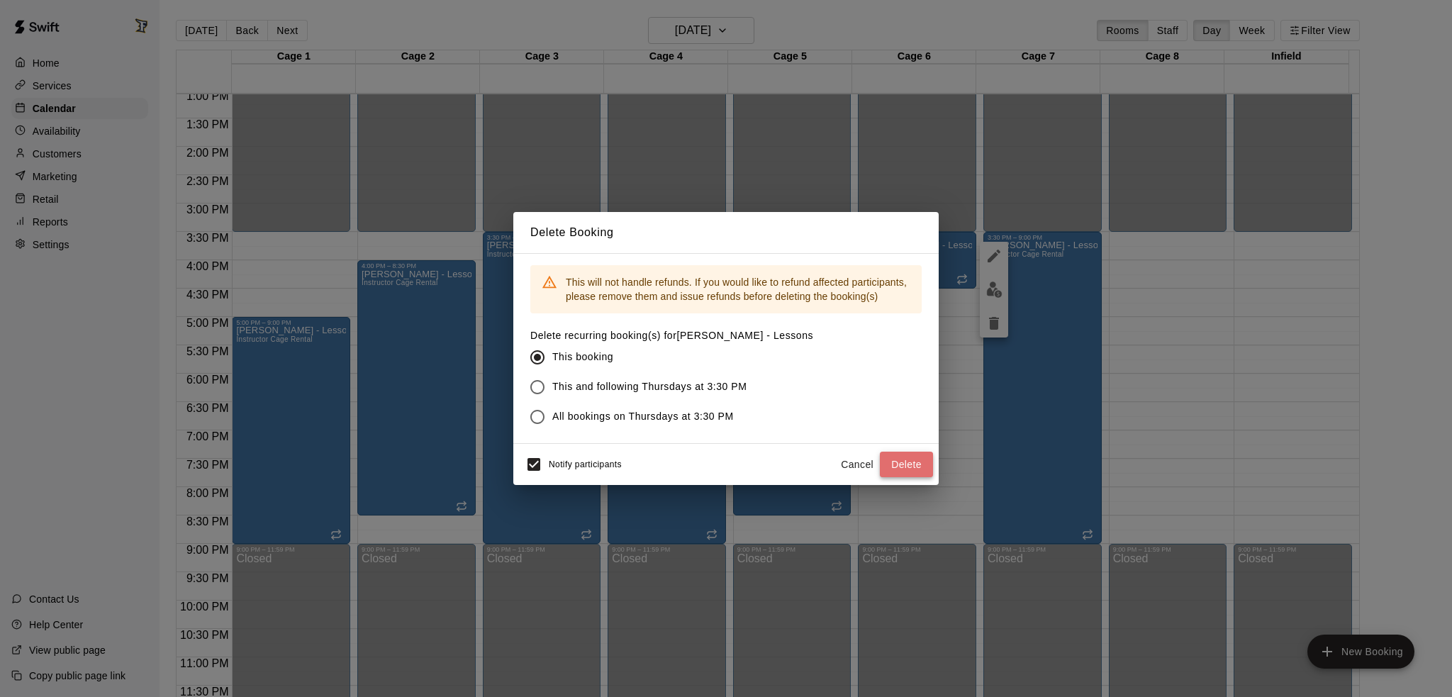
click at [908, 465] on button "Delete" at bounding box center [906, 465] width 53 height 26
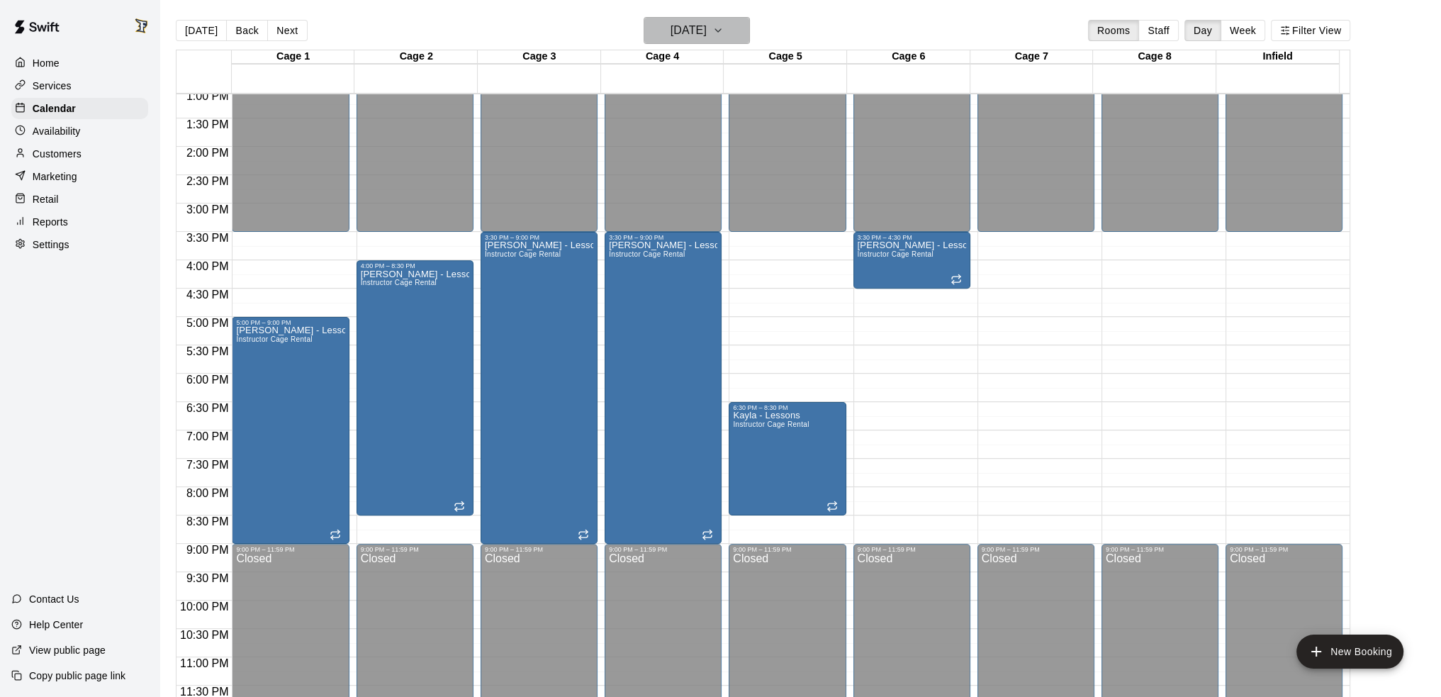
click at [671, 24] on h6 "[DATE]" at bounding box center [689, 31] width 36 height 20
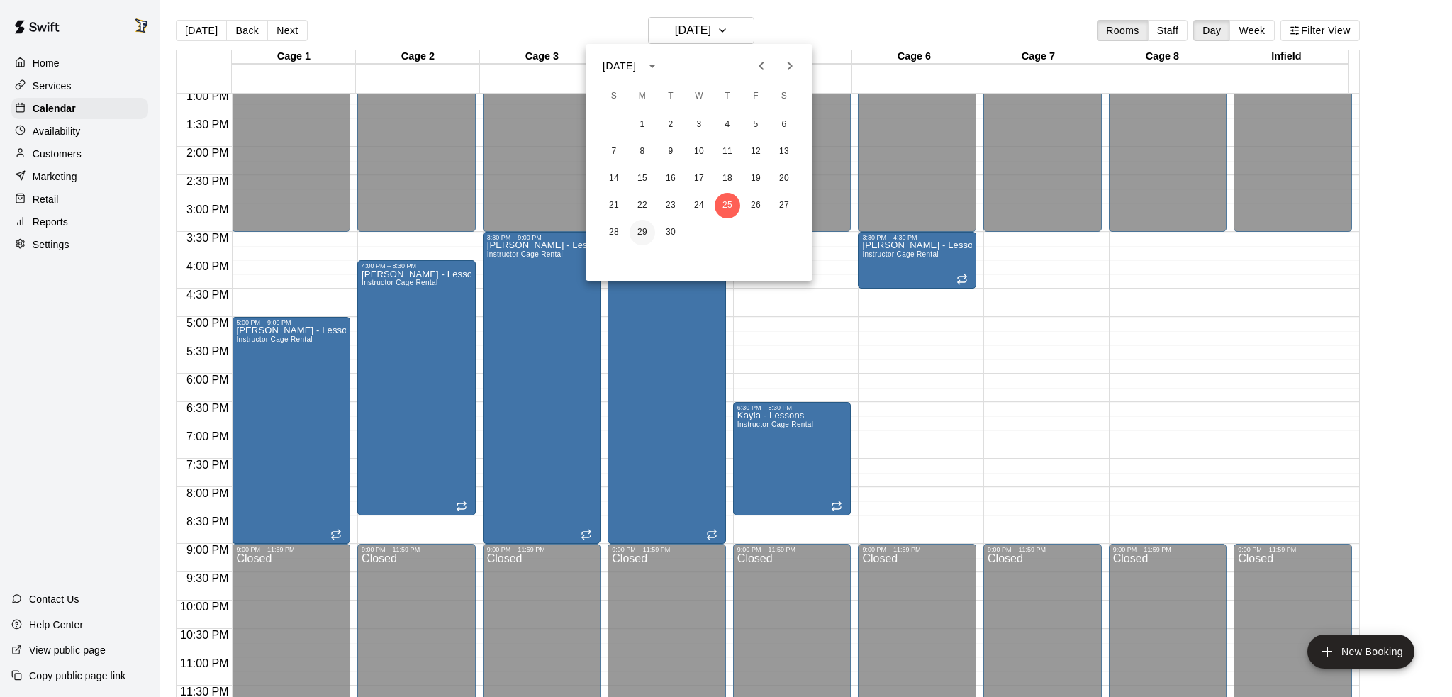
click at [644, 233] on button "29" at bounding box center [643, 233] width 26 height 26
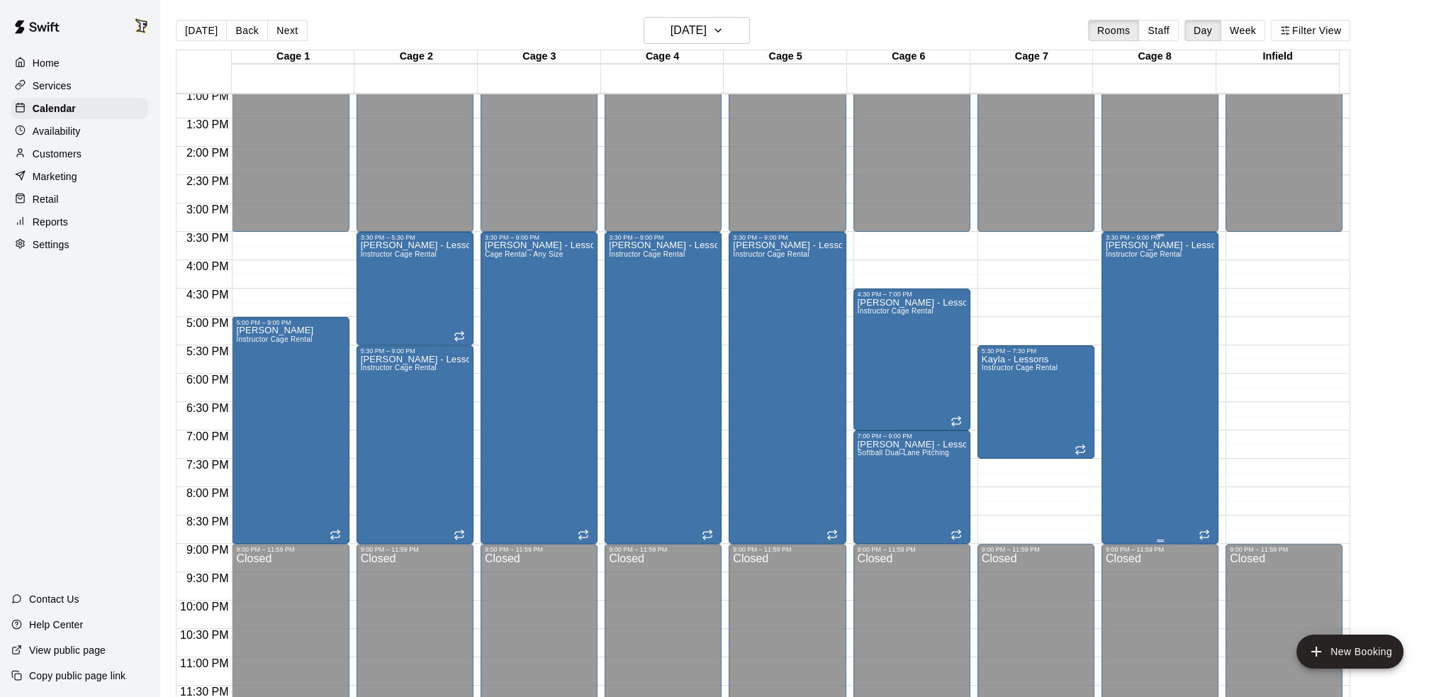
click at [1178, 375] on div "[PERSON_NAME] - Lessons Instructor Cage Rental" at bounding box center [1160, 589] width 108 height 697
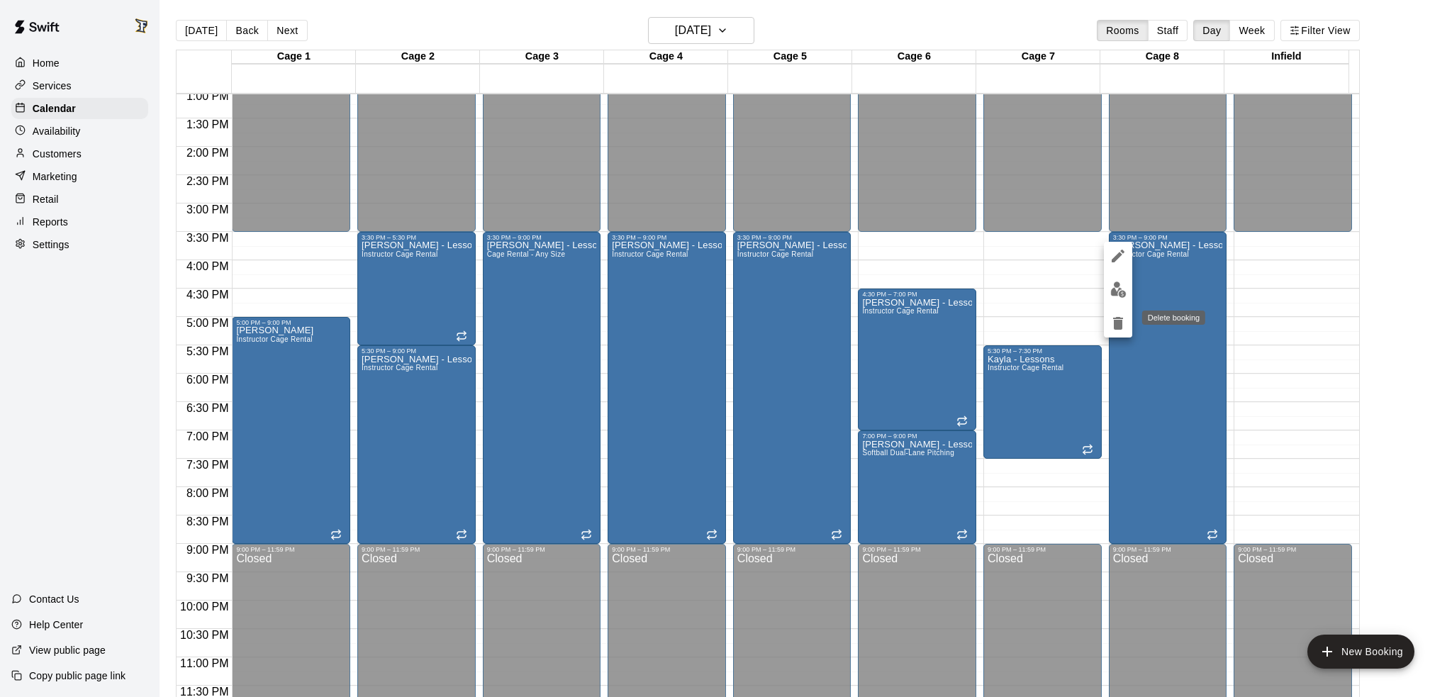
click at [1125, 330] on icon "delete" at bounding box center [1118, 323] width 17 height 17
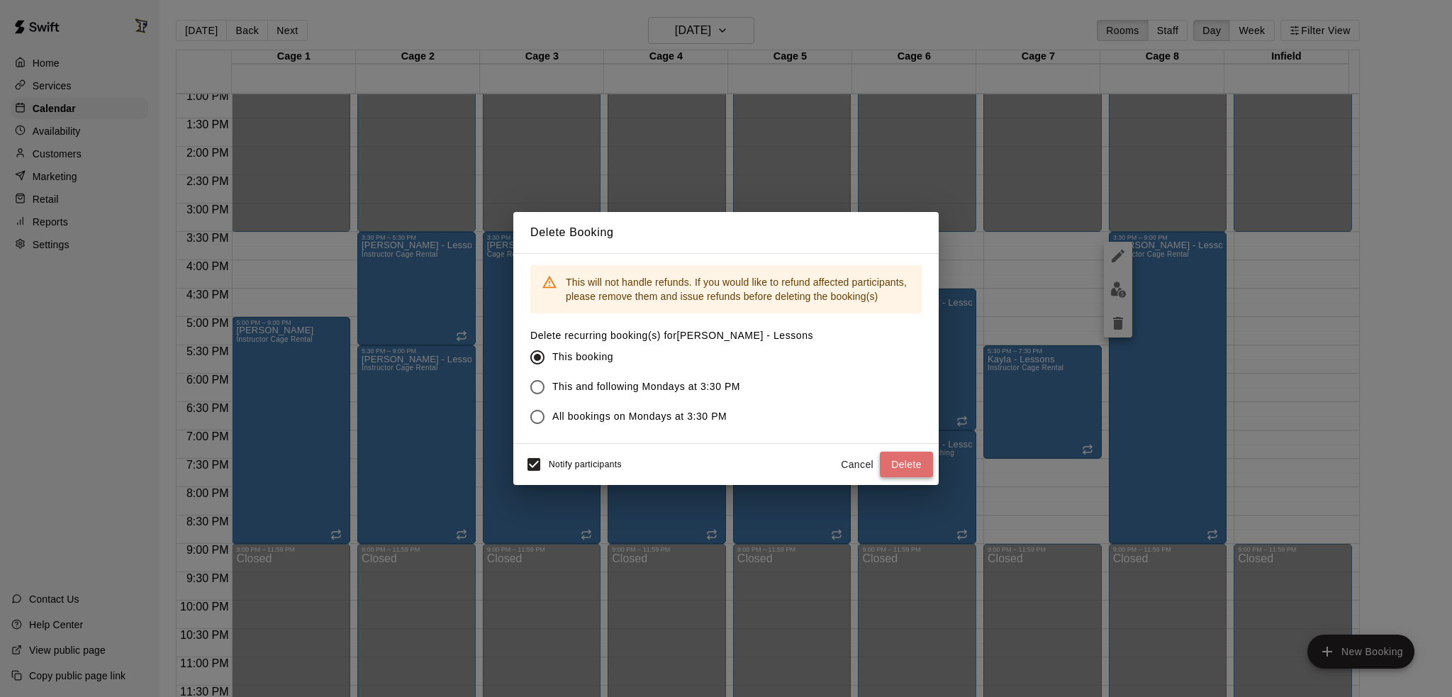
click at [925, 461] on button "Delete" at bounding box center [906, 465] width 53 height 26
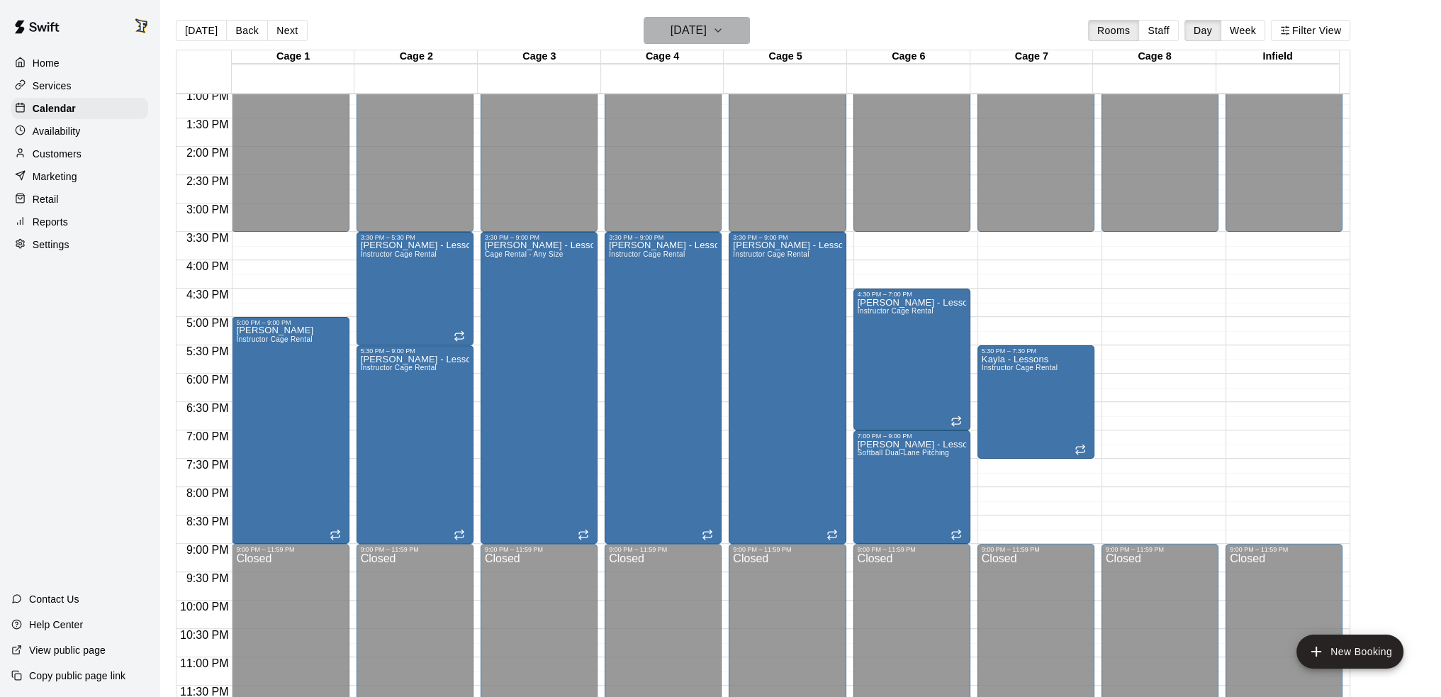
click at [699, 26] on h6 "[DATE]" at bounding box center [689, 31] width 36 height 20
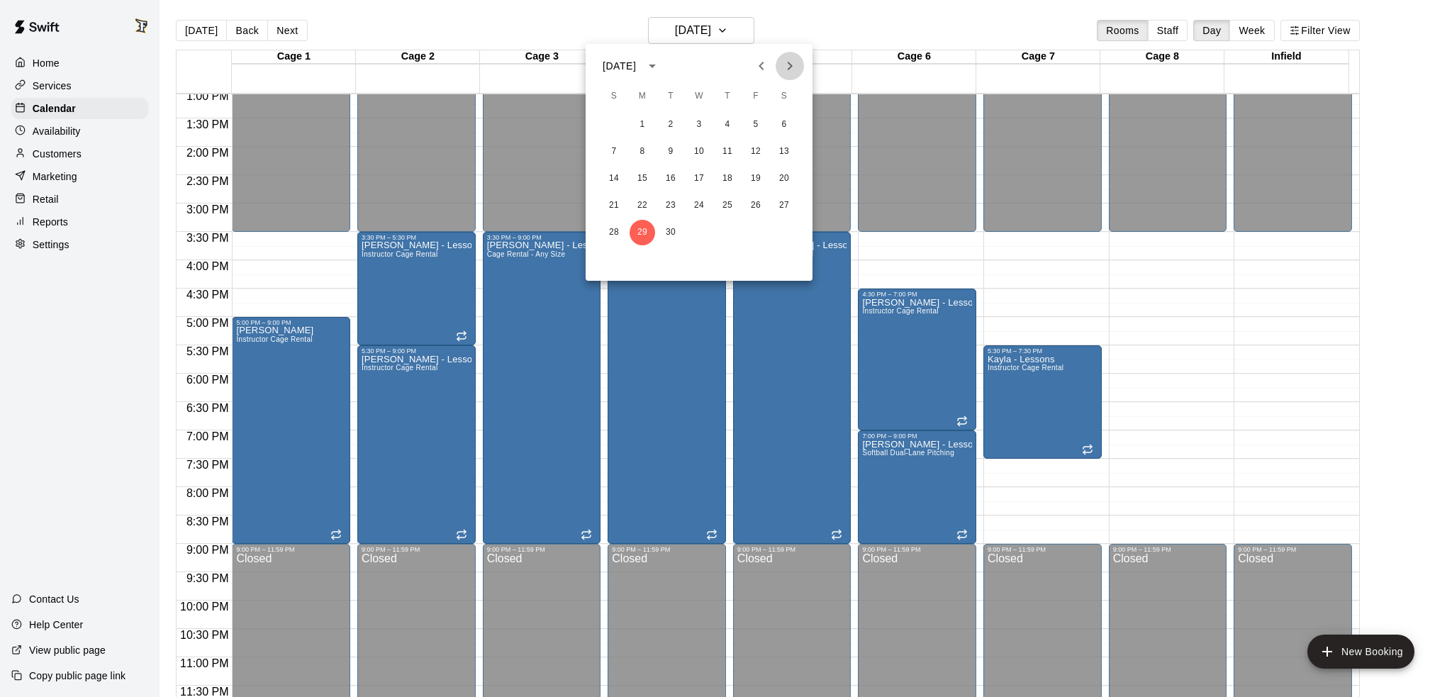
click at [786, 73] on icon "Next month" at bounding box center [789, 65] width 17 height 17
click at [732, 128] on button "2" at bounding box center [728, 125] width 26 height 26
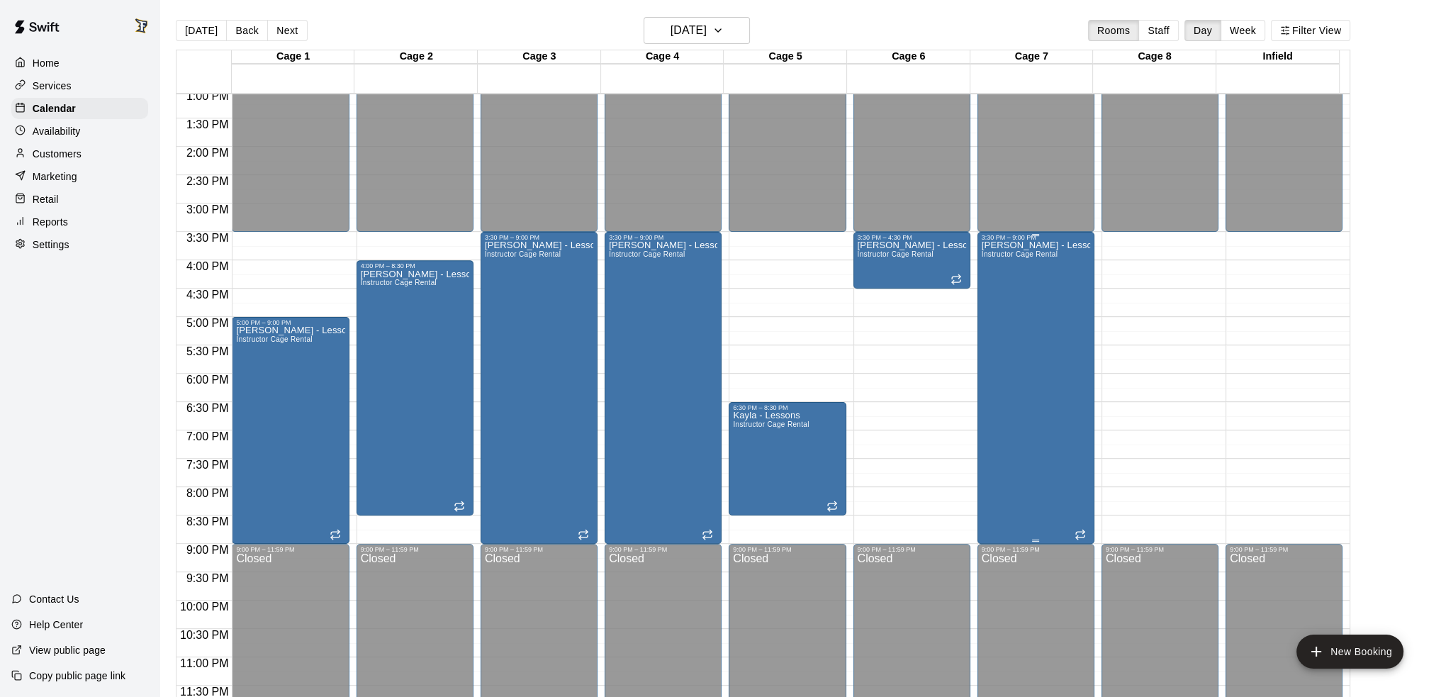
click at [1021, 385] on div "[PERSON_NAME] - Lessons Instructor Cage Rental" at bounding box center [1036, 589] width 108 height 697
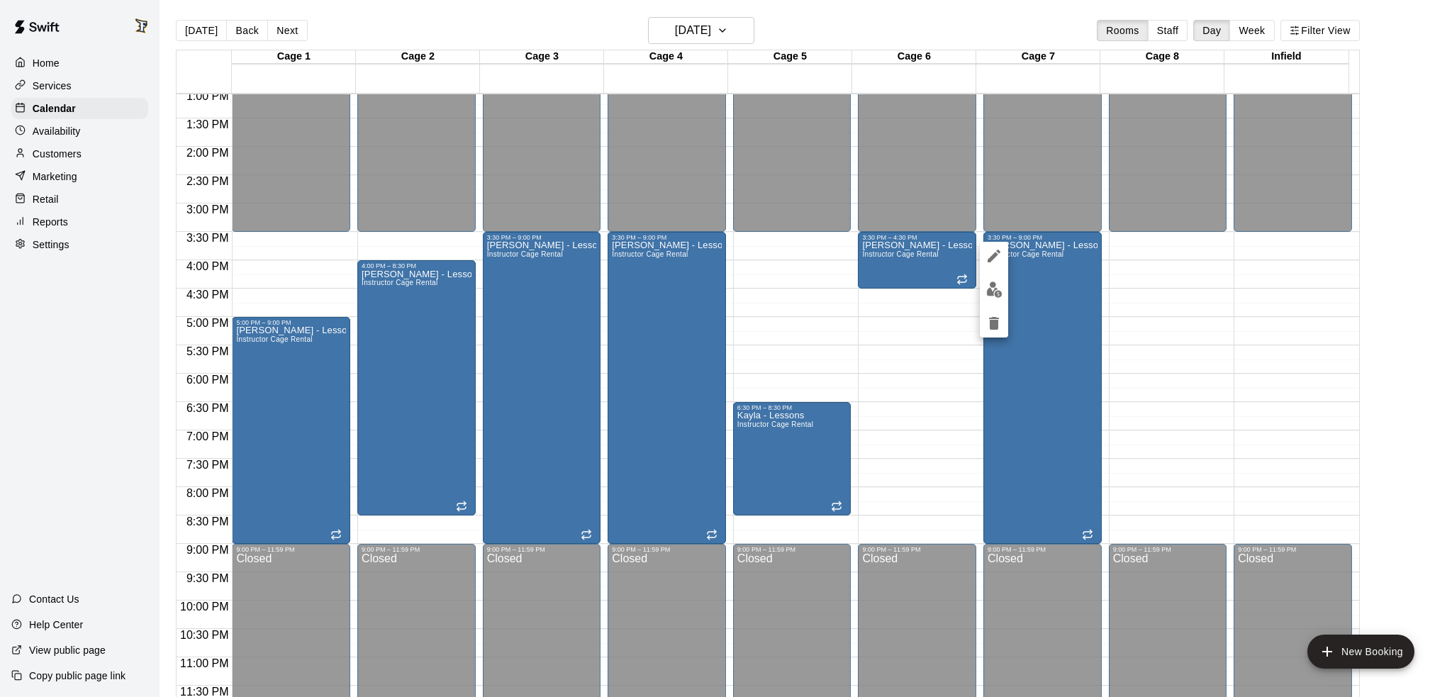
click at [990, 326] on icon "delete" at bounding box center [994, 323] width 10 height 13
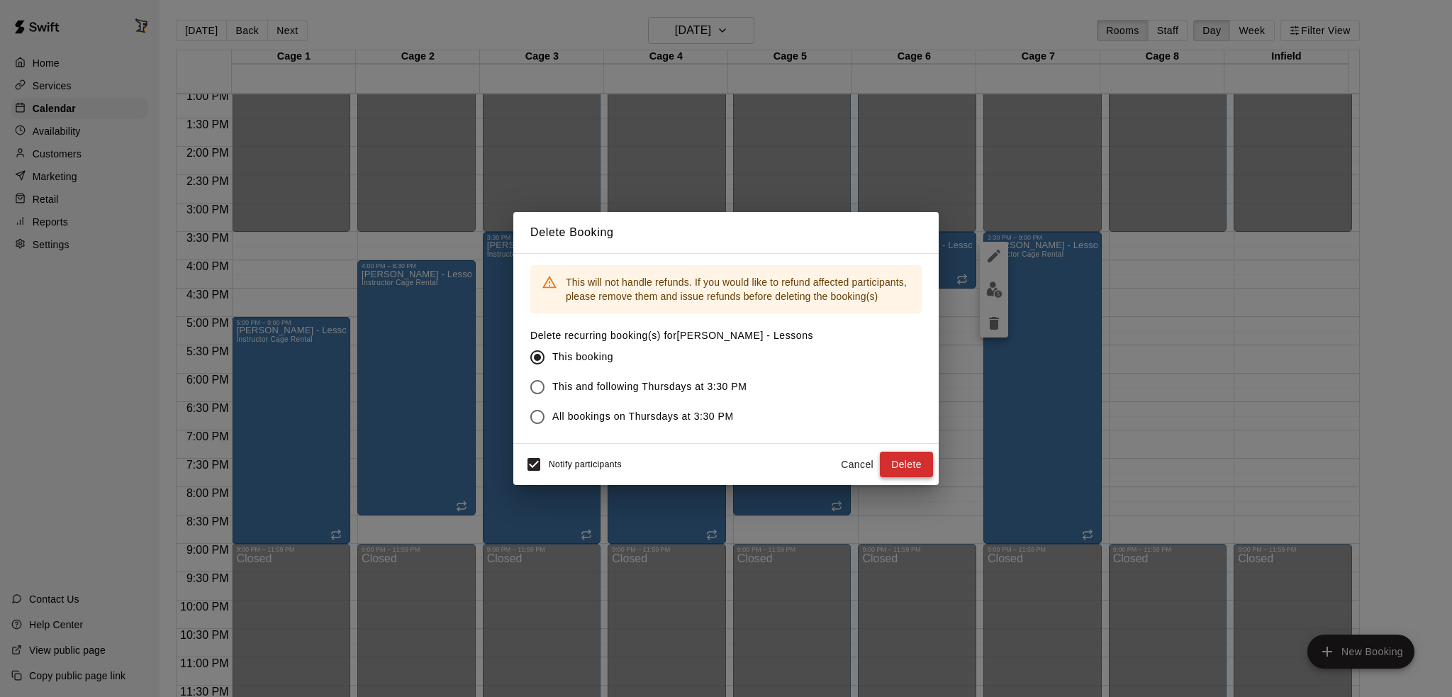
click at [885, 458] on button "Delete" at bounding box center [906, 465] width 53 height 26
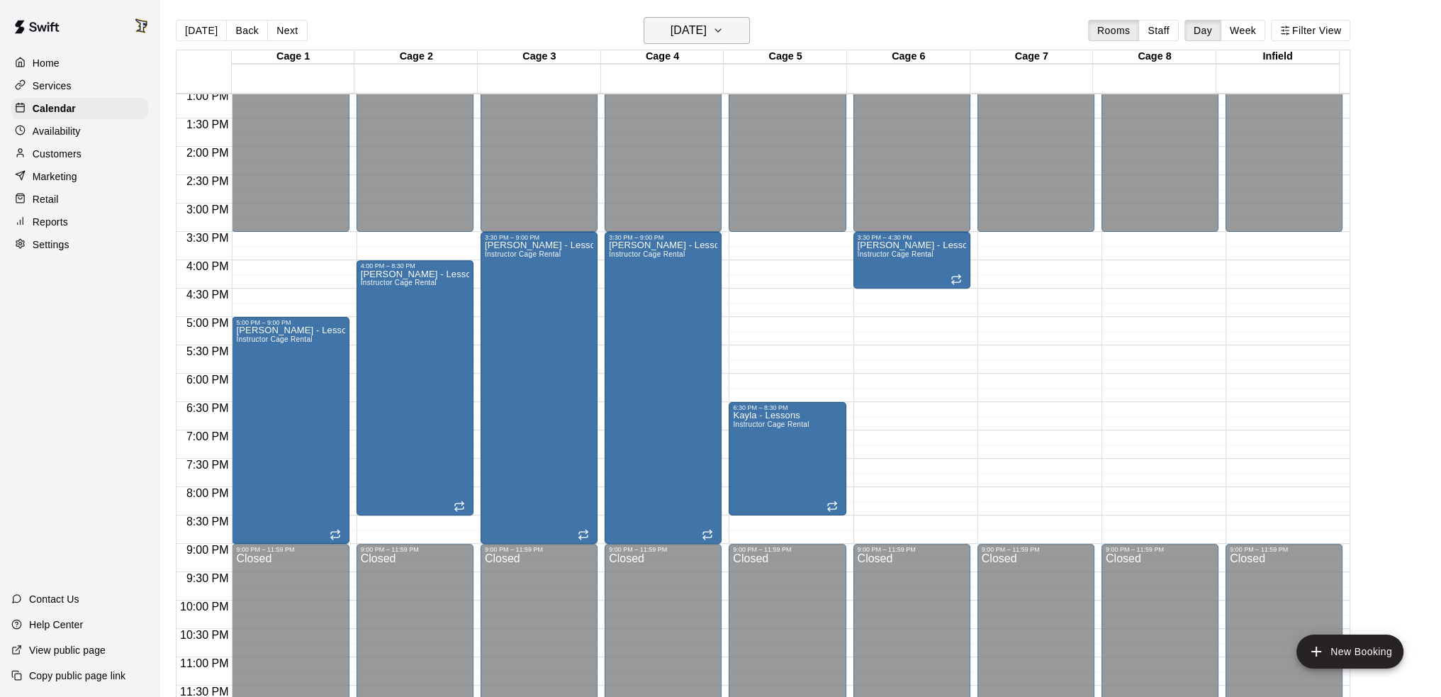
click at [672, 36] on h6 "[DATE]" at bounding box center [689, 31] width 36 height 20
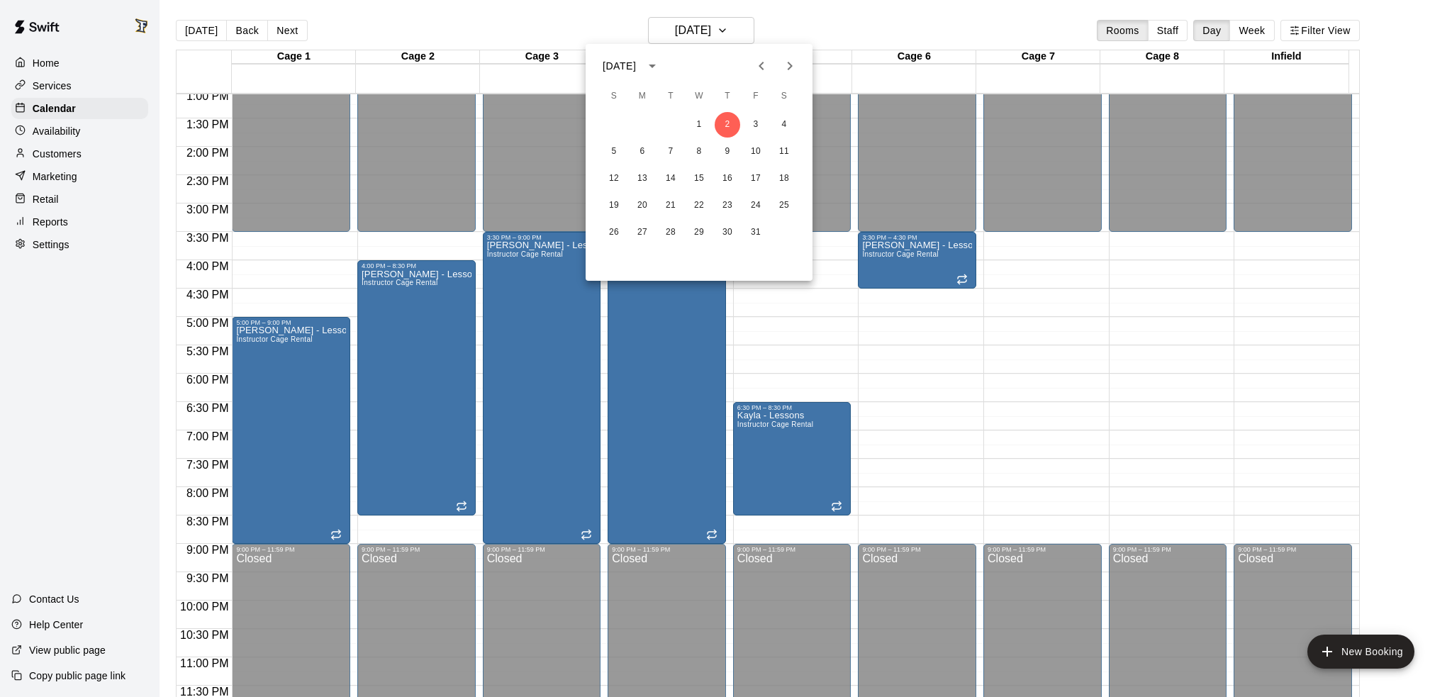
click at [837, 30] on div at bounding box center [726, 348] width 1452 height 697
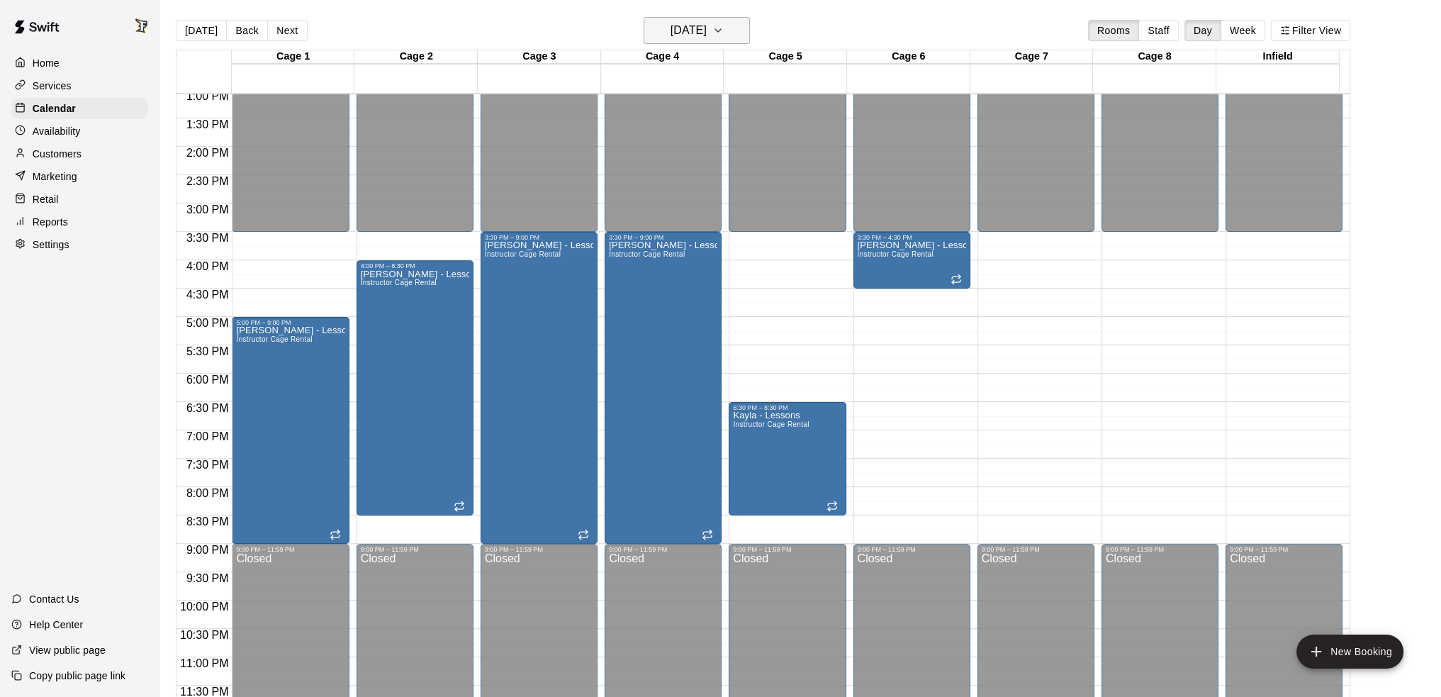
click at [684, 38] on h6 "[DATE]" at bounding box center [689, 31] width 36 height 20
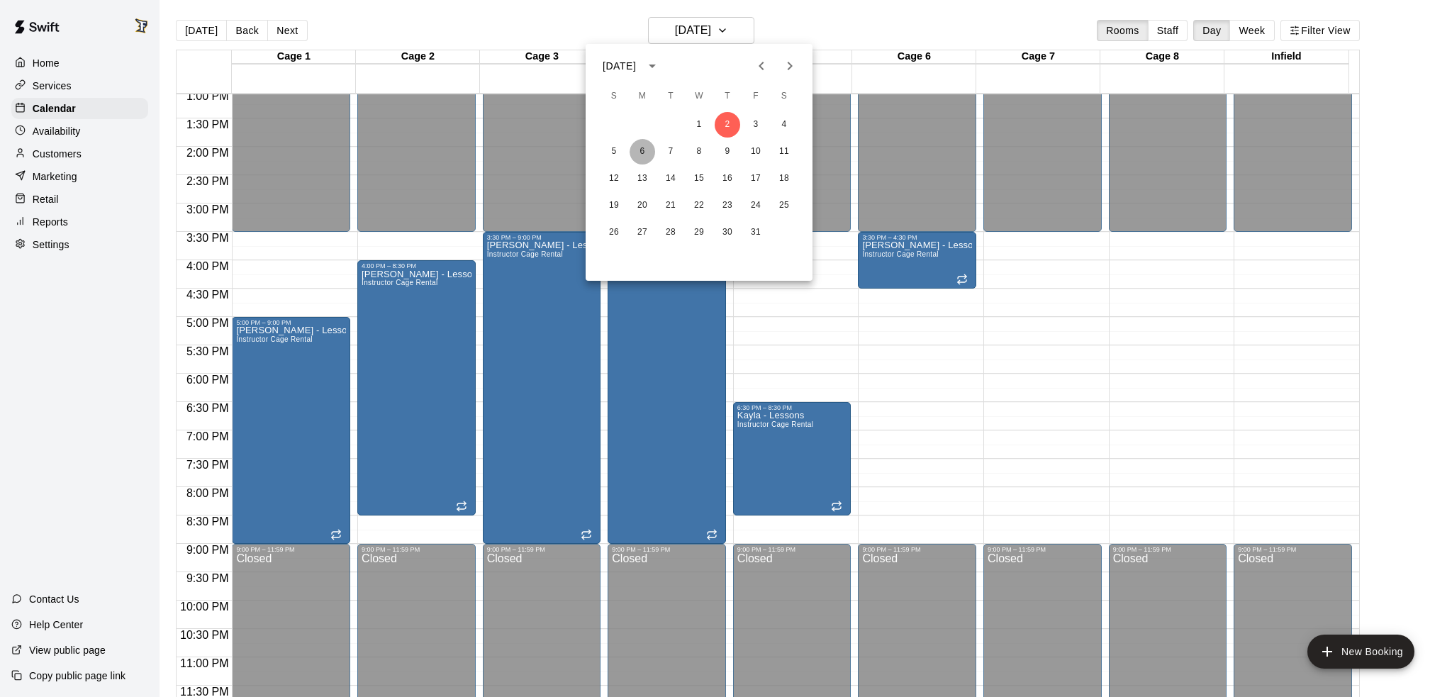
click at [638, 154] on button "6" at bounding box center [643, 152] width 26 height 26
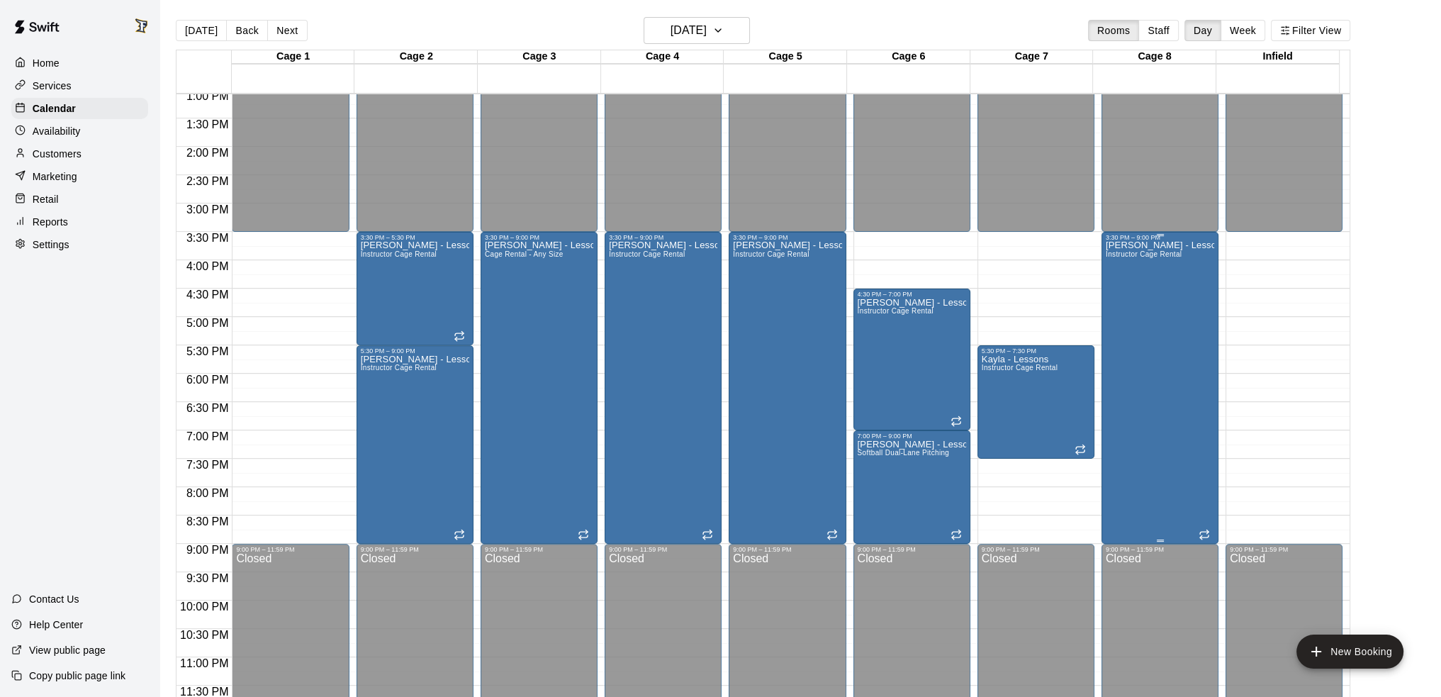
click at [1143, 359] on div "[PERSON_NAME] - Lessons Instructor Cage Rental" at bounding box center [1160, 589] width 108 height 697
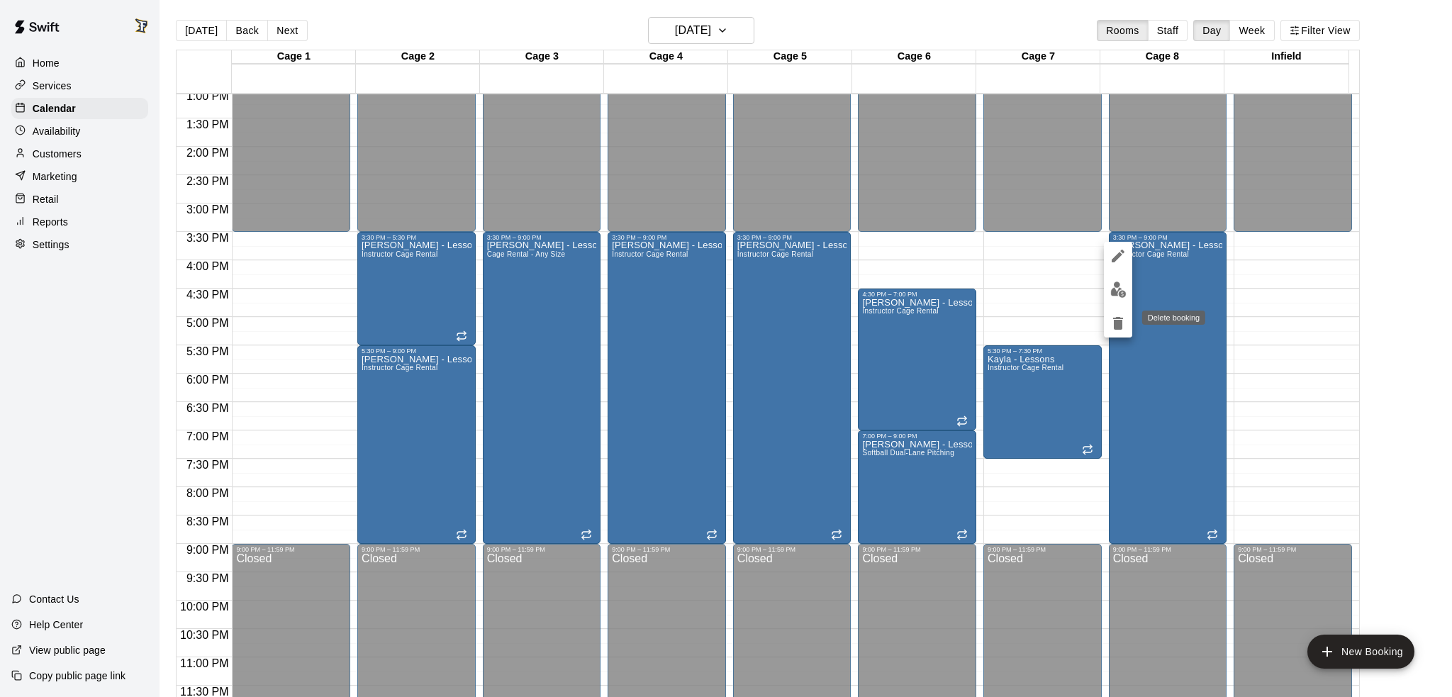
click at [1106, 328] on button "delete" at bounding box center [1118, 323] width 28 height 28
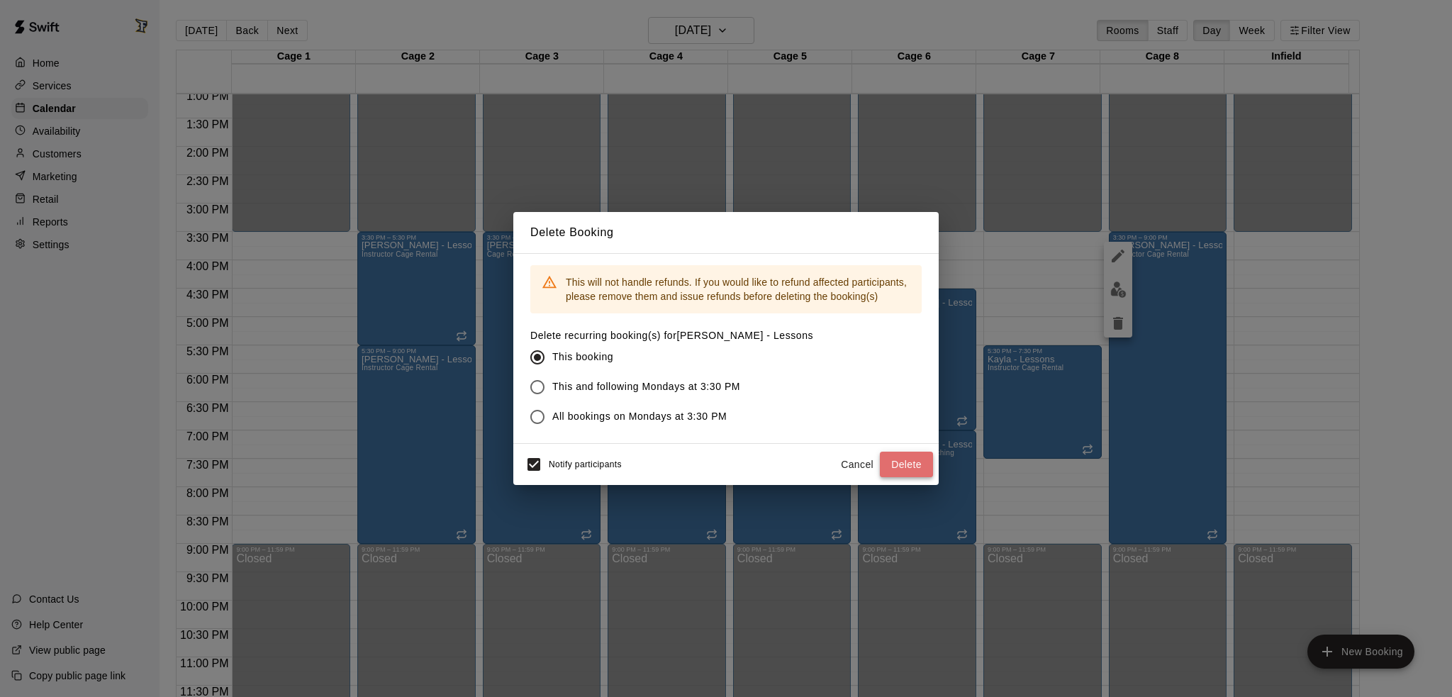
click at [909, 459] on button "Delete" at bounding box center [906, 465] width 53 height 26
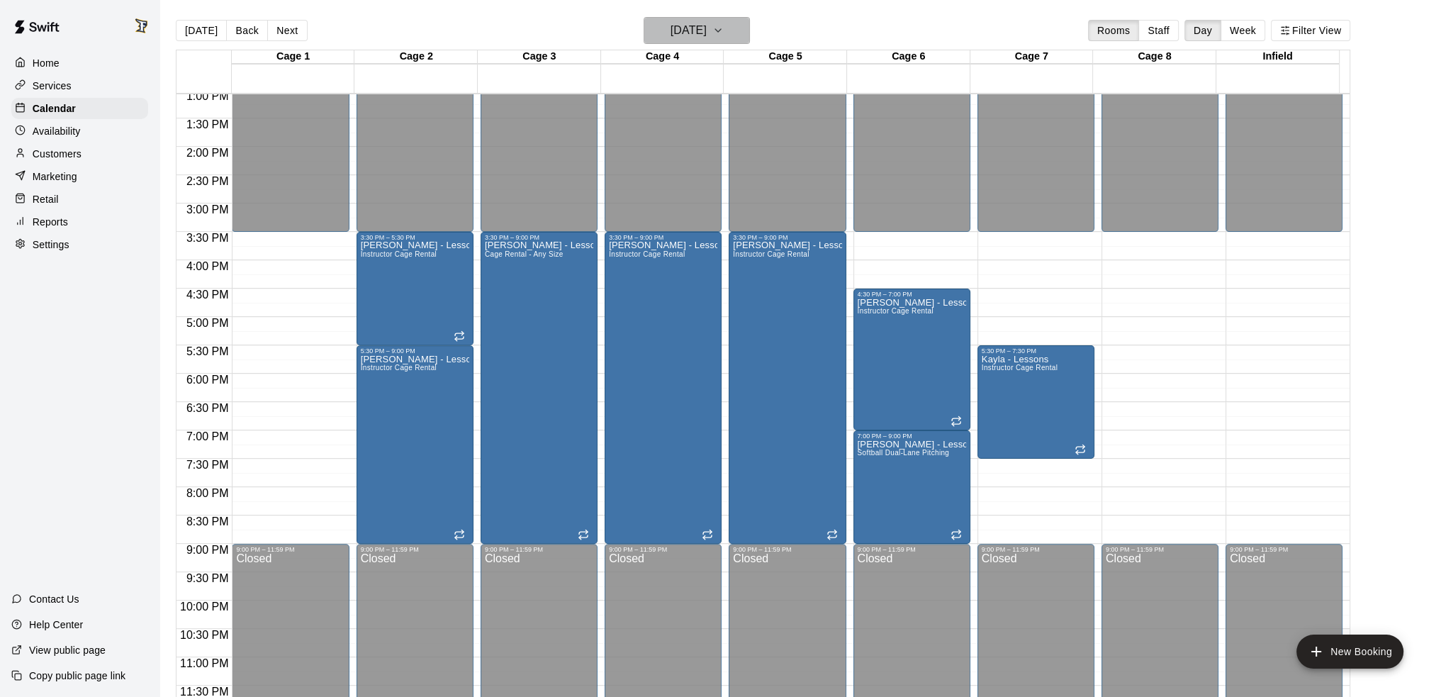
click at [707, 26] on h6 "[DATE]" at bounding box center [689, 31] width 36 height 20
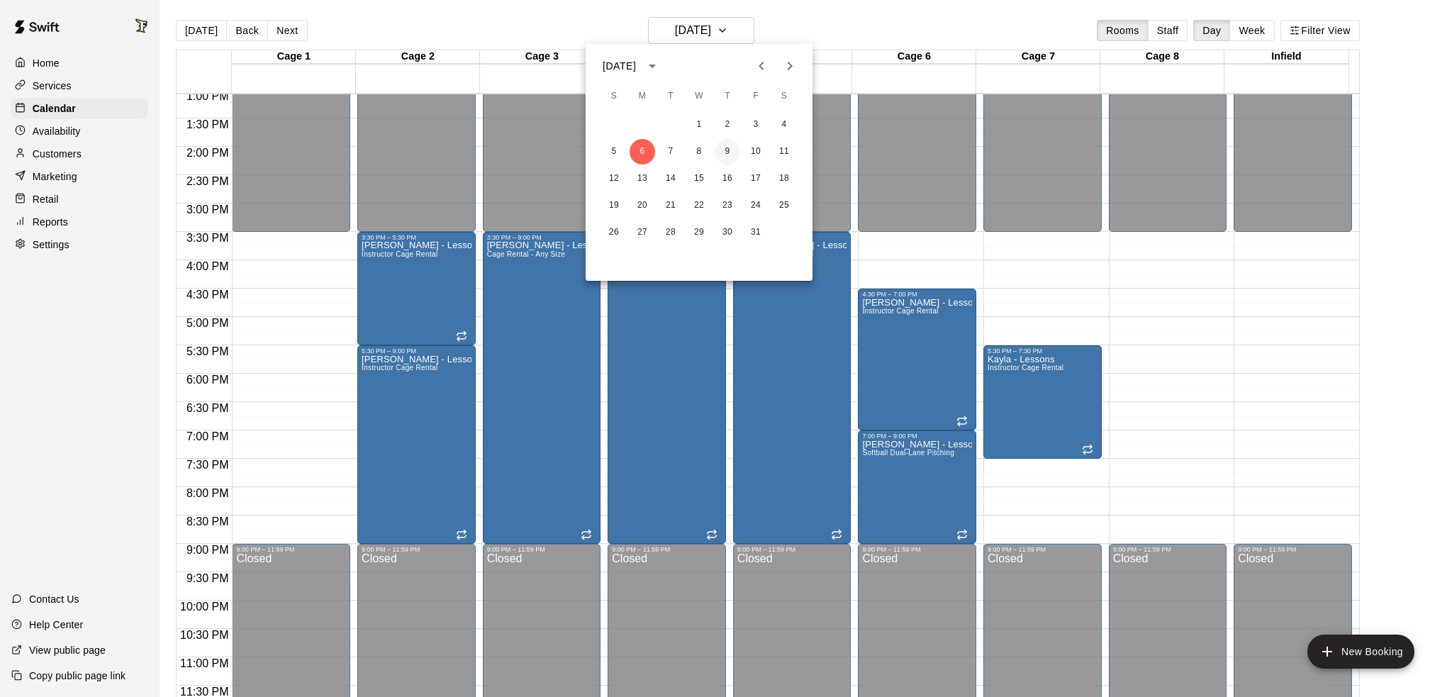
click at [720, 151] on button "9" at bounding box center [728, 152] width 26 height 26
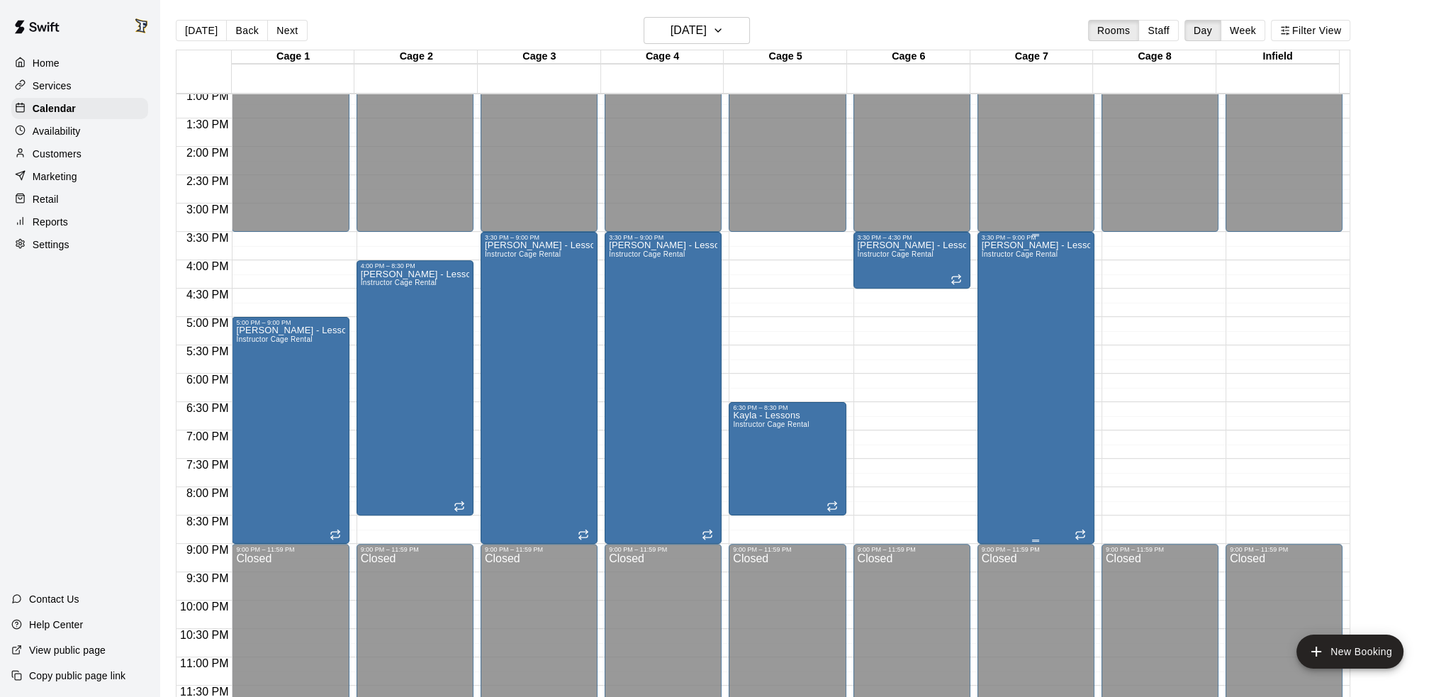
click at [1046, 357] on div "[PERSON_NAME] - Lessons Instructor Cage Rental" at bounding box center [1036, 589] width 108 height 697
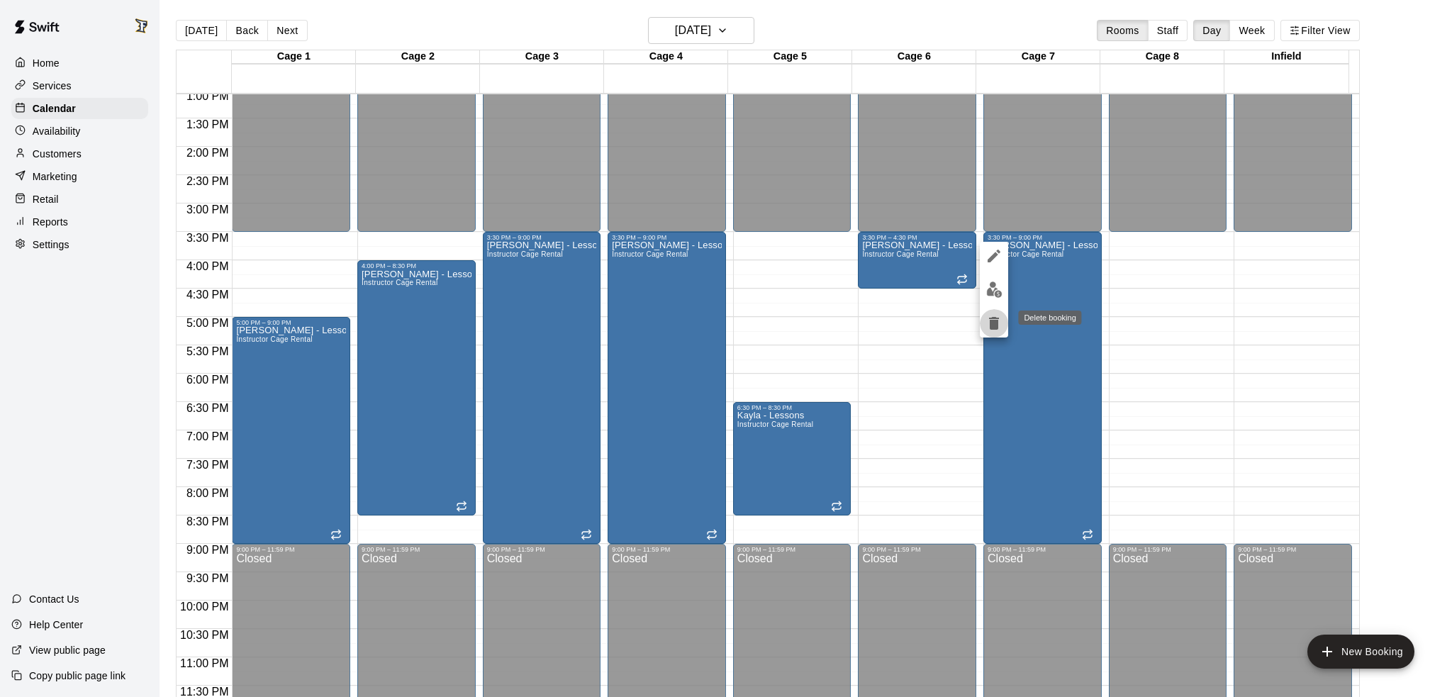
click at [993, 325] on icon "delete" at bounding box center [994, 323] width 10 height 13
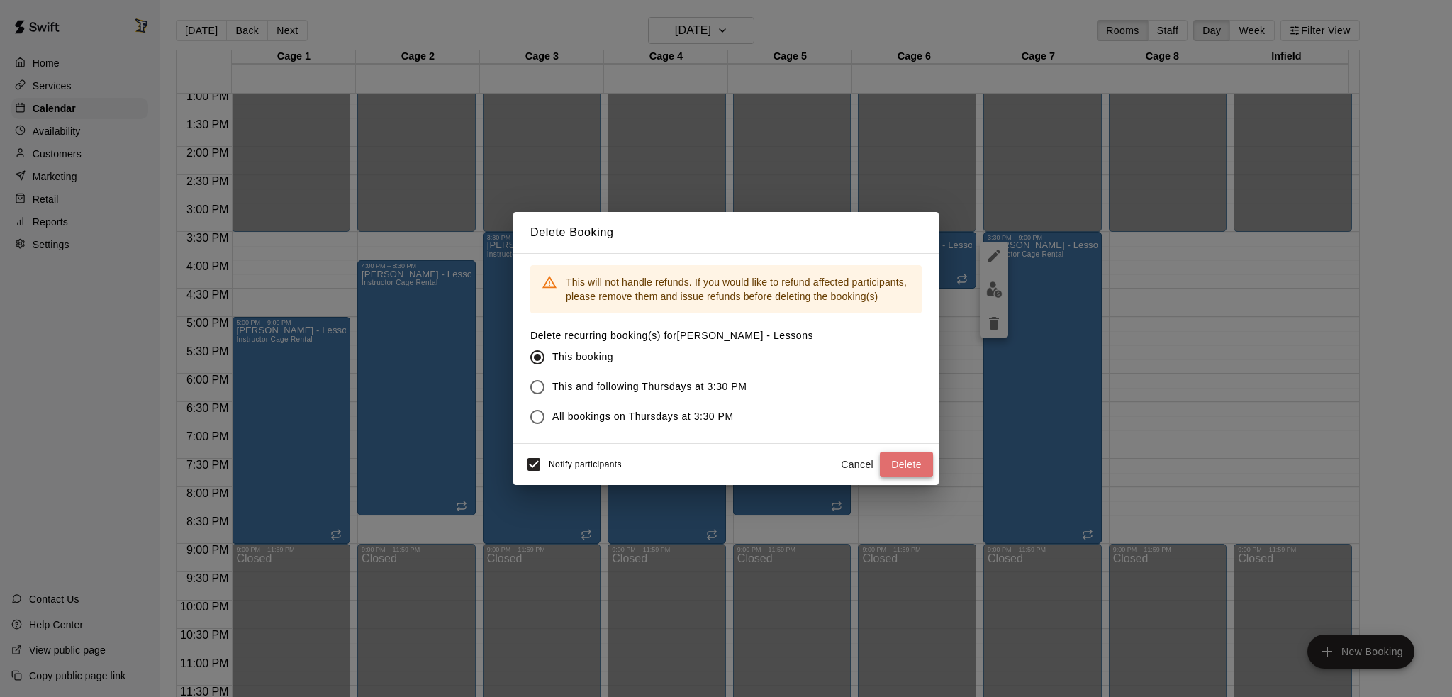
click at [896, 467] on button "Delete" at bounding box center [906, 465] width 53 height 26
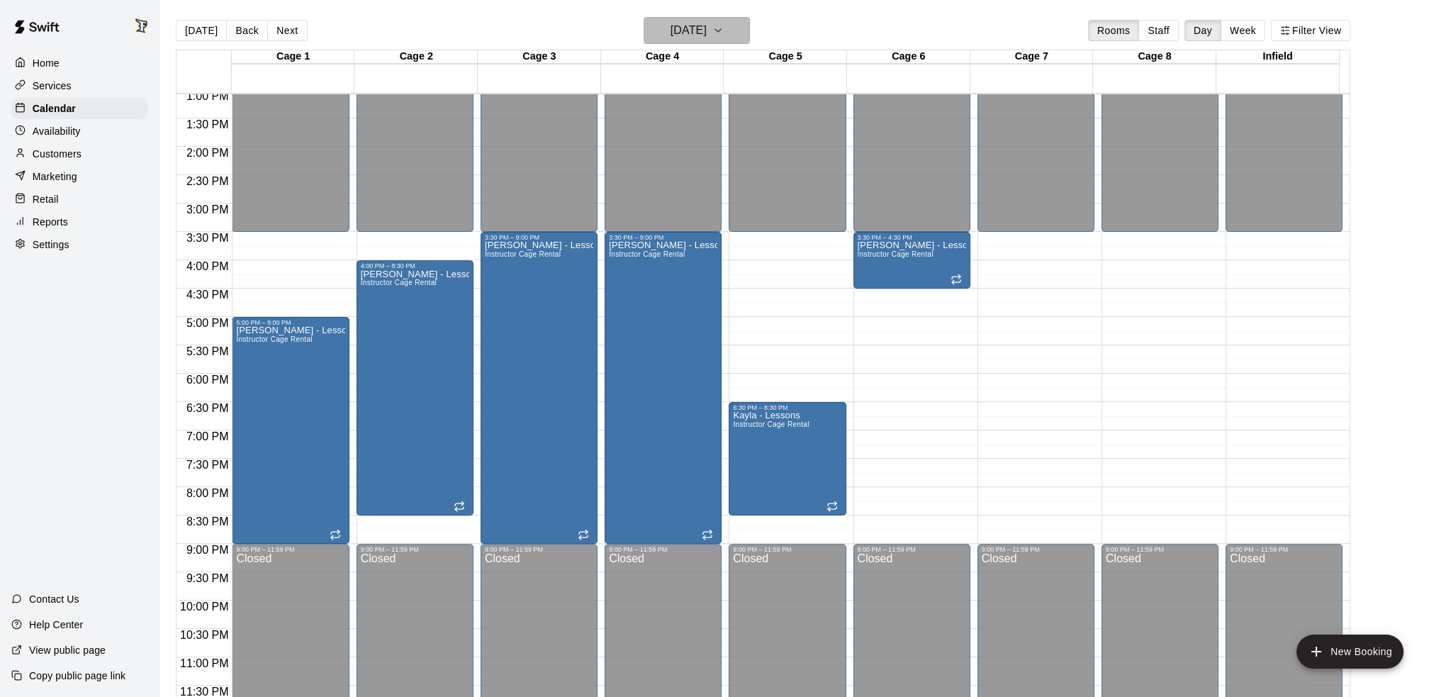
click at [698, 30] on h6 "[DATE]" at bounding box center [689, 31] width 36 height 20
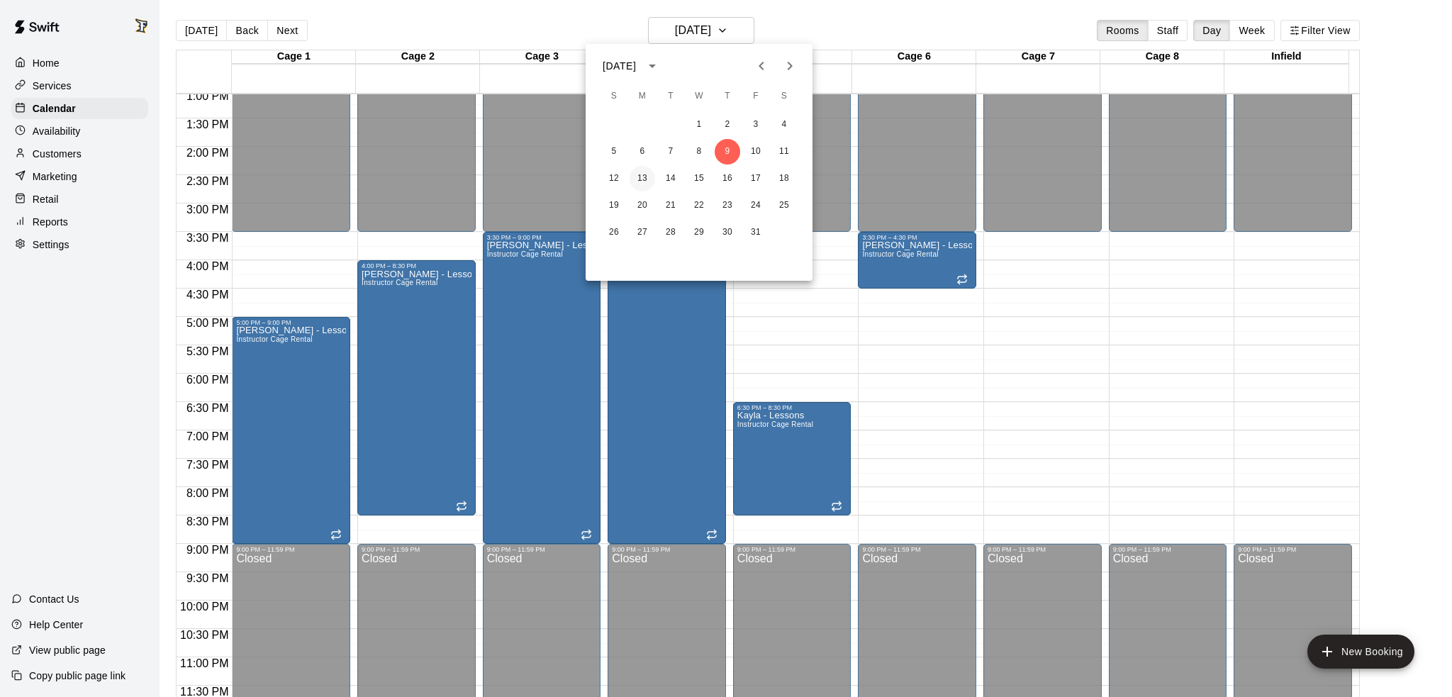
click at [647, 179] on button "13" at bounding box center [643, 179] width 26 height 26
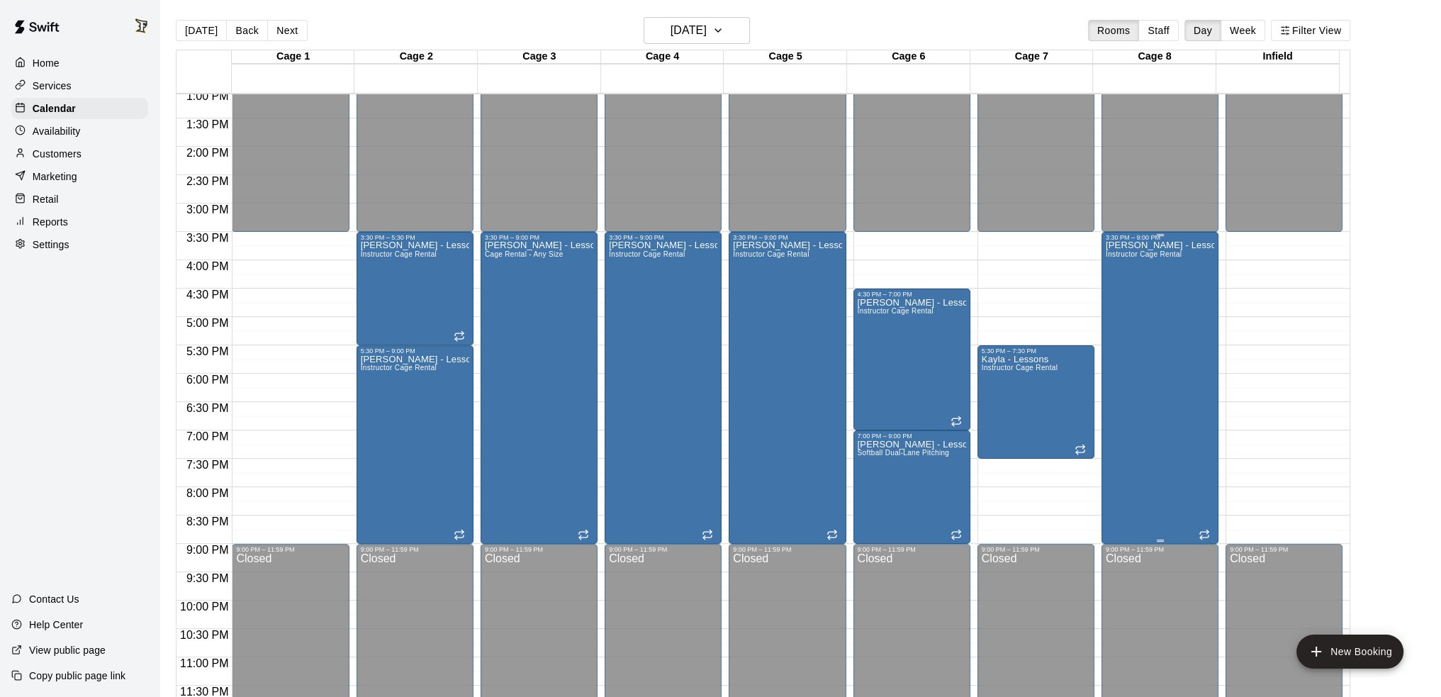
click at [1163, 369] on div "[PERSON_NAME] - Lessons Instructor Cage Rental" at bounding box center [1160, 589] width 108 height 697
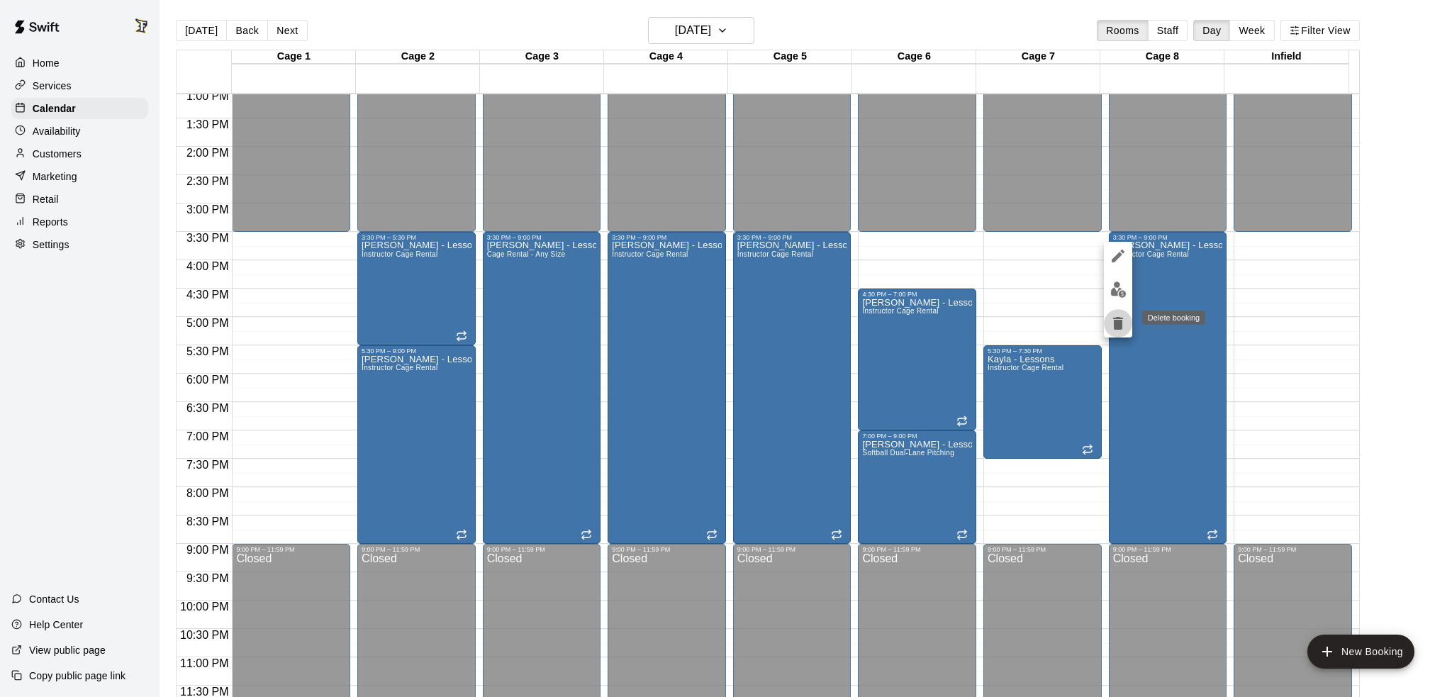
click at [1113, 323] on icon "delete" at bounding box center [1118, 323] width 17 height 17
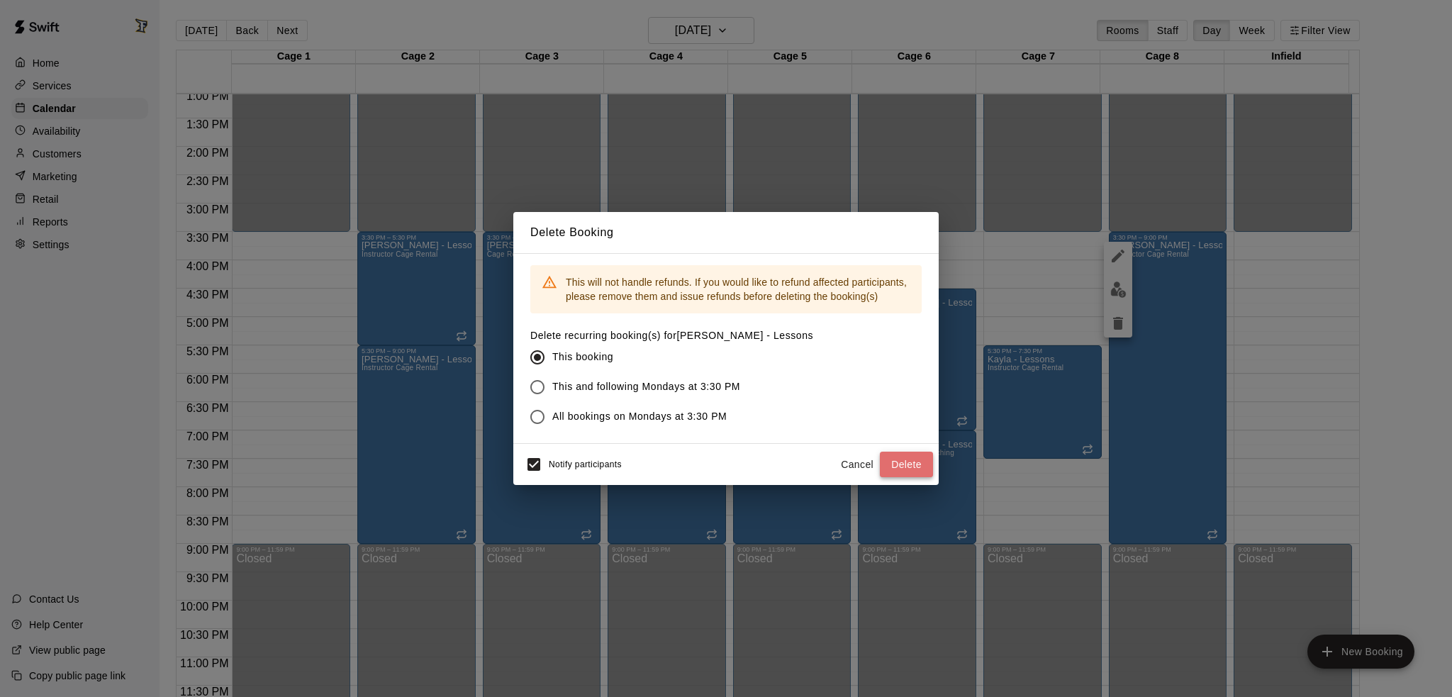
click at [888, 472] on button "Delete" at bounding box center [906, 465] width 53 height 26
